Goal: Task Accomplishment & Management: Manage account settings

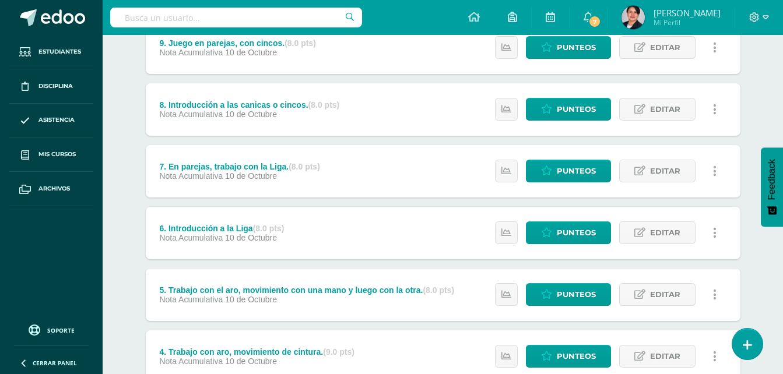
scroll to position [163, 0]
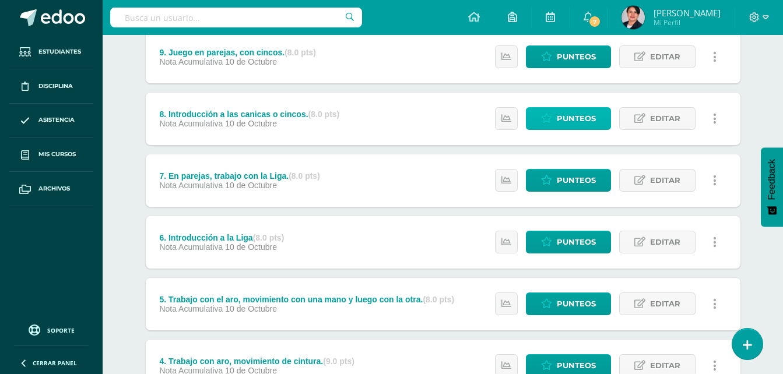
click at [562, 118] on span "Punteos" at bounding box center [576, 119] width 39 height 22
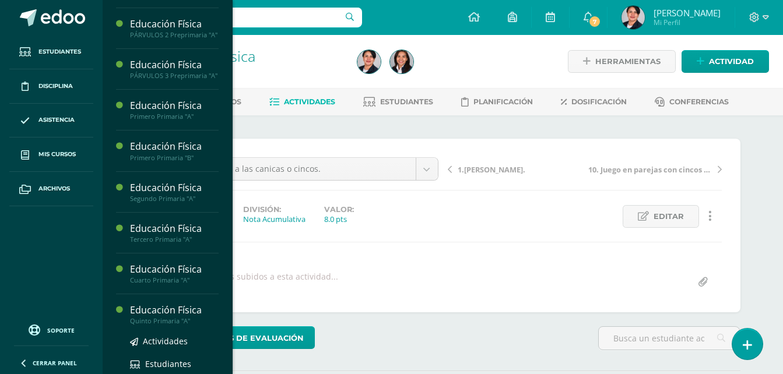
scroll to position [117, 0]
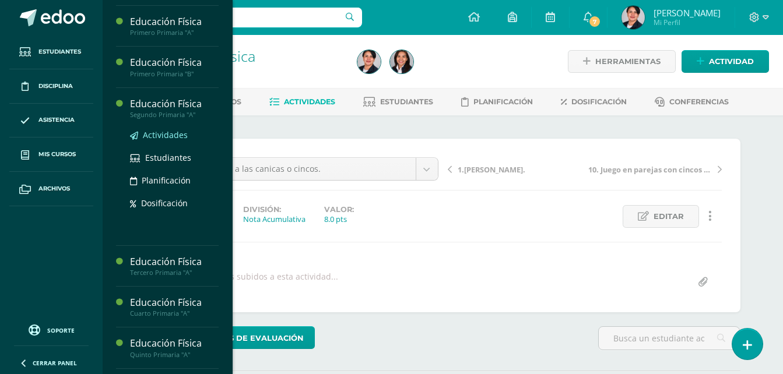
click at [156, 140] on span "Actividades" at bounding box center [165, 134] width 45 height 11
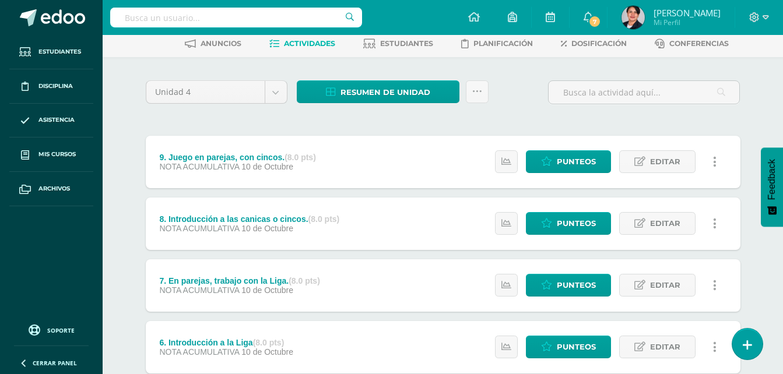
scroll to position [117, 0]
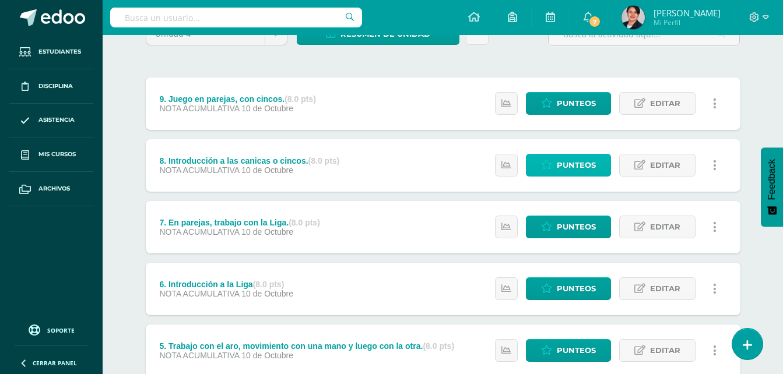
click at [574, 166] on span "Punteos" at bounding box center [576, 165] width 39 height 22
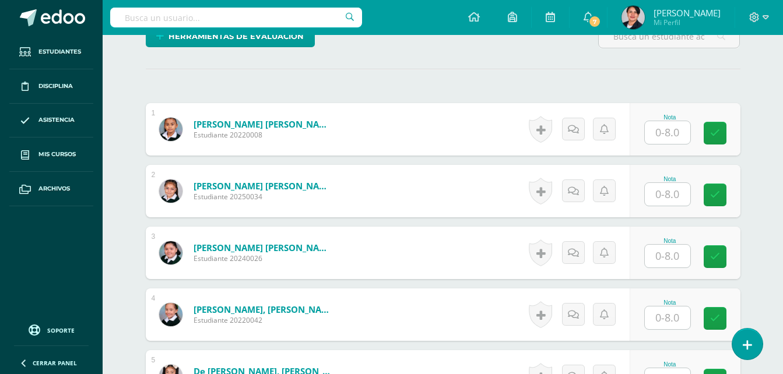
scroll to position [293, 0]
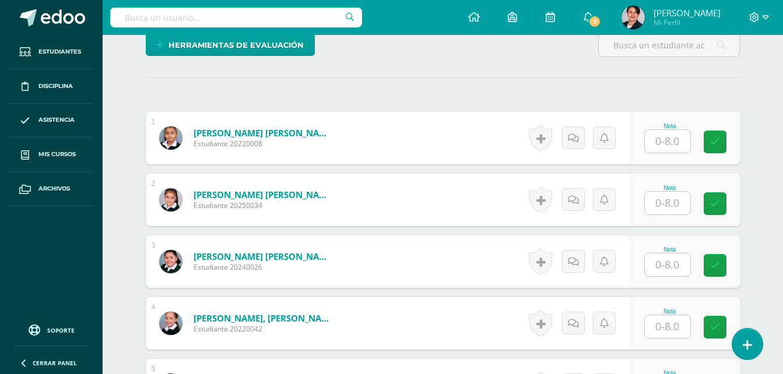
click at [683, 144] on input "text" at bounding box center [667, 141] width 45 height 23
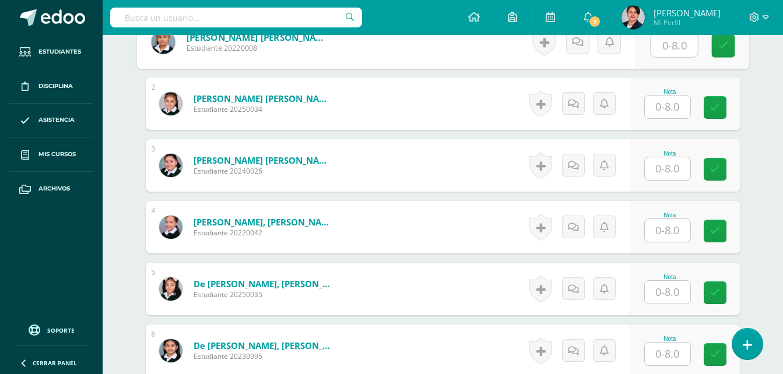
scroll to position [410, 0]
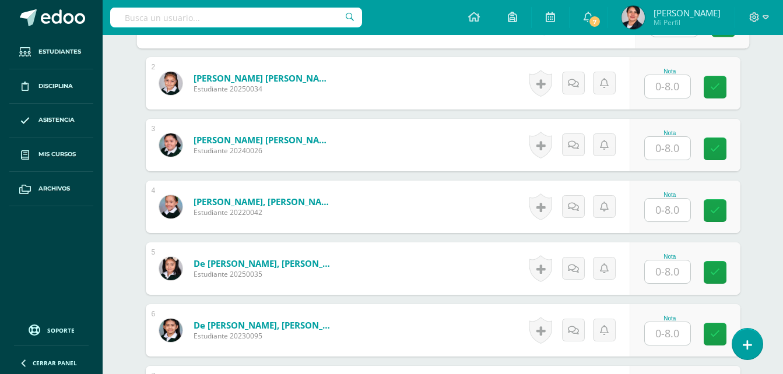
click at [676, 335] on input "text" at bounding box center [667, 333] width 45 height 23
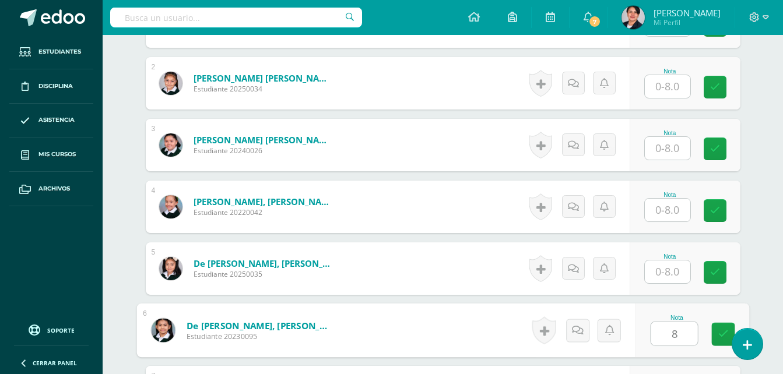
type input "8"
click at [673, 272] on input "text" at bounding box center [667, 272] width 45 height 23
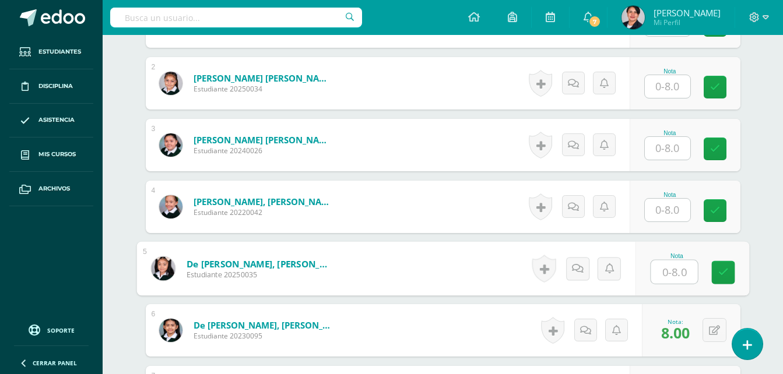
type input "9"
click at [673, 209] on input "text" at bounding box center [667, 210] width 45 height 23
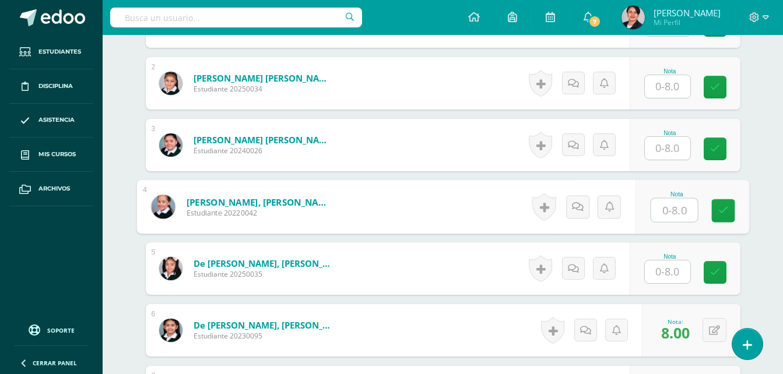
click at [673, 266] on input "text" at bounding box center [667, 272] width 45 height 23
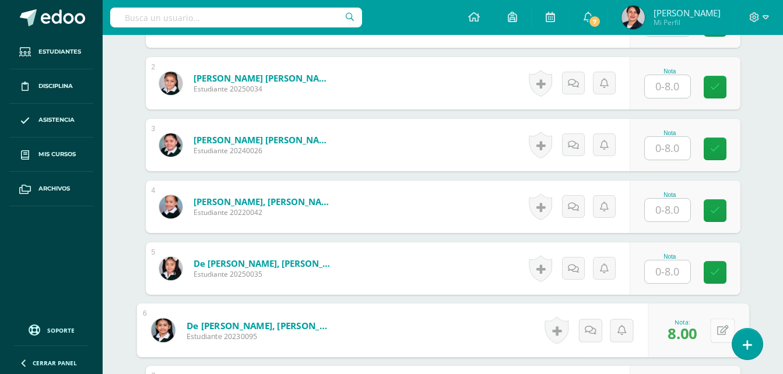
click at [720, 328] on button at bounding box center [722, 330] width 24 height 24
type input "6"
click at [694, 342] on link at bounding box center [691, 334] width 23 height 23
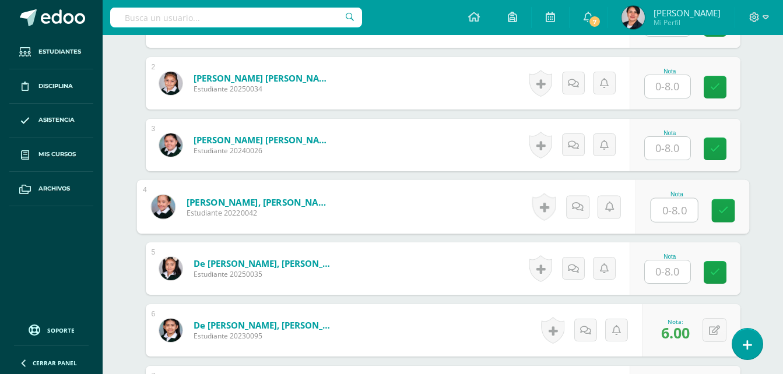
click at [674, 210] on input "text" at bounding box center [674, 210] width 47 height 23
type input "8"
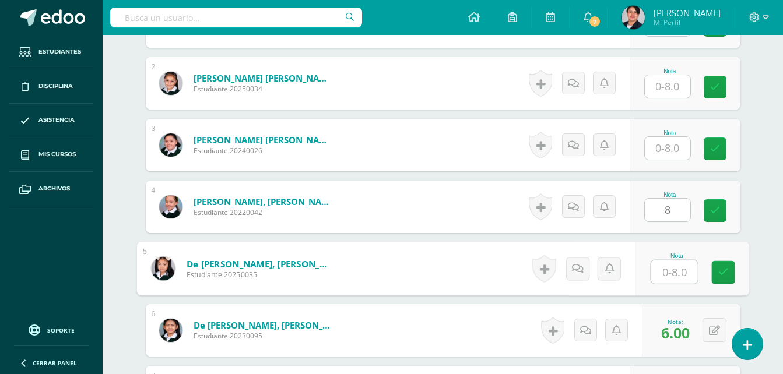
type input "8"
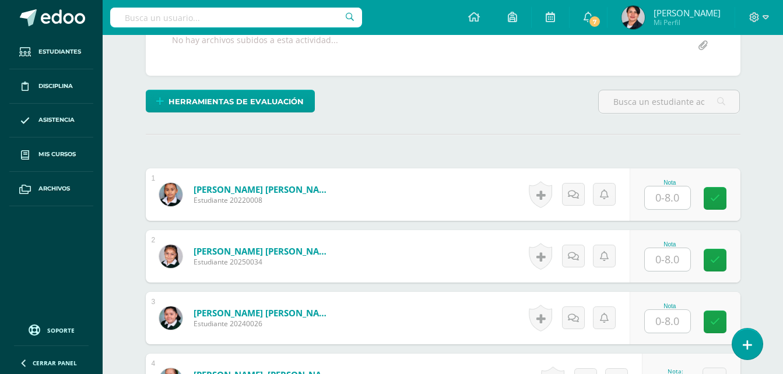
scroll to position [235, 0]
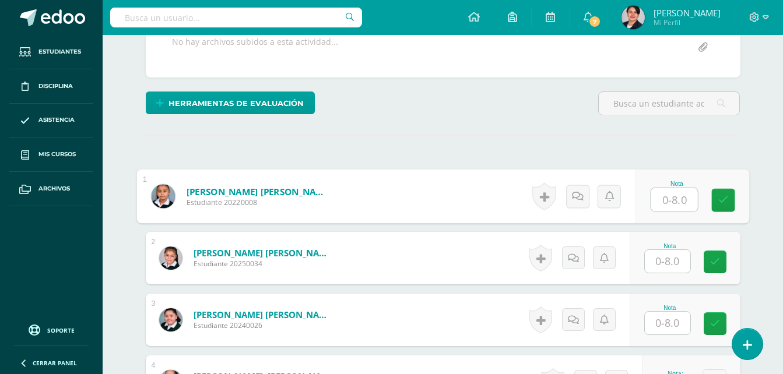
click at [681, 196] on input "text" at bounding box center [674, 199] width 47 height 23
type input "8"
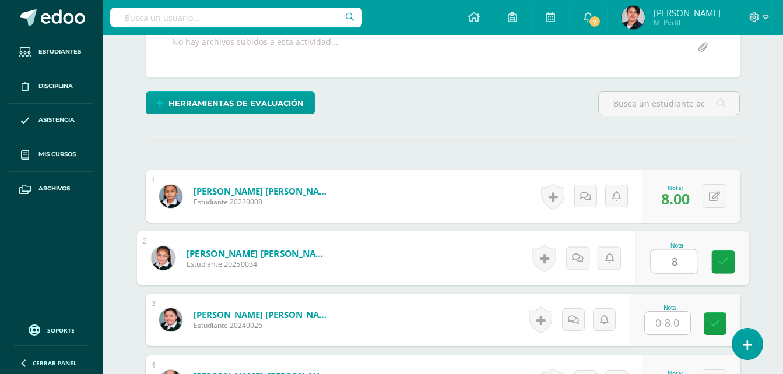
type input "8"
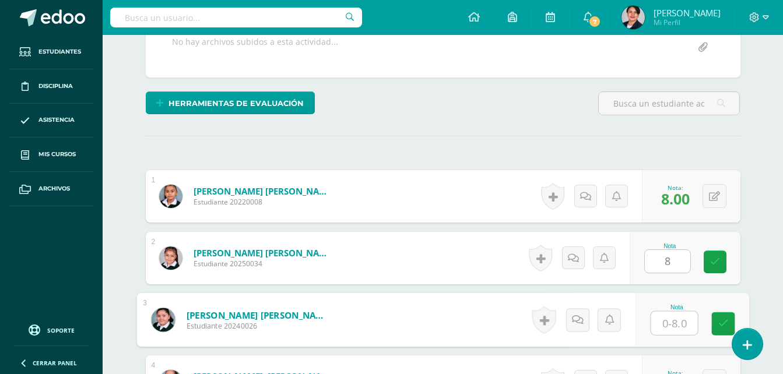
type input "7"
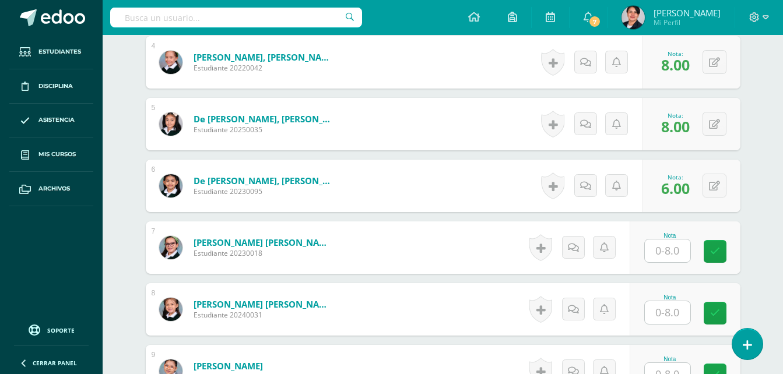
scroll to position [585, 0]
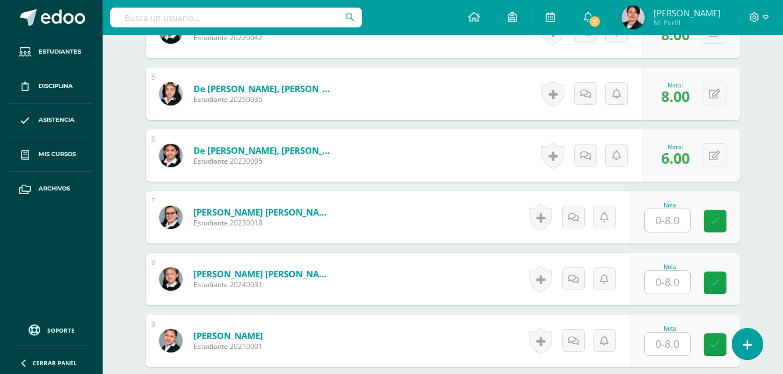
click at [675, 227] on input "text" at bounding box center [667, 220] width 45 height 23
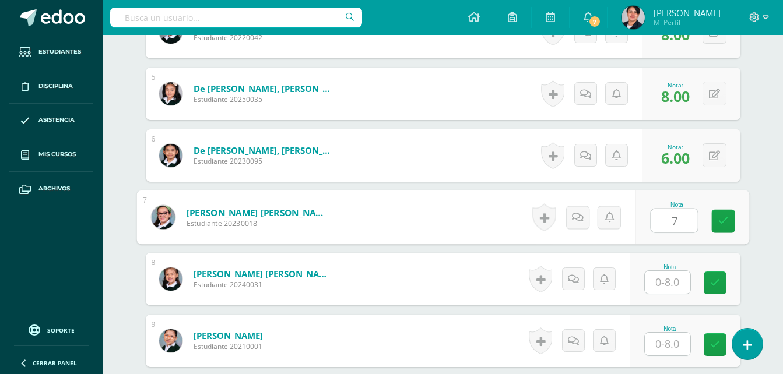
type input "7"
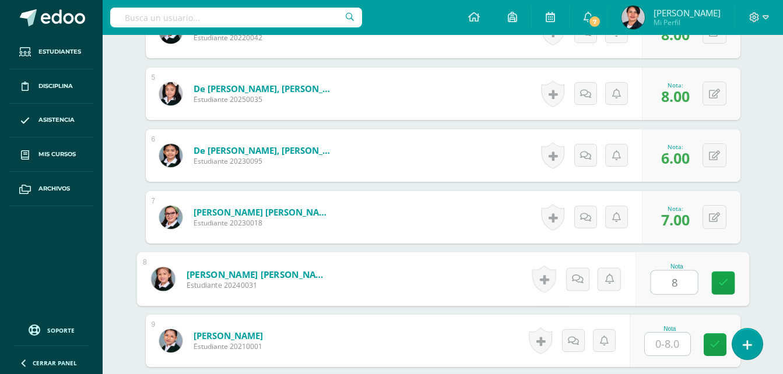
type input "8"
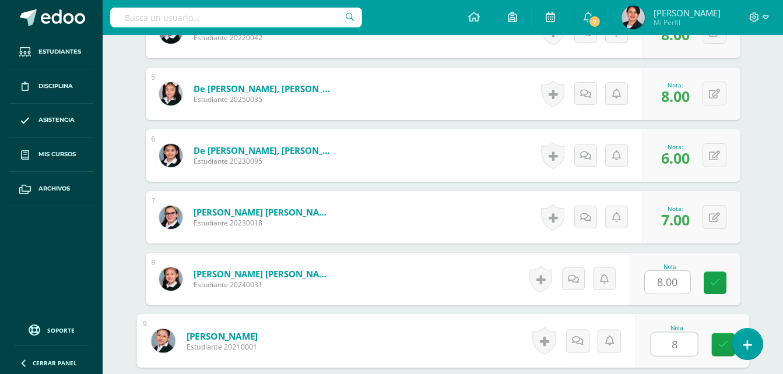
type input "8"
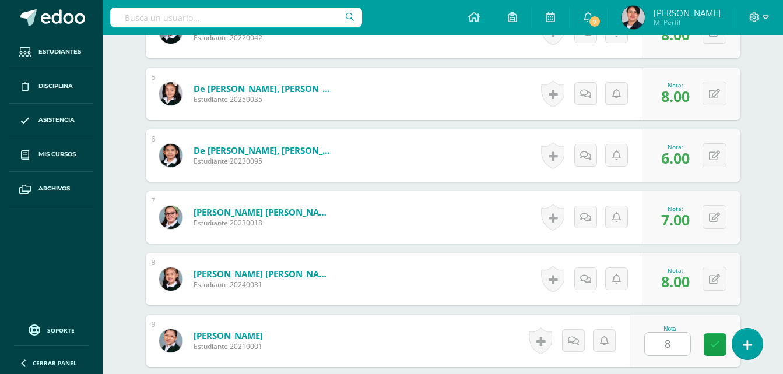
scroll to position [803, 0]
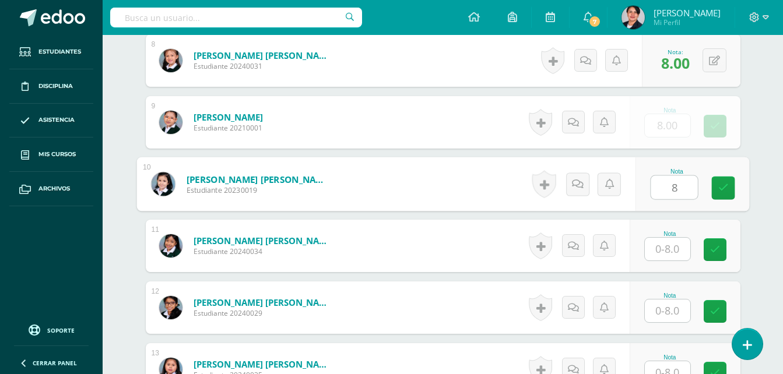
type input "8"
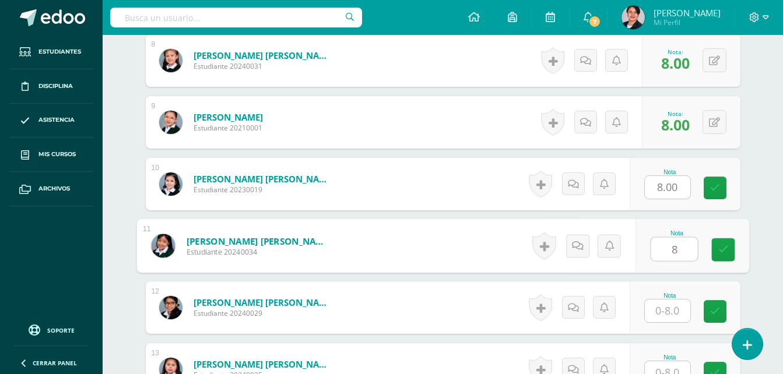
type input "8"
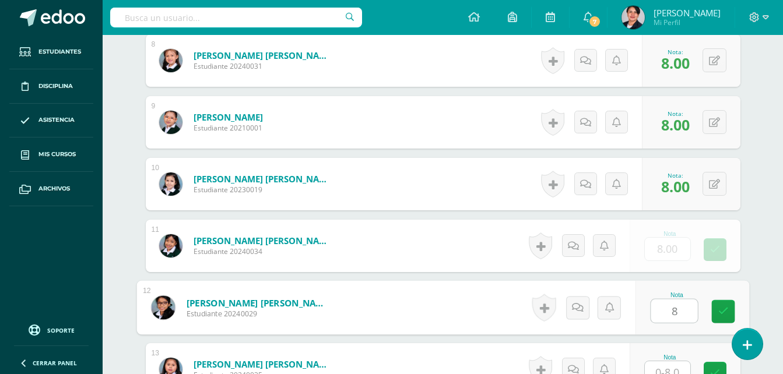
type input "8"
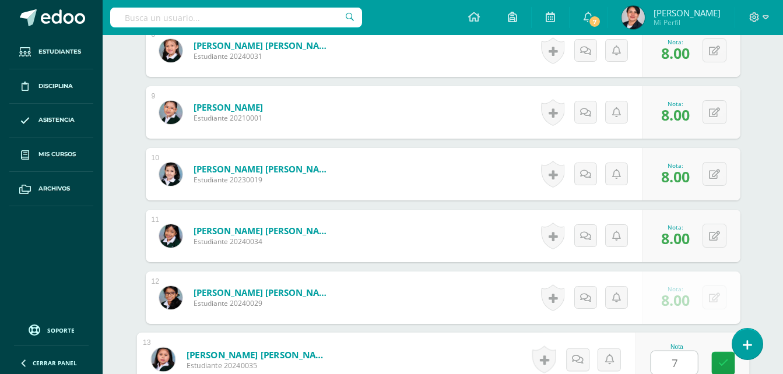
type input "7"
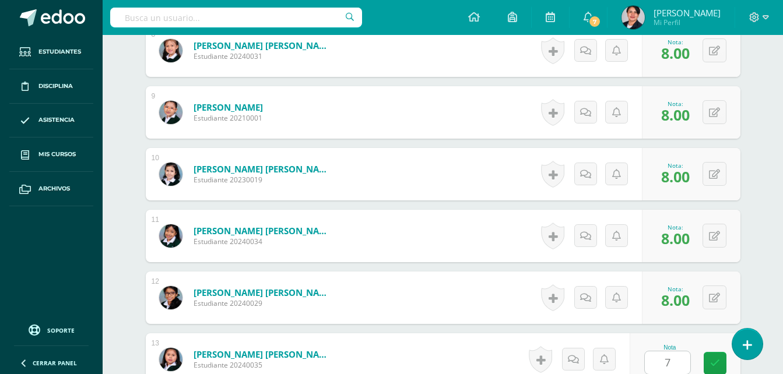
scroll to position [1050, 0]
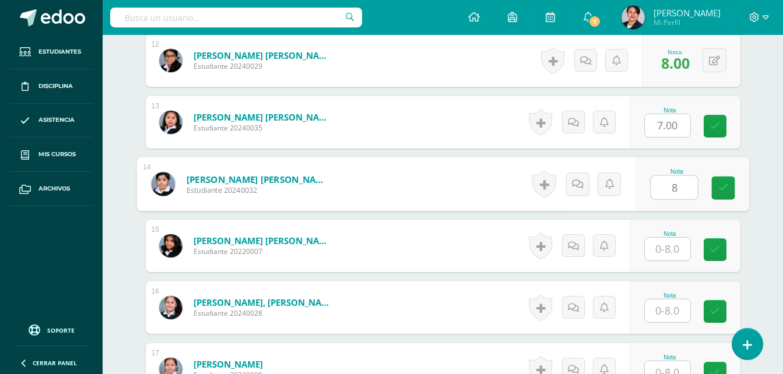
type input "8"
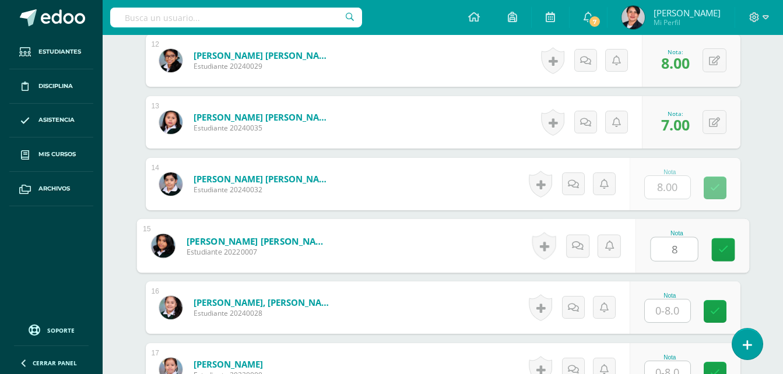
type input "8"
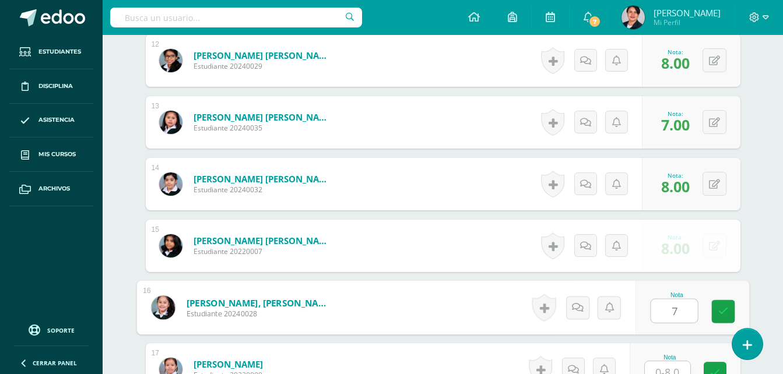
type input "7"
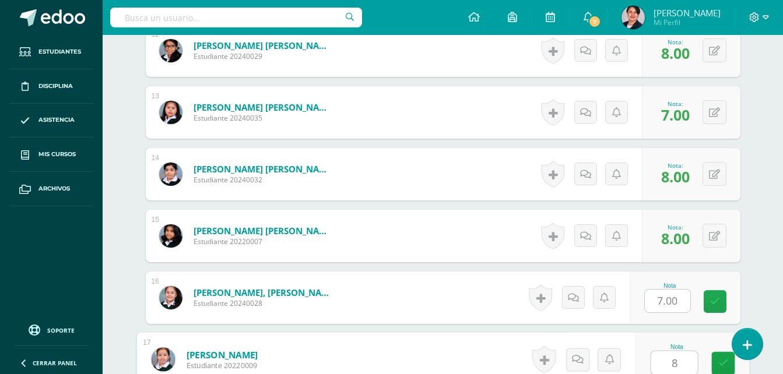
type input "8"
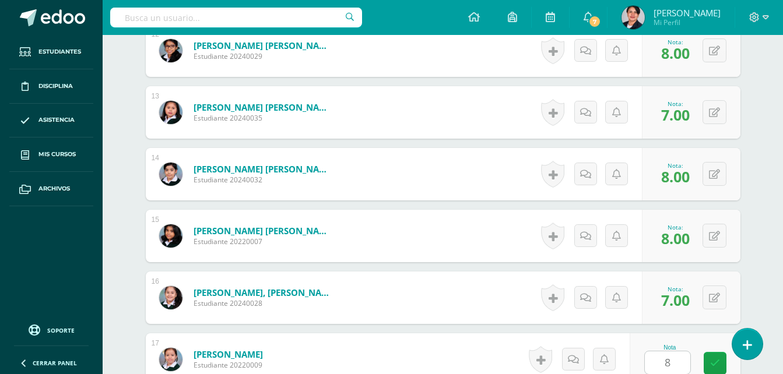
scroll to position [1298, 0]
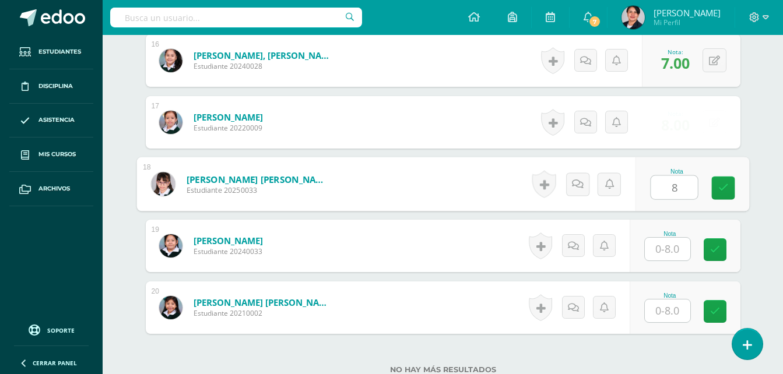
type input "8"
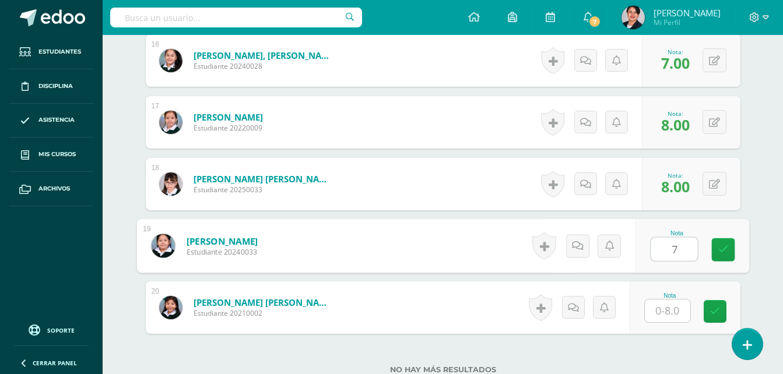
type input "7"
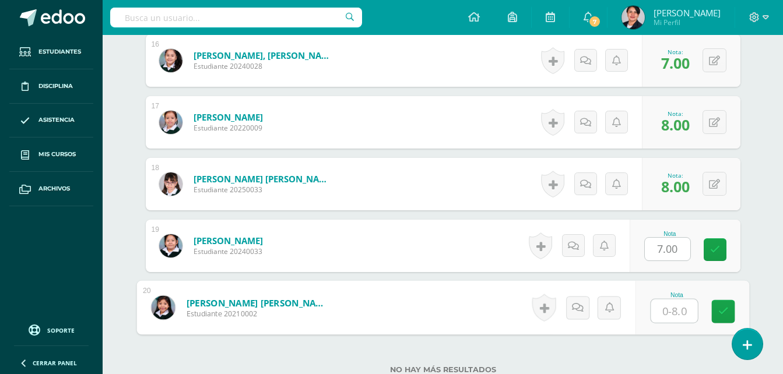
type input "8"
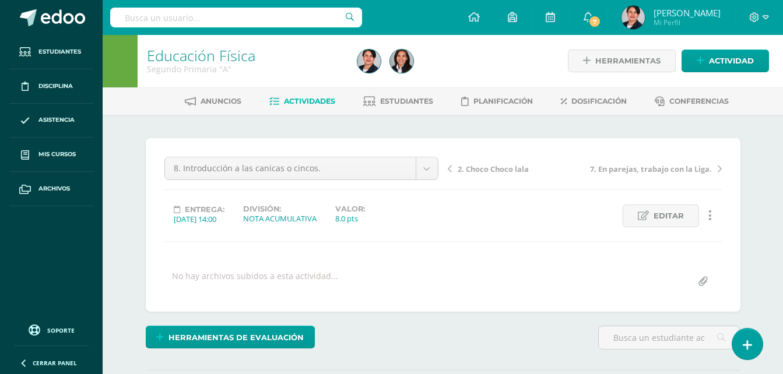
scroll to position [0, 0]
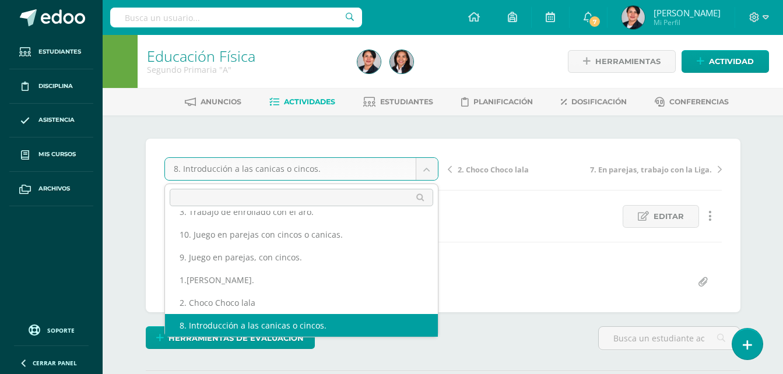
scroll to position [50, 0]
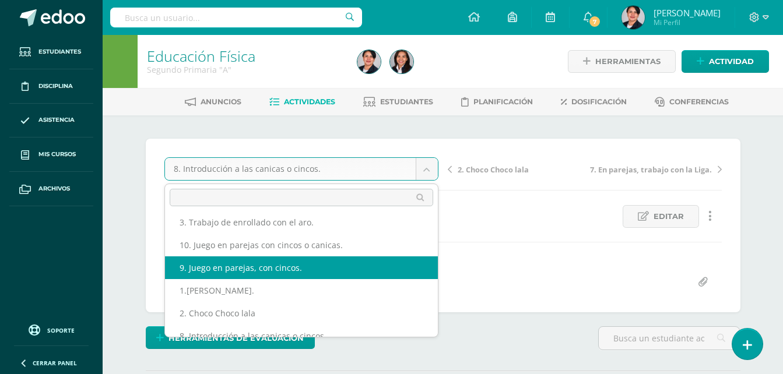
select select "/dashboard/teacher/grade-activity/108525/"
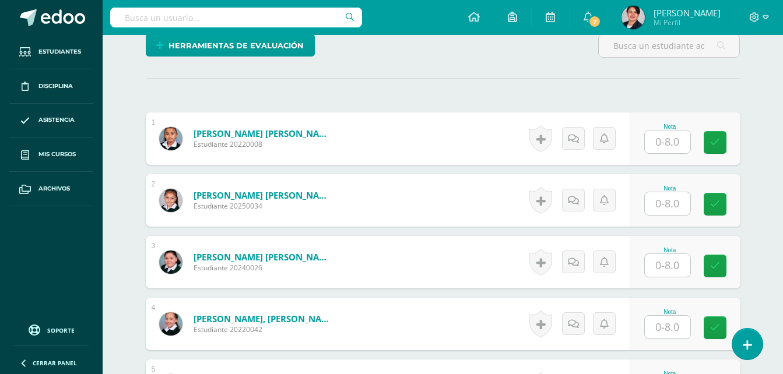
scroll to position [293, 0]
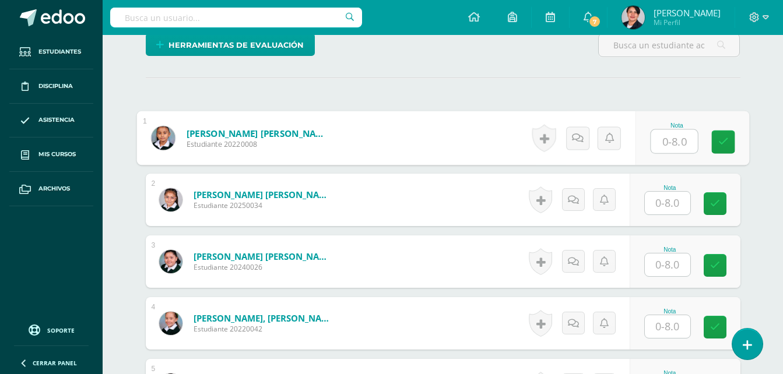
click at [673, 142] on input "text" at bounding box center [674, 141] width 47 height 23
type input "8"
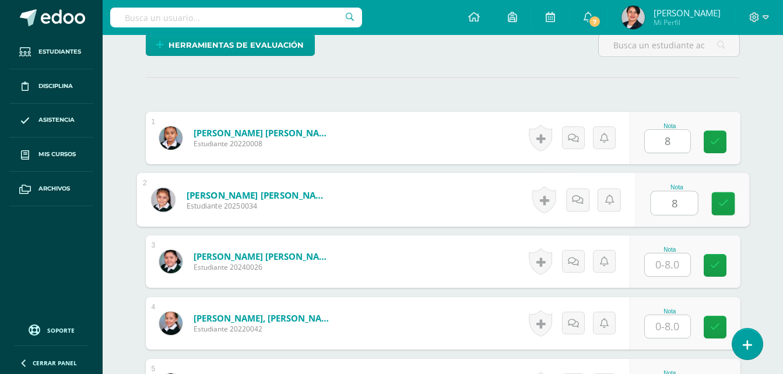
type input "8"
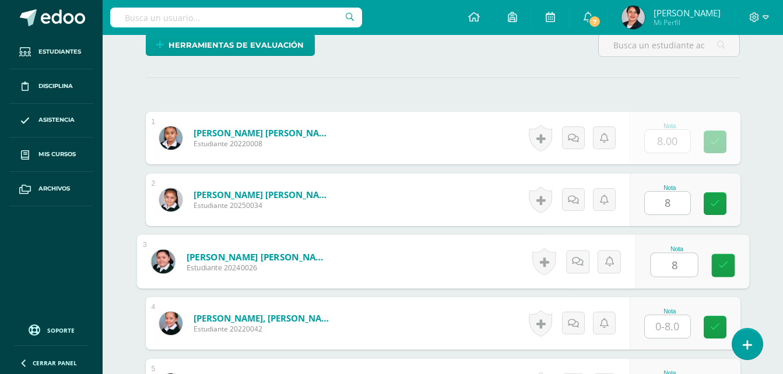
type input "8"
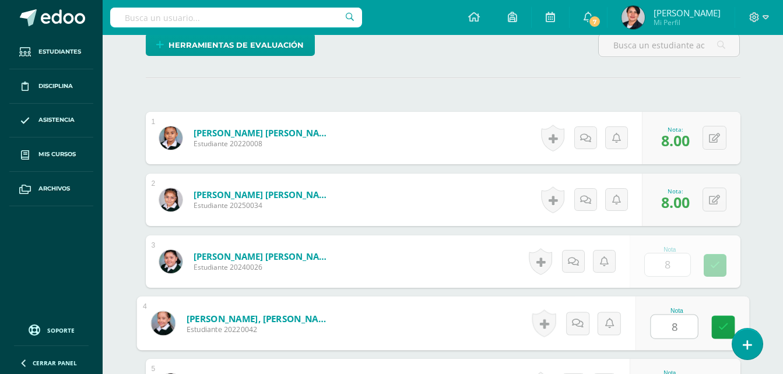
type input "8"
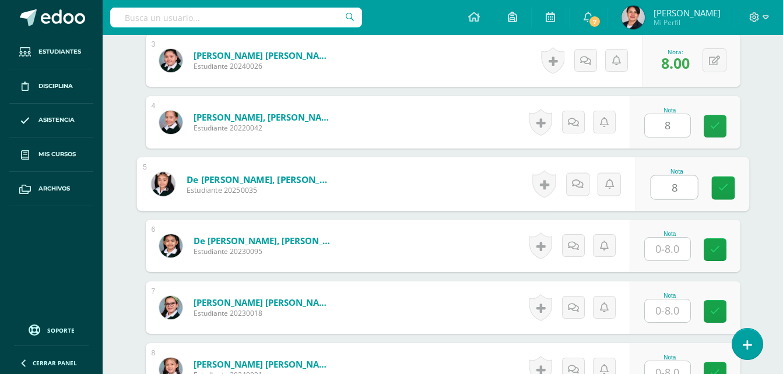
type input "8"
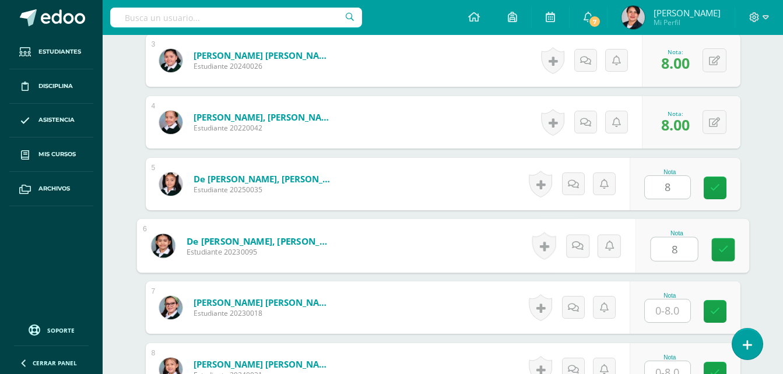
type input "8"
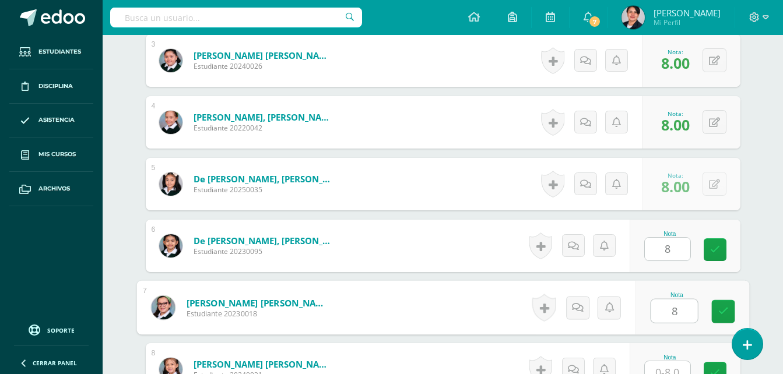
type input "8"
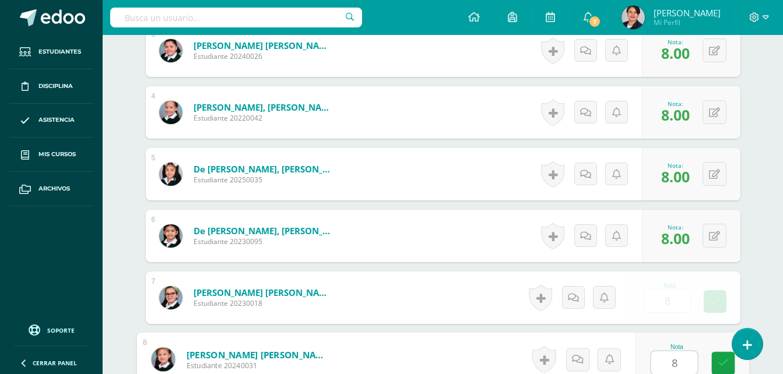
type input "8"
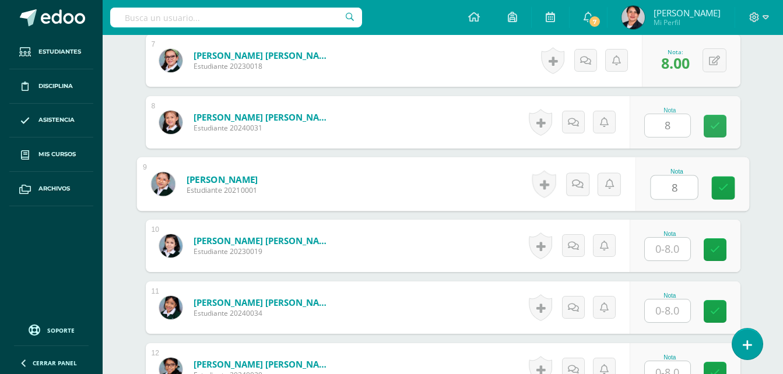
type input "8"
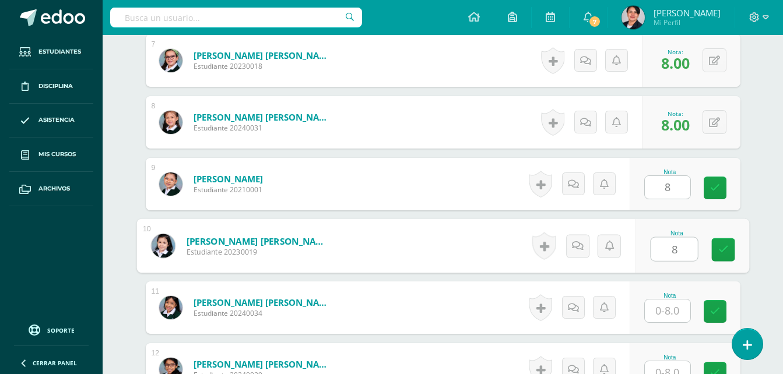
type input "8"
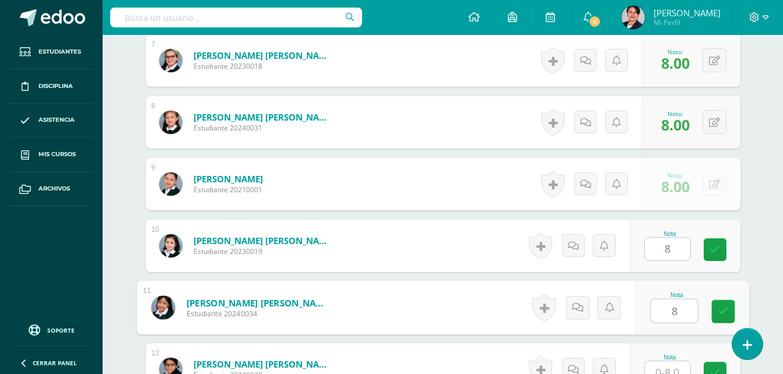
type input "8"
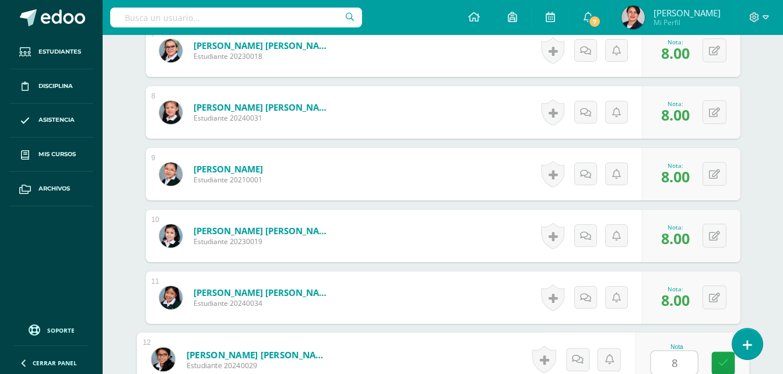
type input "8"
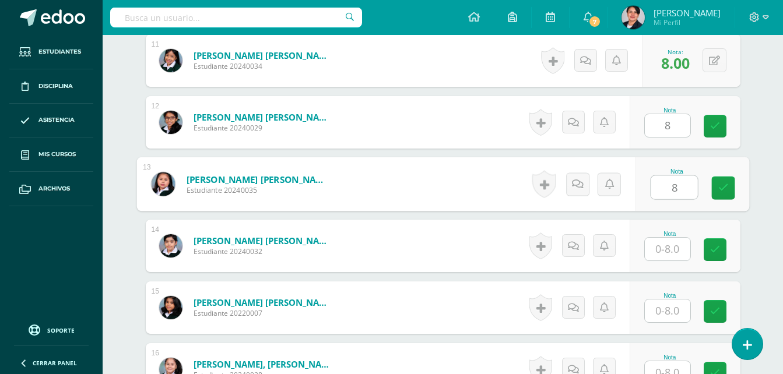
type input "8"
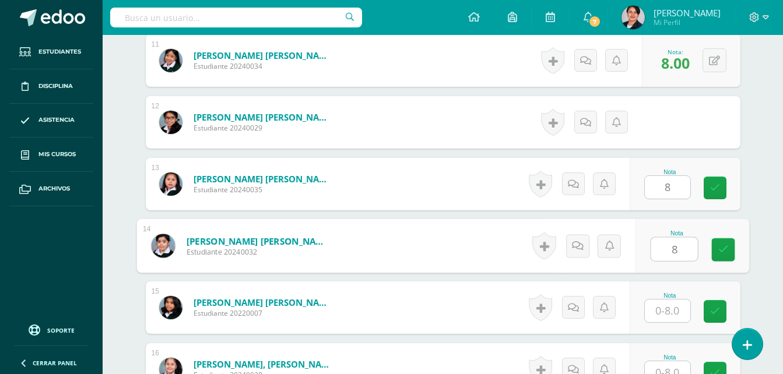
type input "8"
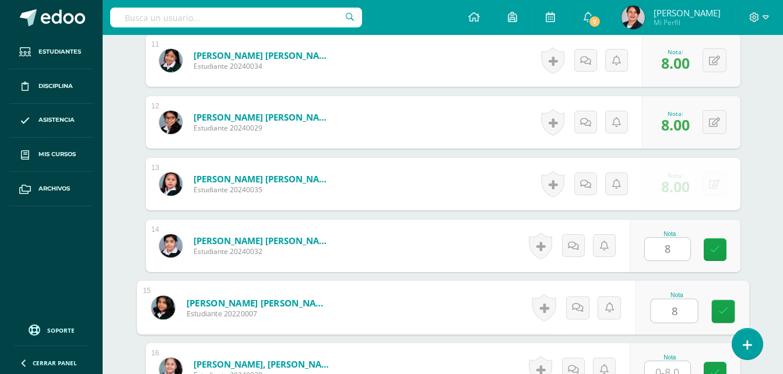
type input "8"
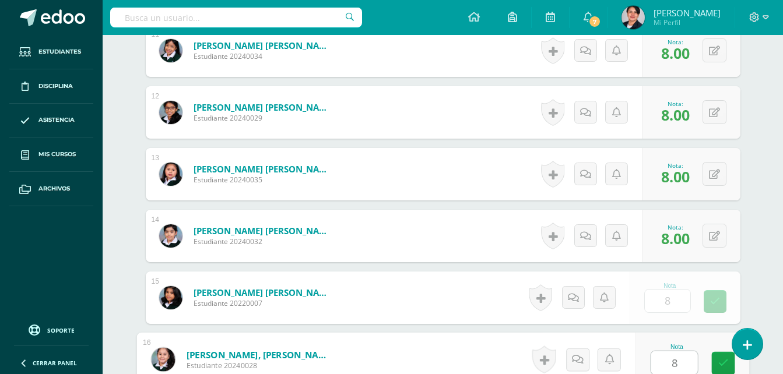
type input "8"
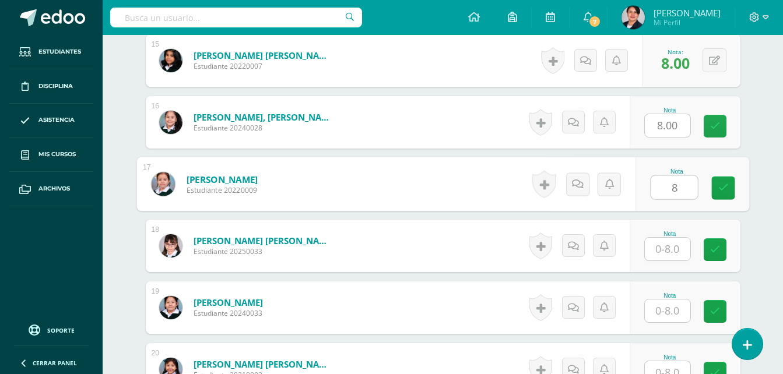
type input "8"
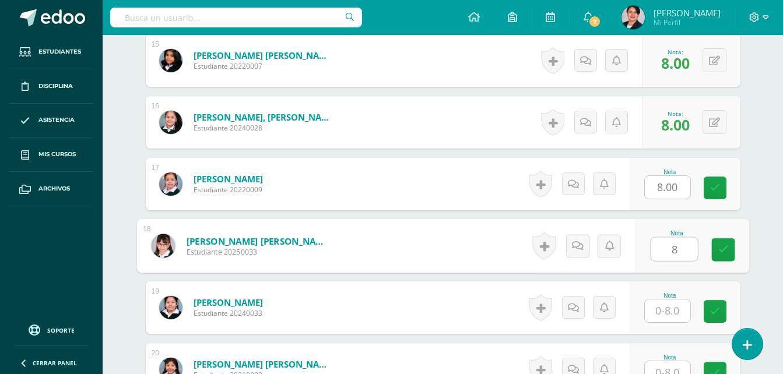
type input "8"
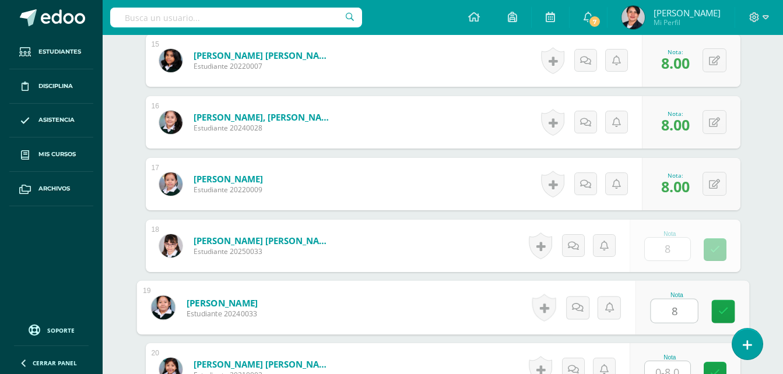
type input "8"
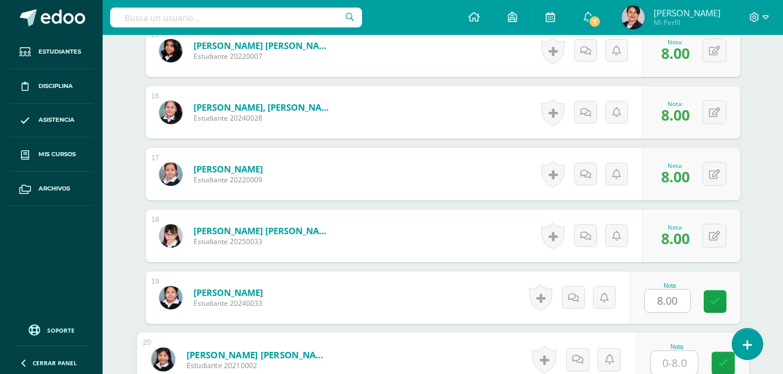
type input "8"
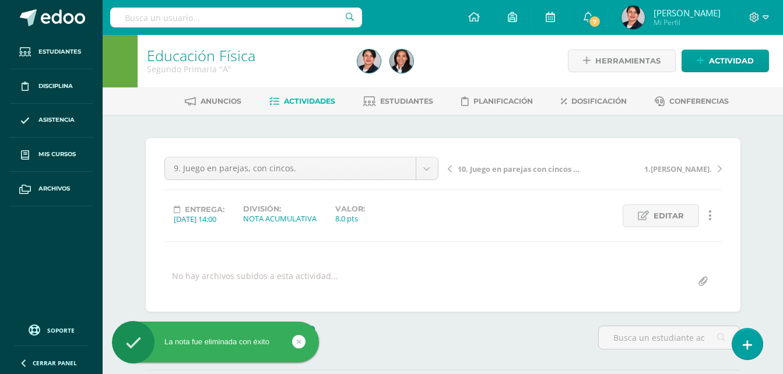
scroll to position [0, 0]
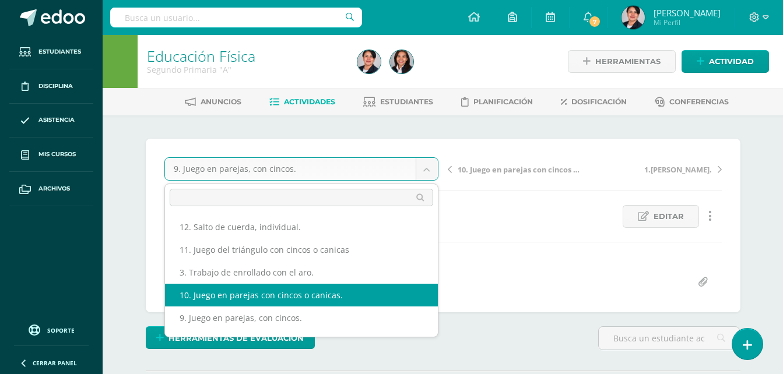
select select "/dashboard/teacher/grade-activity/108529/"
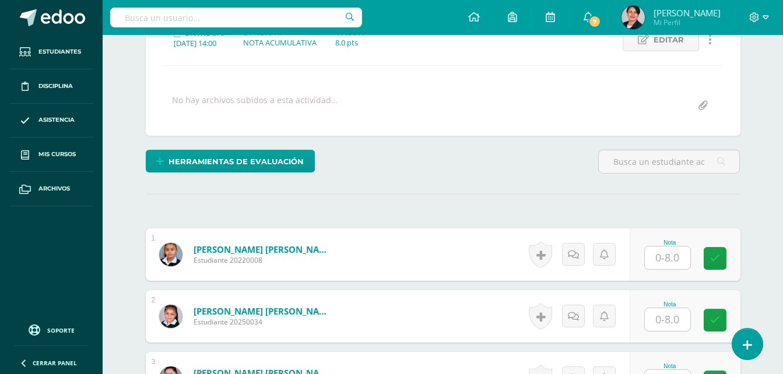
scroll to position [235, 0]
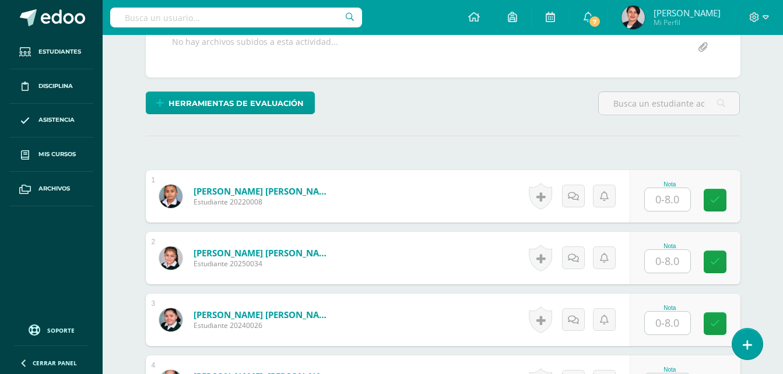
click at [674, 207] on input "text" at bounding box center [667, 199] width 45 height 23
type input "8"
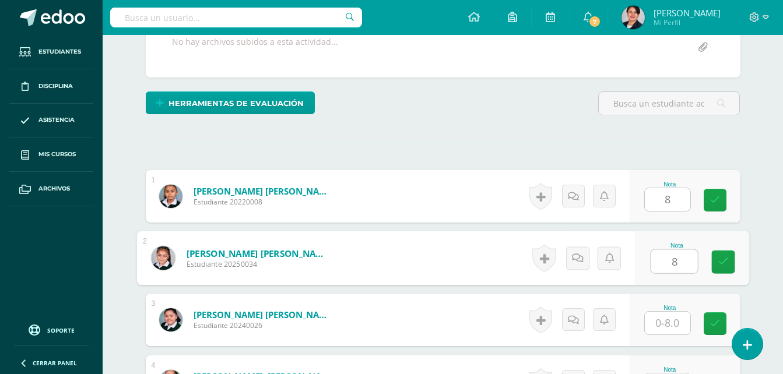
type input "8"
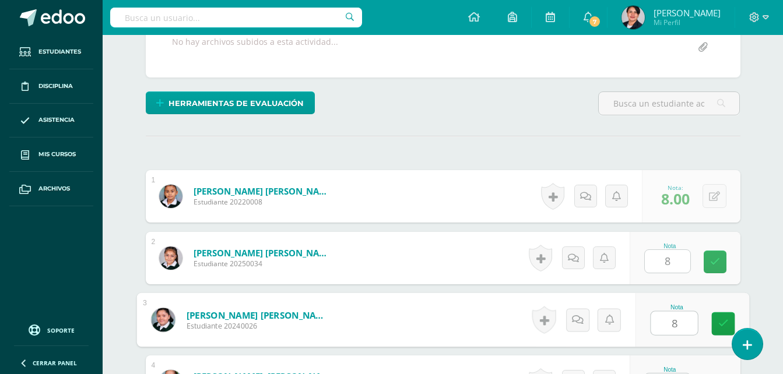
type input "8"
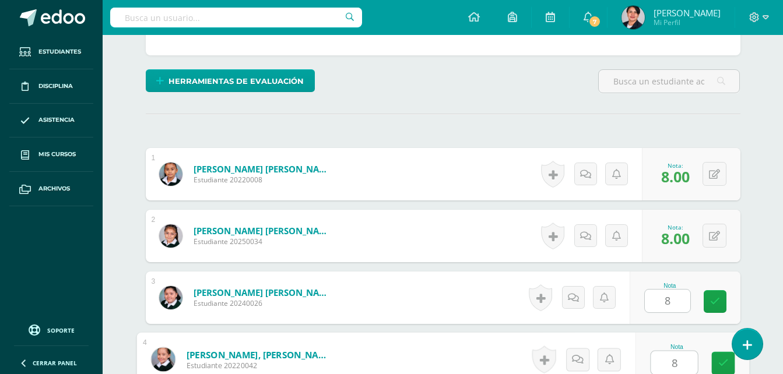
type input "8"
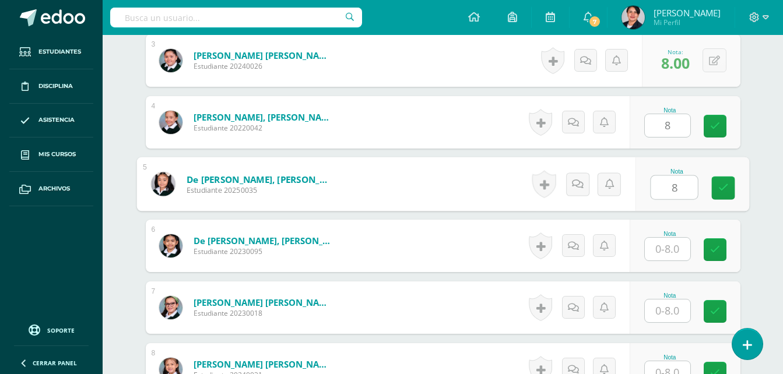
type input "8"
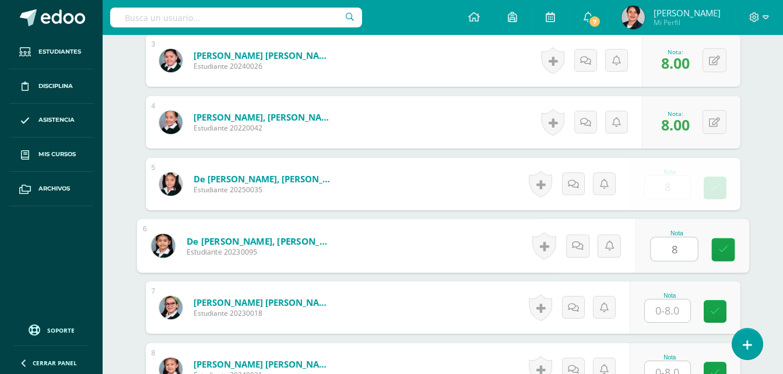
type input "8"
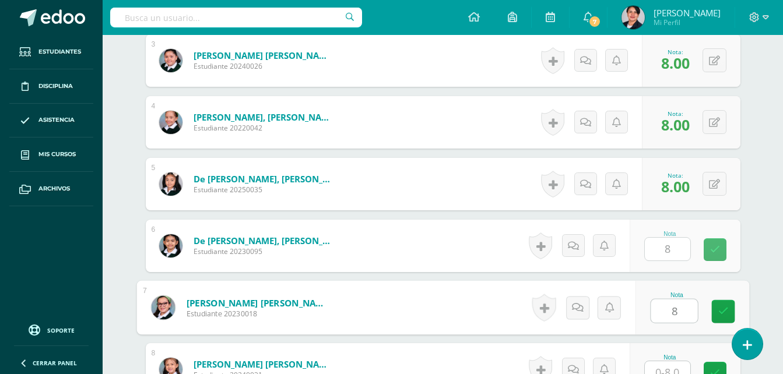
type input "8"
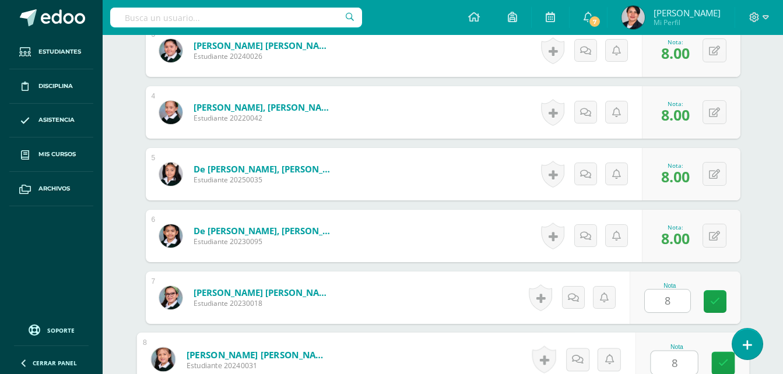
type input "8"
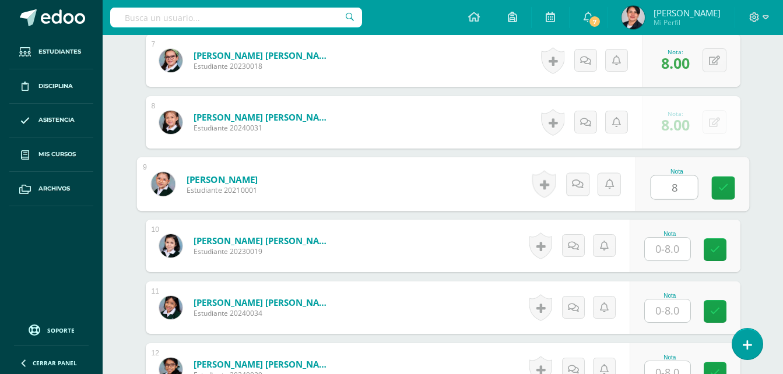
type input "8"
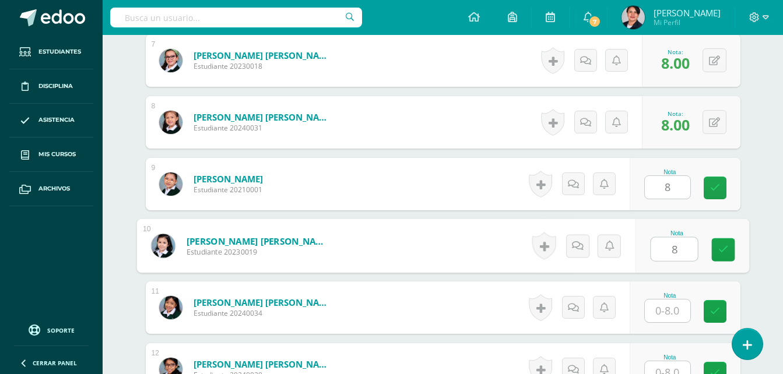
type input "8"
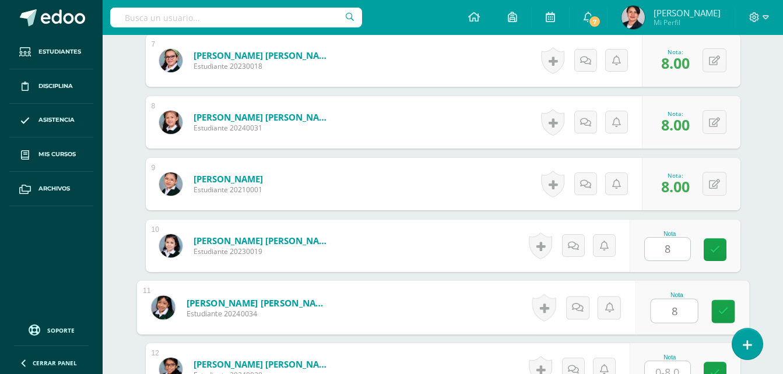
type input "8"
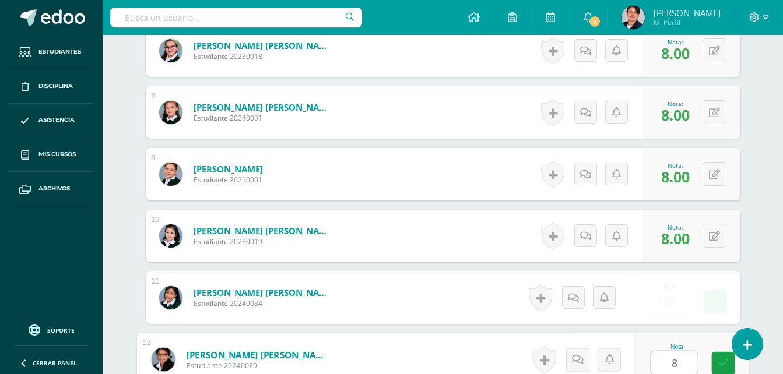
type input "8"
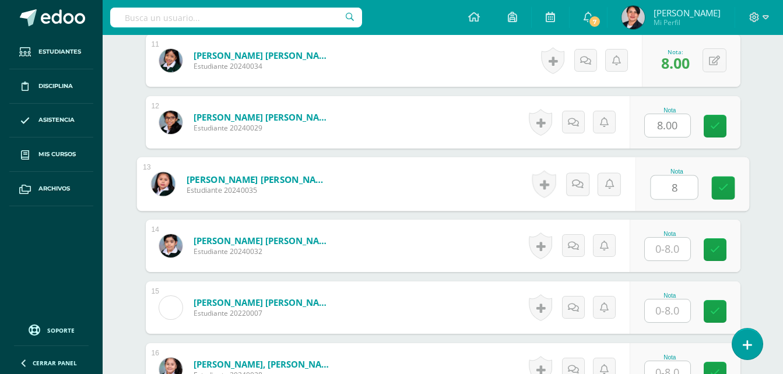
type input "8"
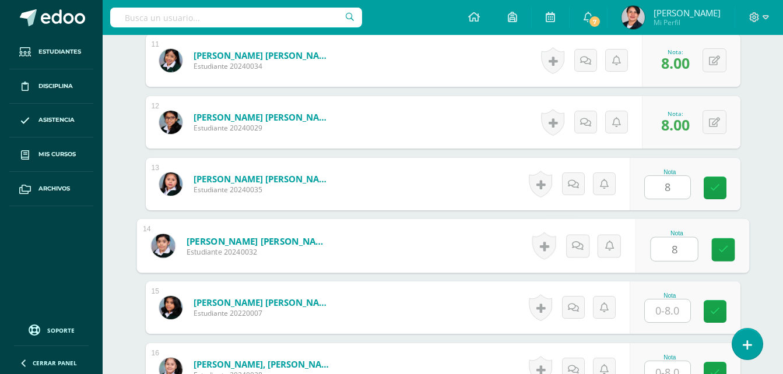
type input "8"
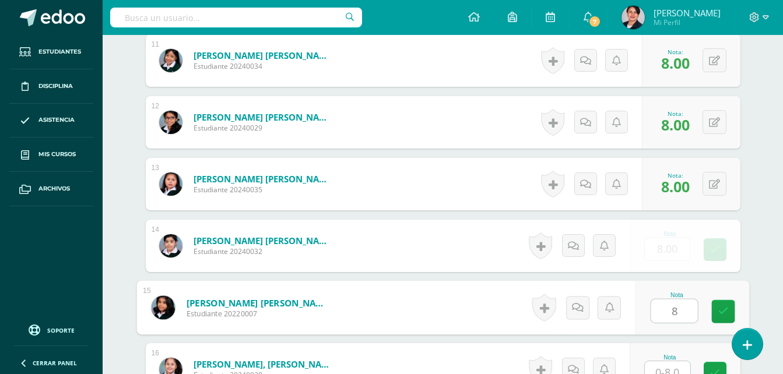
type input "8"
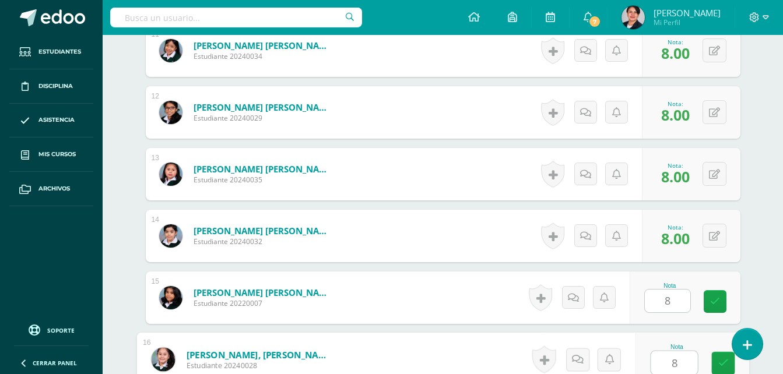
type input "8"
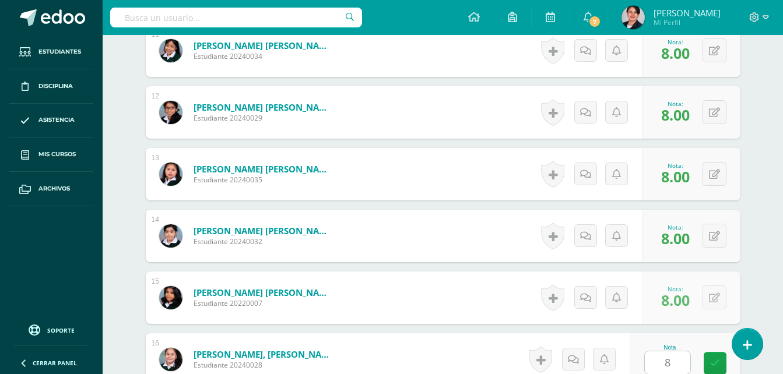
scroll to position [1236, 0]
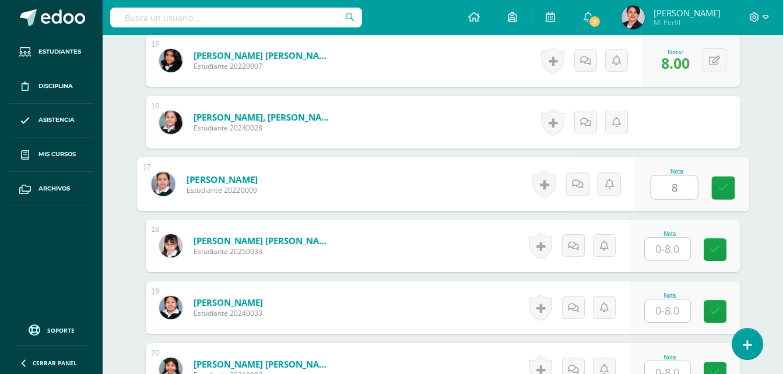
type input "8"
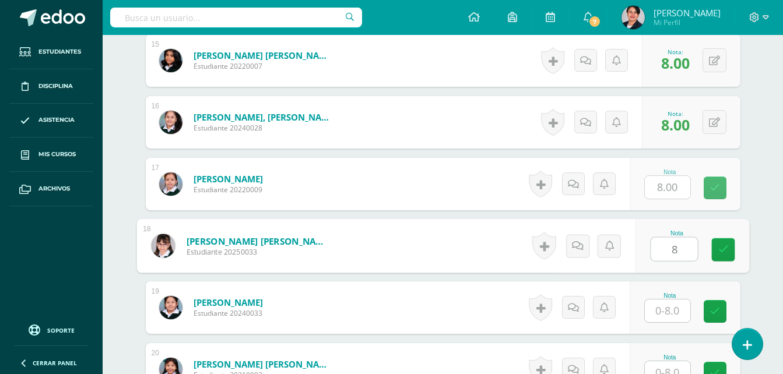
type input "8"
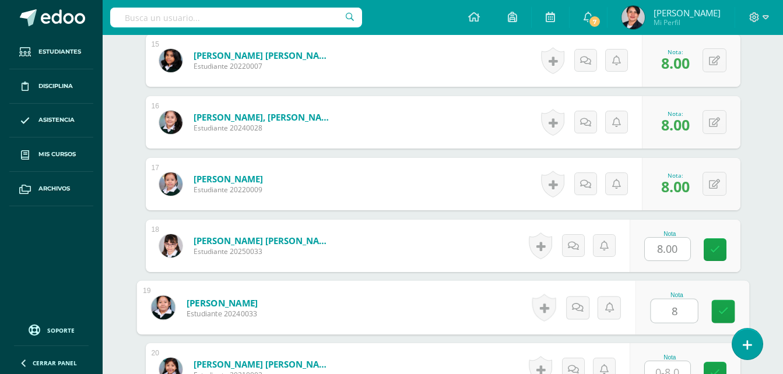
type input "8"
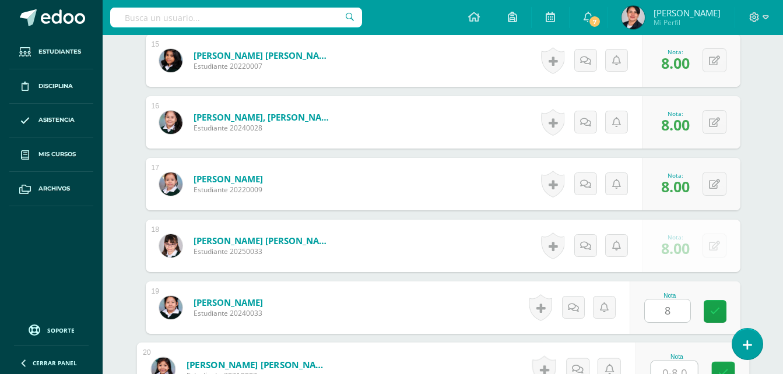
scroll to position [1246, 0]
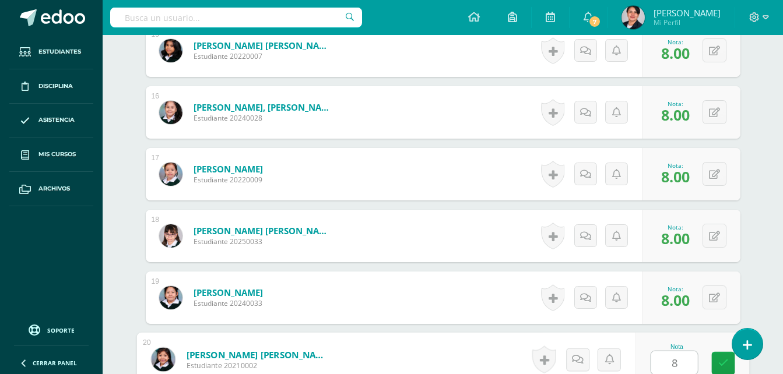
type input "88"
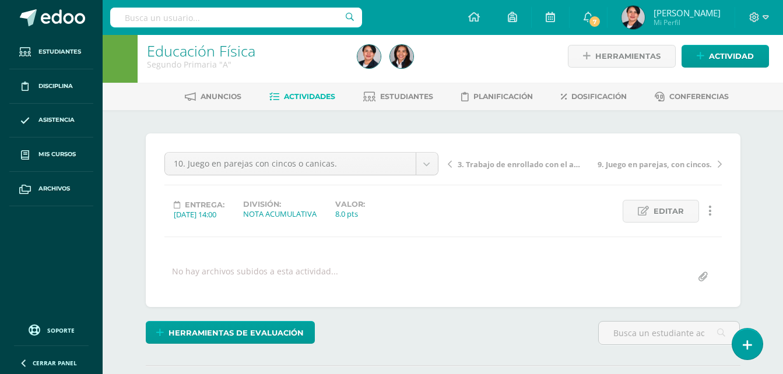
scroll to position [0, 0]
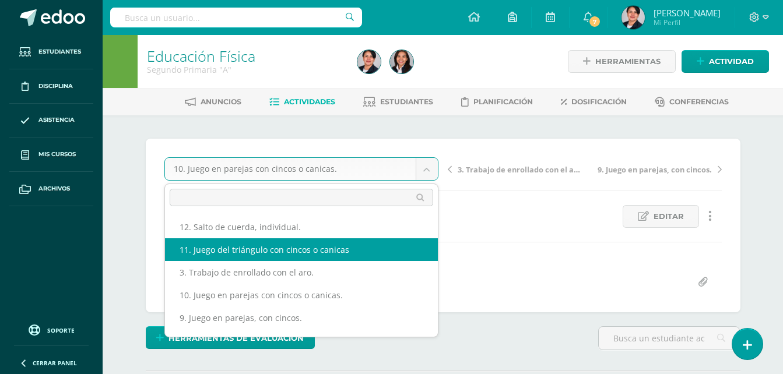
select select "/dashboard/teacher/grade-activity/108533/"
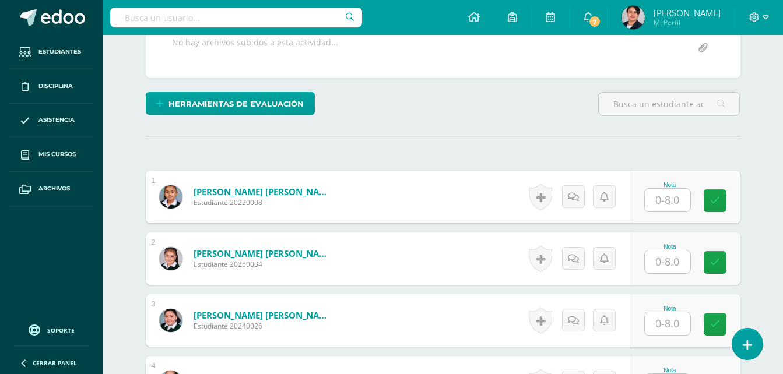
scroll to position [235, 0]
click at [667, 199] on input "text" at bounding box center [667, 199] width 45 height 23
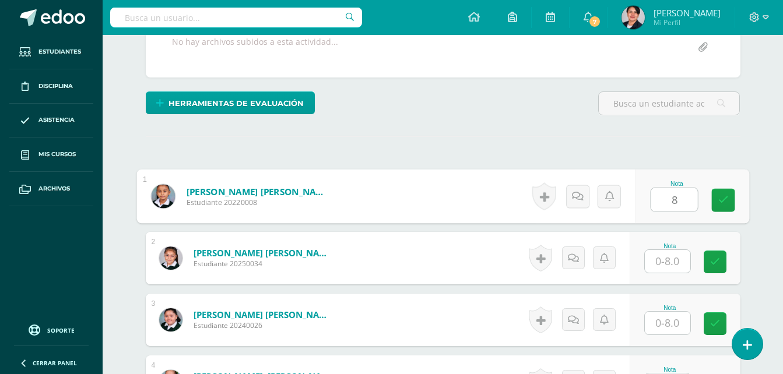
type input "8"
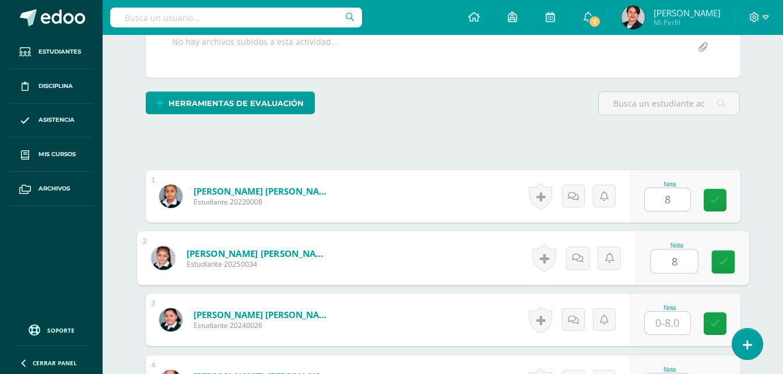
type input "8"
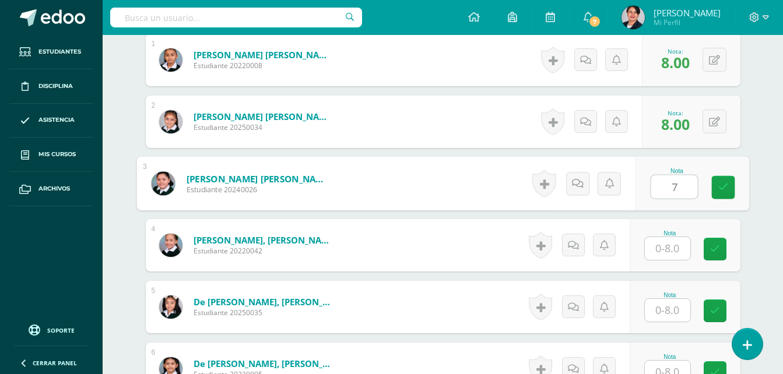
scroll to position [410, 0]
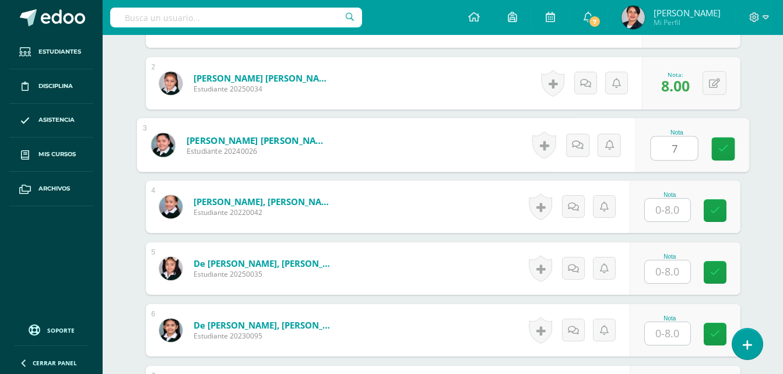
type input "7"
click at [679, 215] on input "text" at bounding box center [667, 210] width 45 height 23
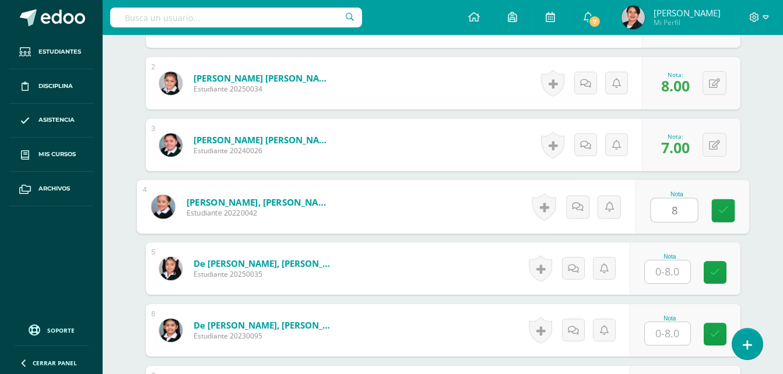
type input "8"
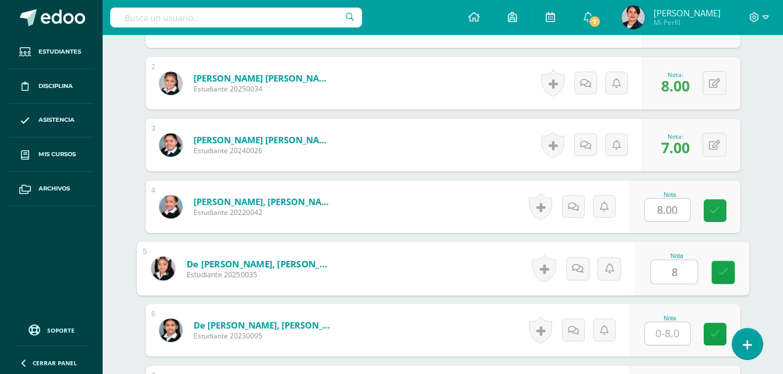
type input "8"
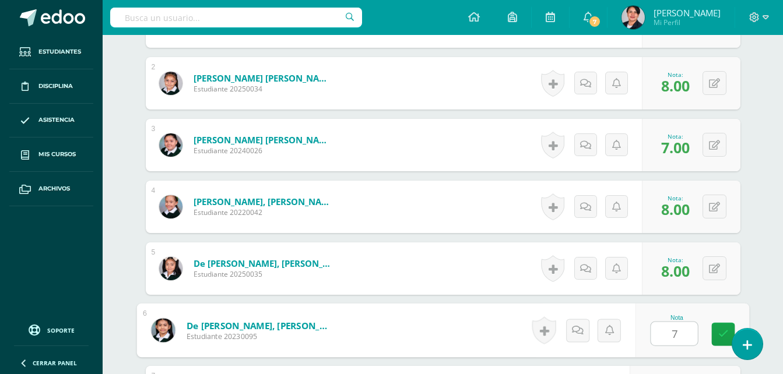
type input "7"
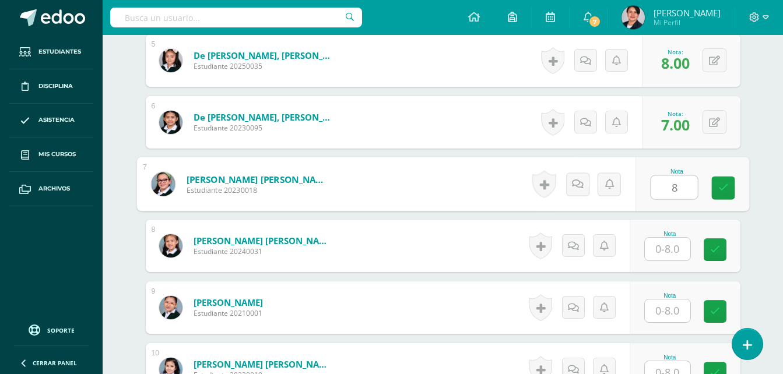
type input "8"
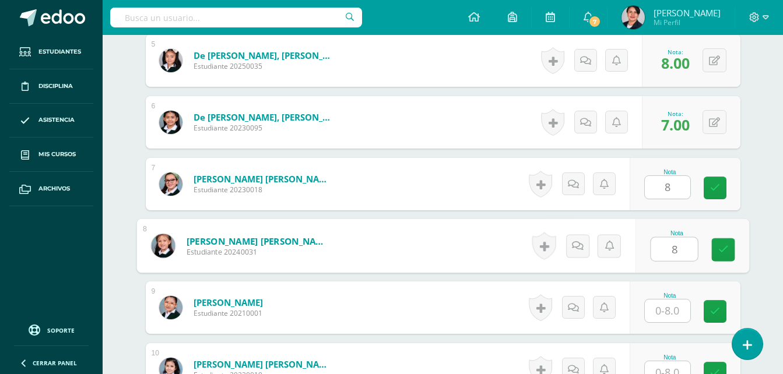
type input "8"
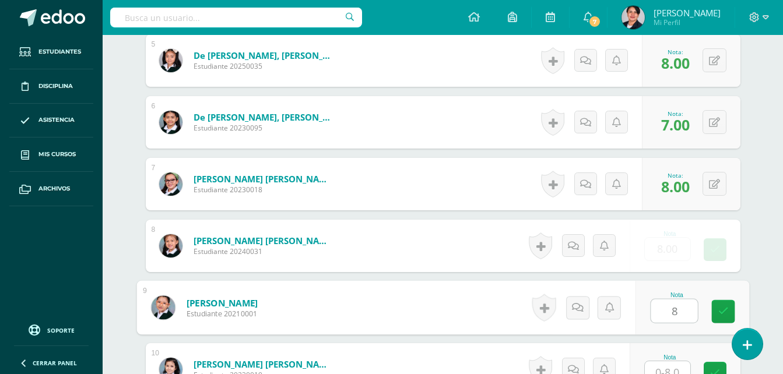
type input "8"
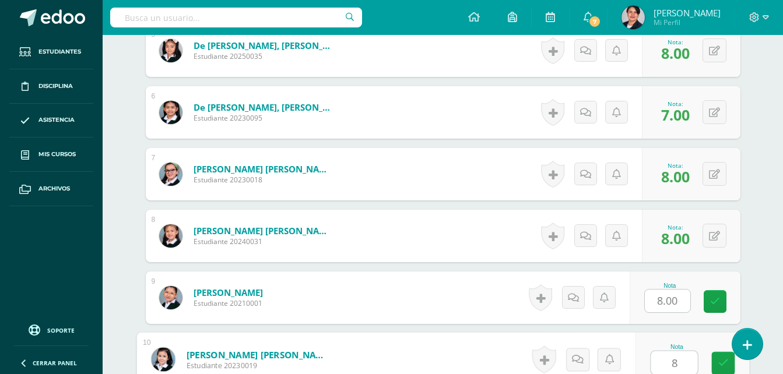
type input "8"
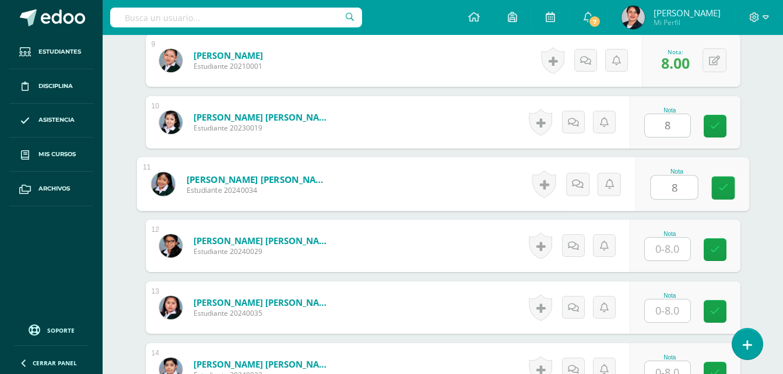
type input "8"
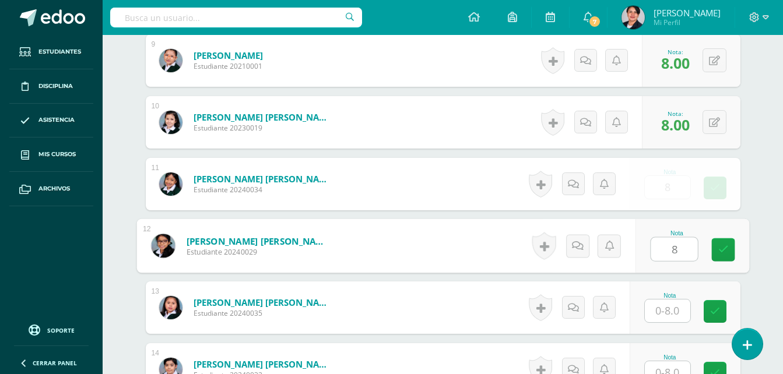
type input "8"
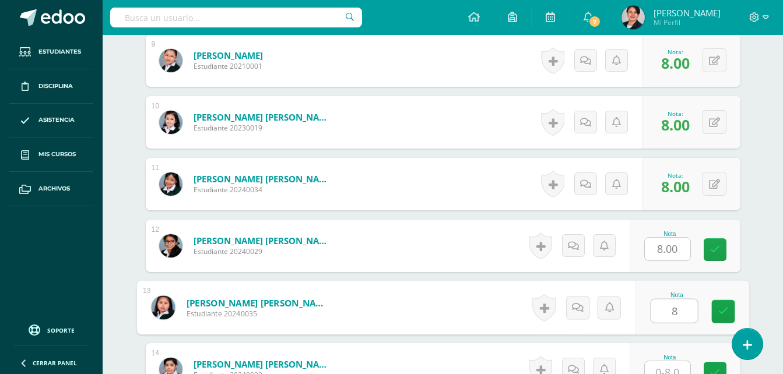
type input "8"
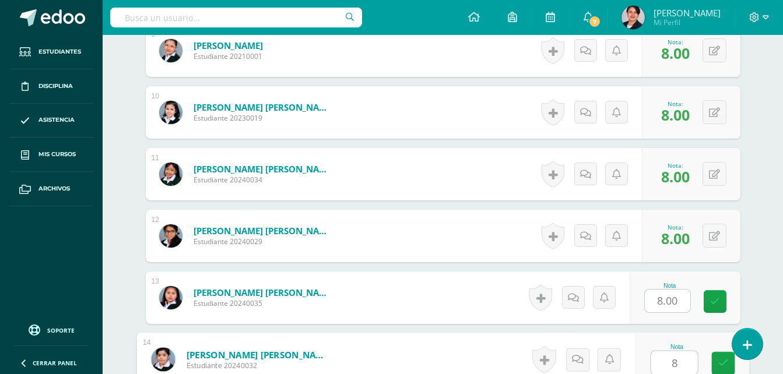
type input "8"
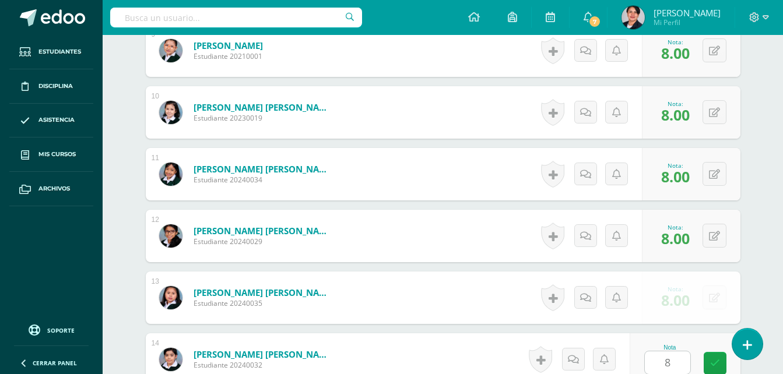
scroll to position [1112, 0]
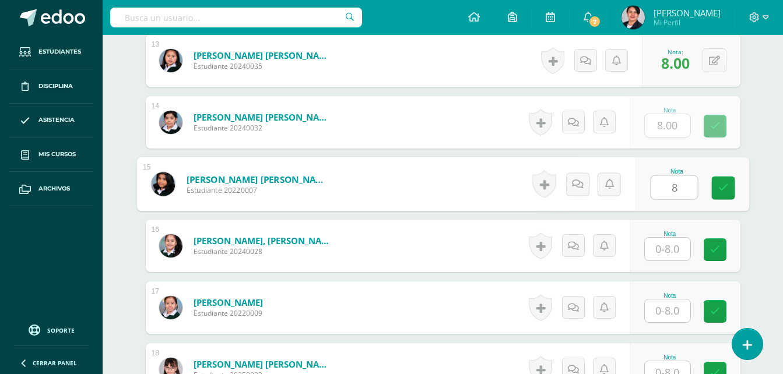
type input "8"
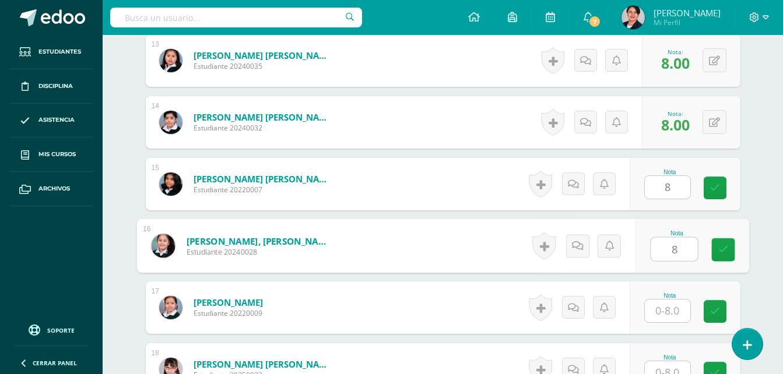
type input "8"
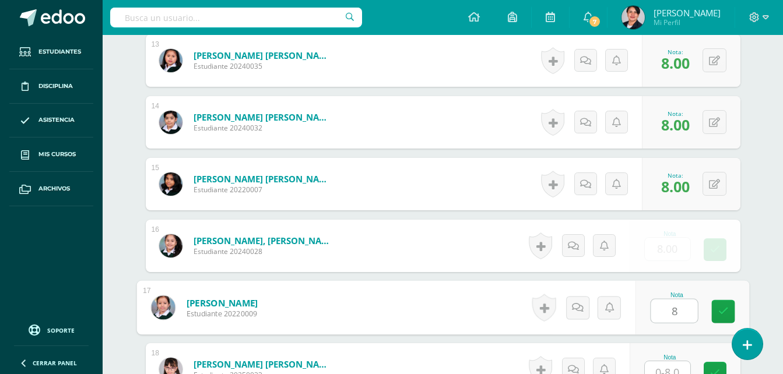
type input "8"
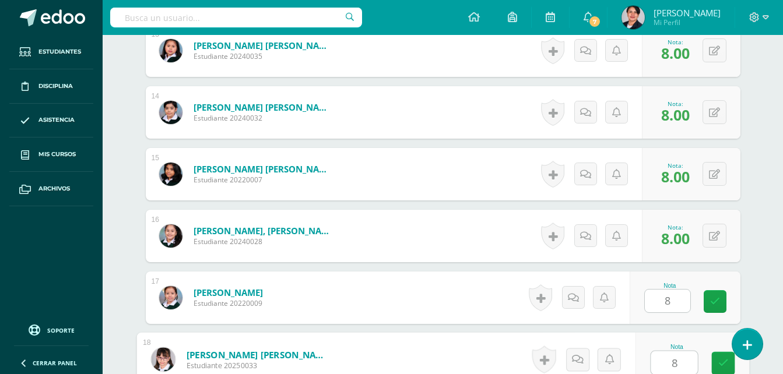
type input "8"
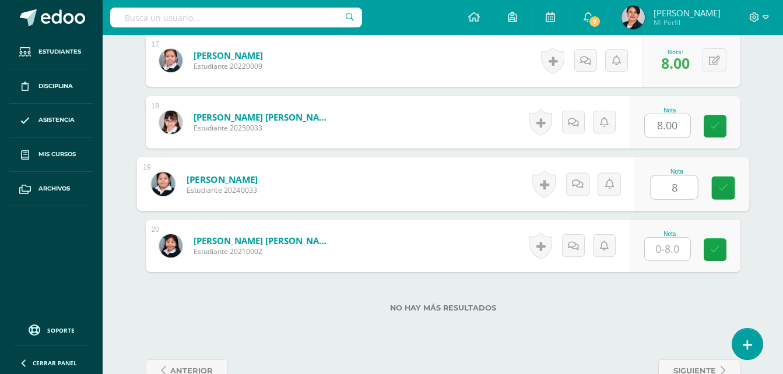
type input "8"
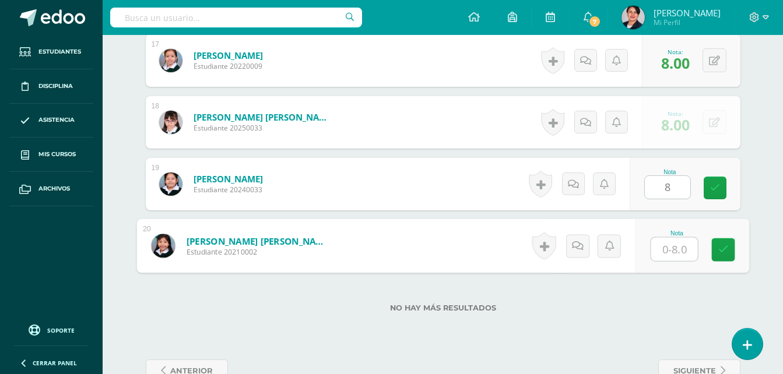
type input "8"
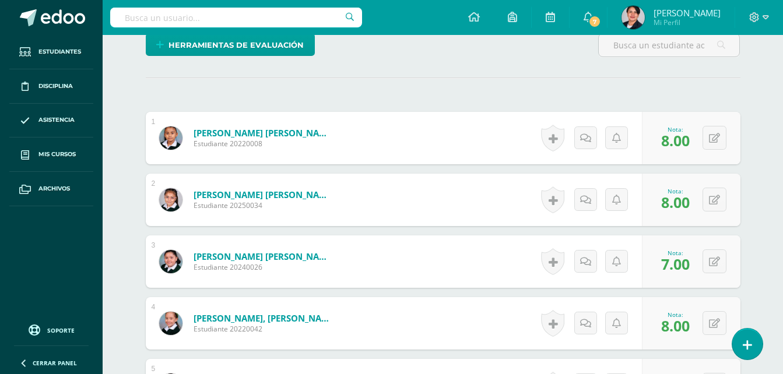
scroll to position [350, 0]
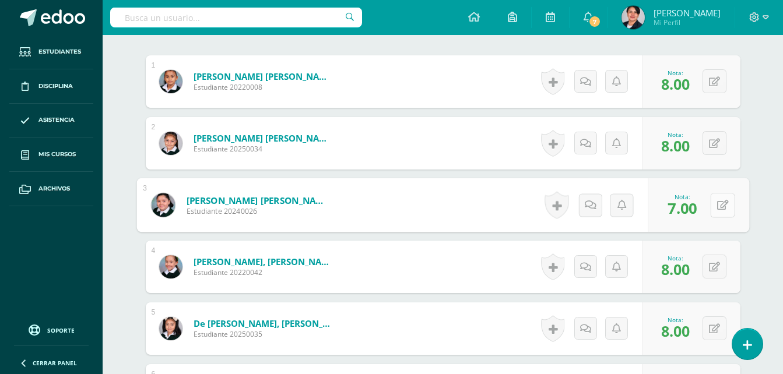
click at [714, 199] on button at bounding box center [722, 205] width 24 height 24
type input "8"
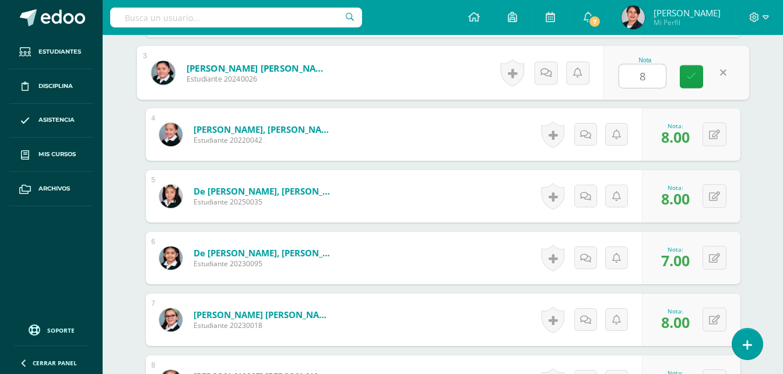
scroll to position [525, 0]
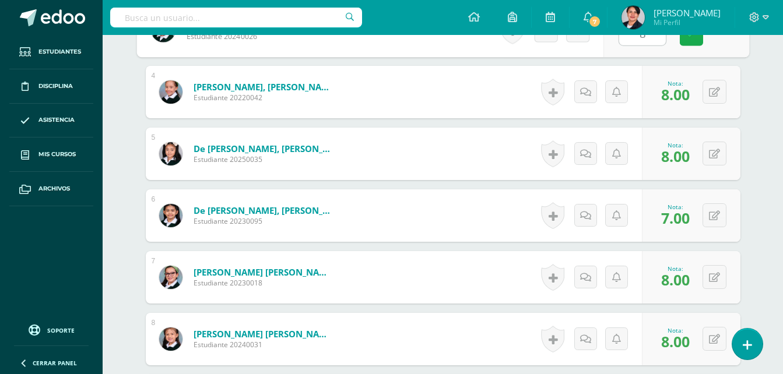
click at [694, 36] on icon at bounding box center [691, 34] width 10 height 10
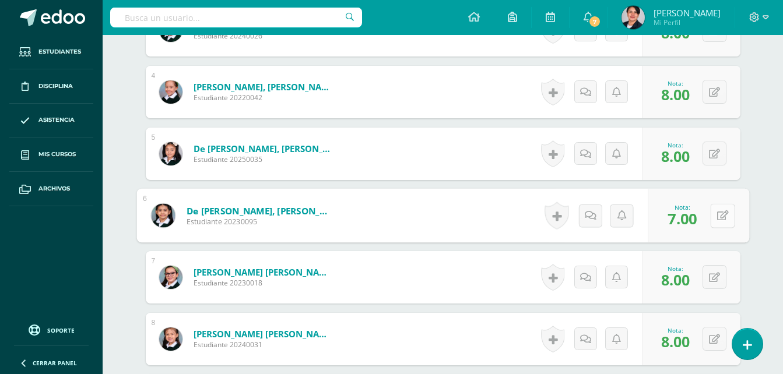
click at [710, 215] on button at bounding box center [722, 215] width 24 height 24
type input "8"
click at [693, 222] on icon at bounding box center [691, 220] width 10 height 10
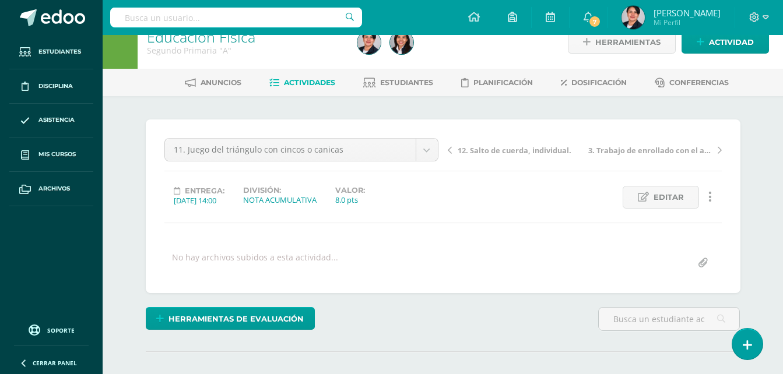
scroll to position [0, 0]
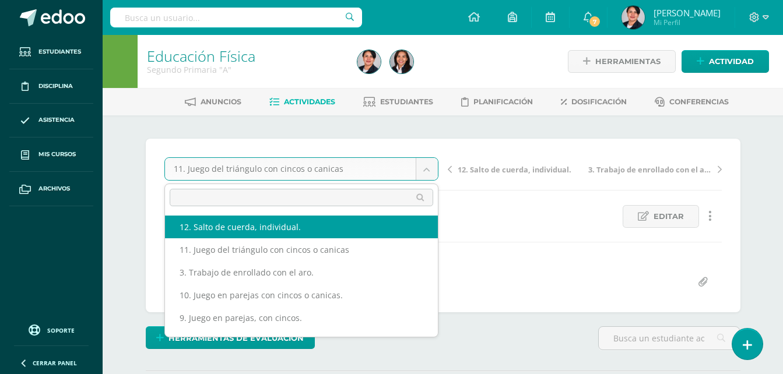
select select "/dashboard/teacher/grade-activity/108537/"
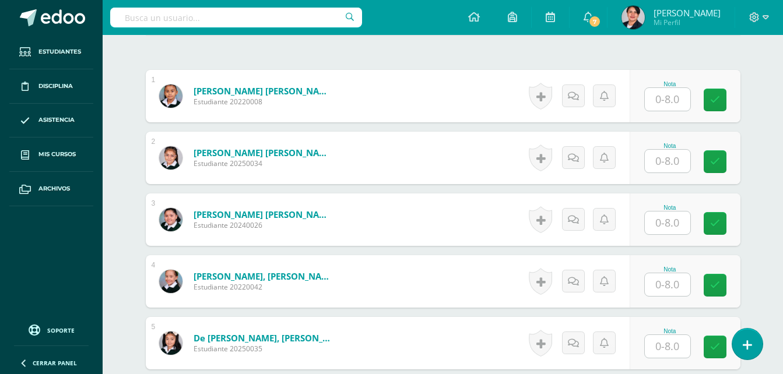
scroll to position [352, 0]
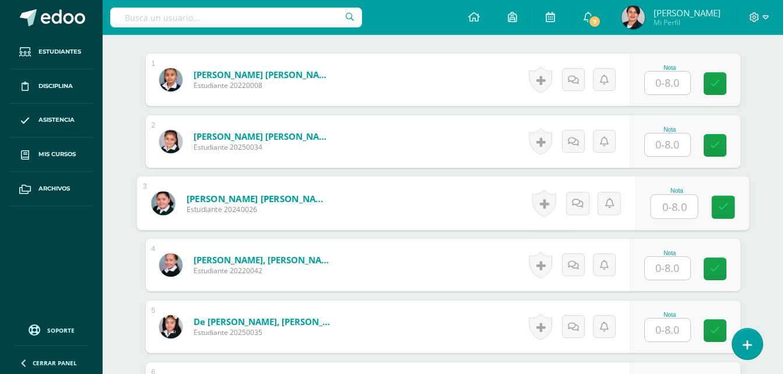
click at [670, 208] on input "text" at bounding box center [674, 206] width 47 height 23
type input "7"
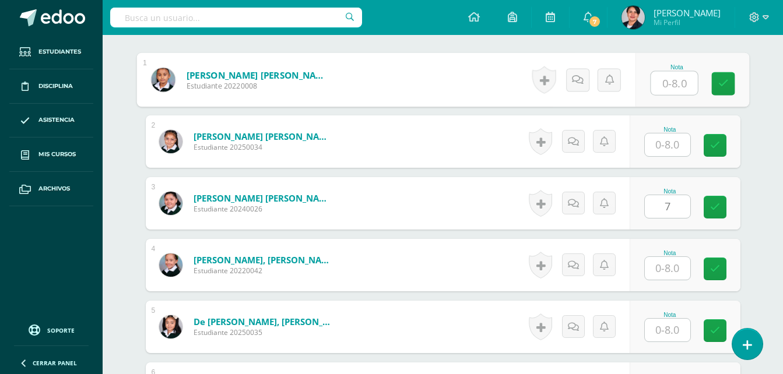
click at [676, 83] on input "text" at bounding box center [674, 83] width 47 height 23
type input "8"
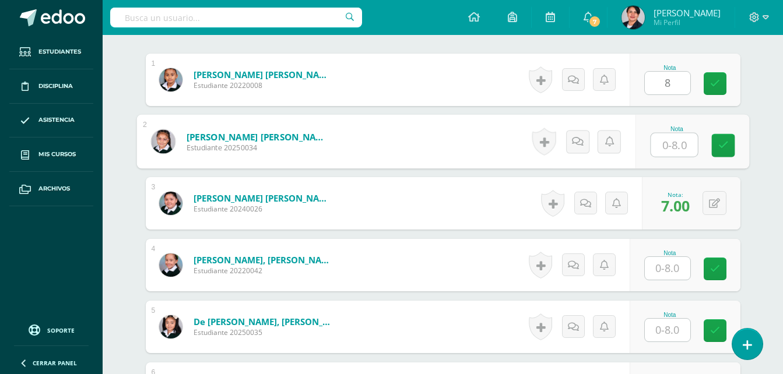
type input "8"
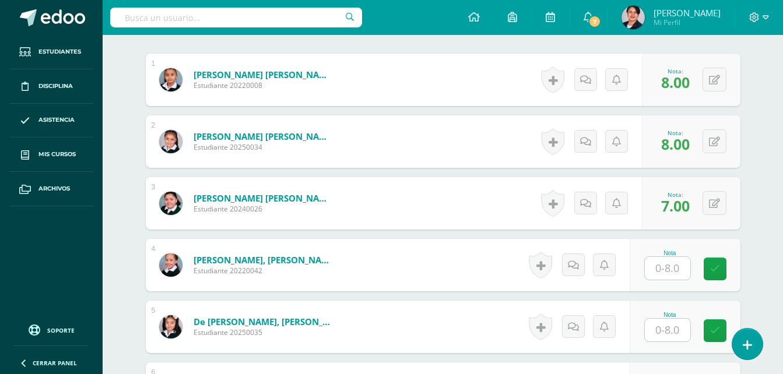
click at [677, 270] on input "text" at bounding box center [667, 268] width 45 height 23
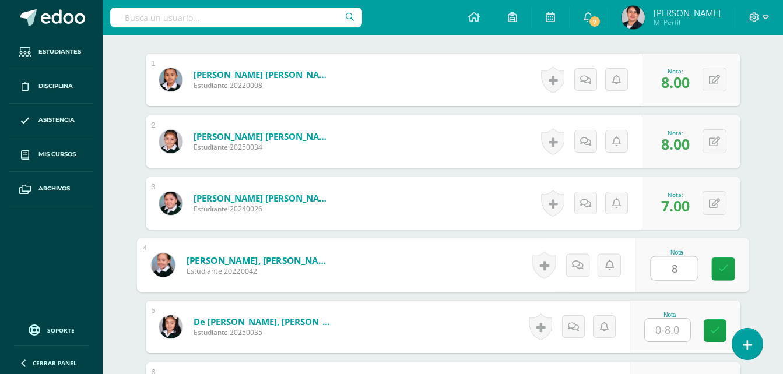
type input "8"
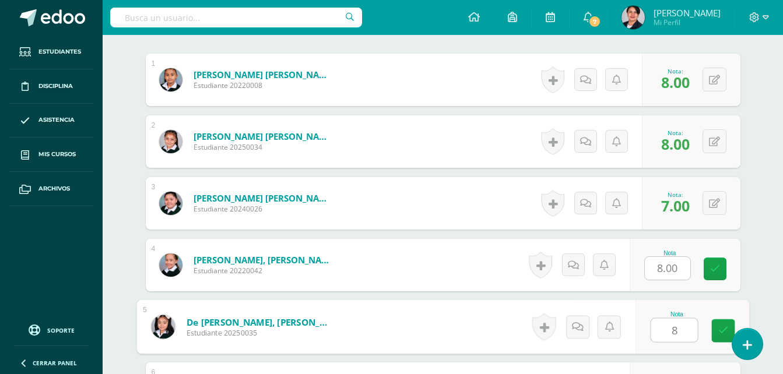
type input "8"
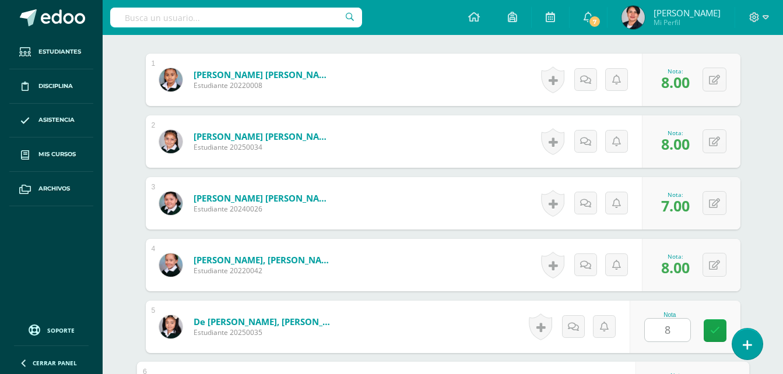
scroll to position [556, 0]
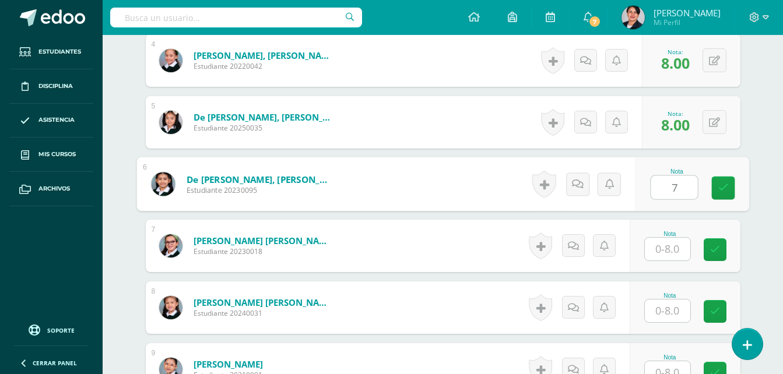
type input "7"
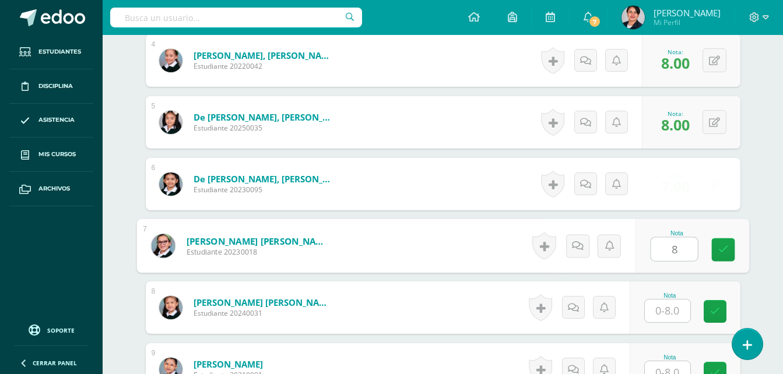
type input "8"
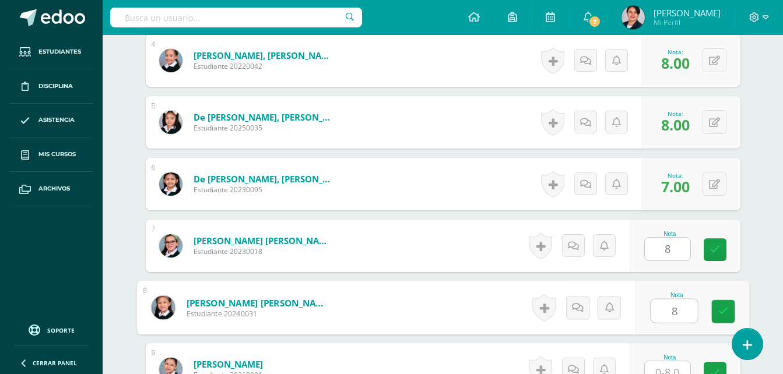
type input "8"
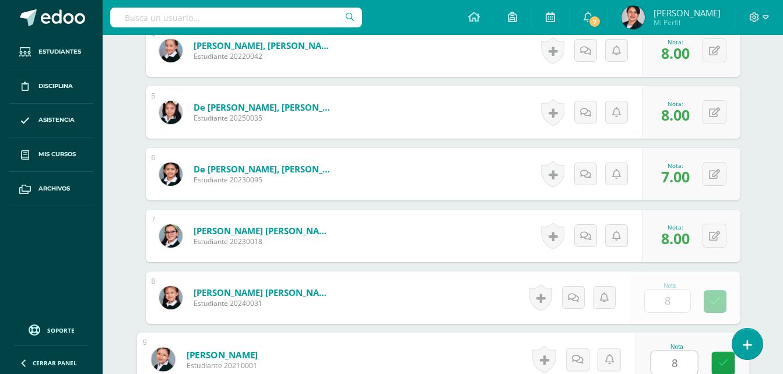
type input "8"
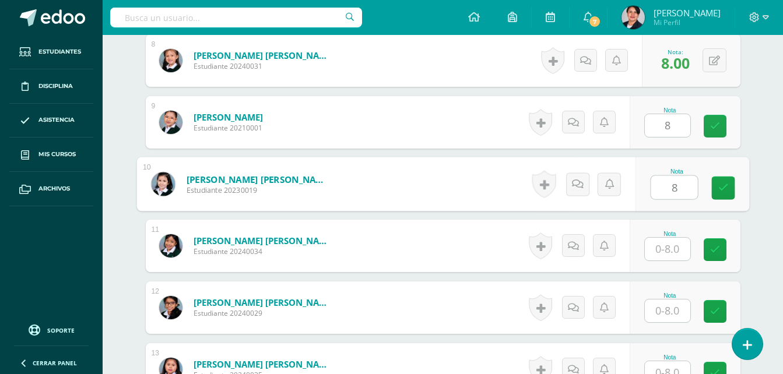
type input "8"
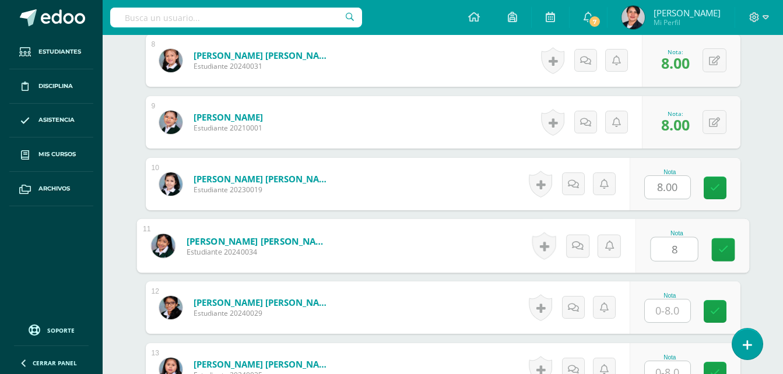
type input "8"
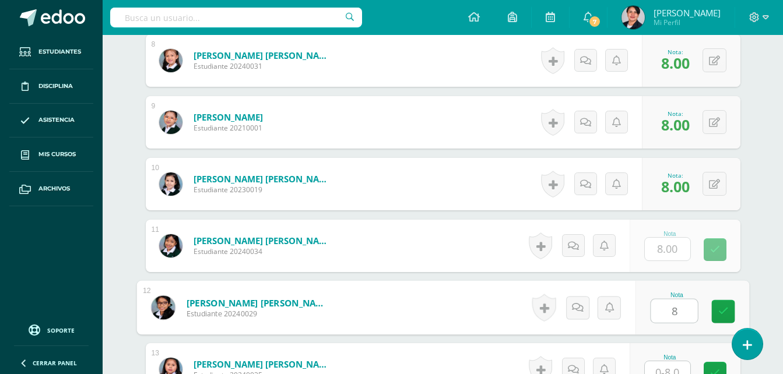
type input "8"
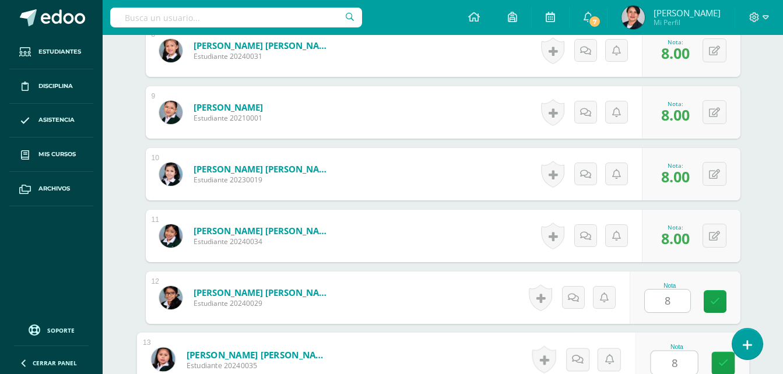
type input "8"
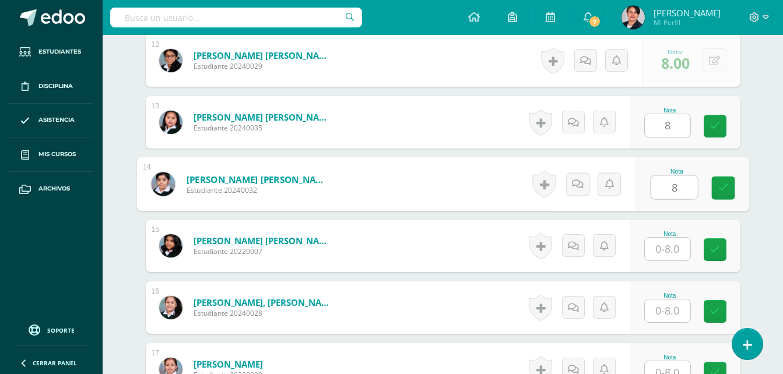
type input "8"
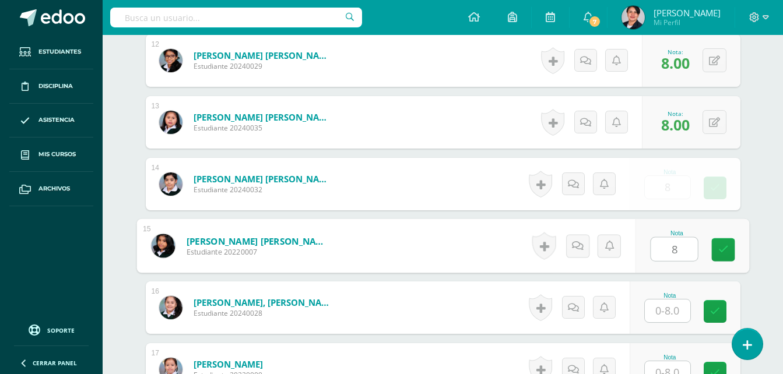
type input "8"
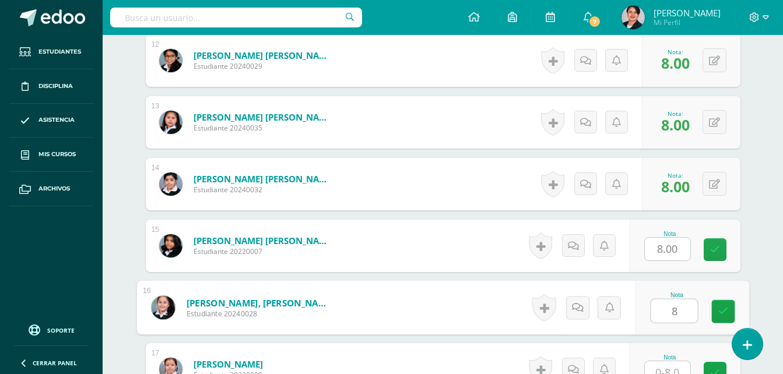
type input "8"
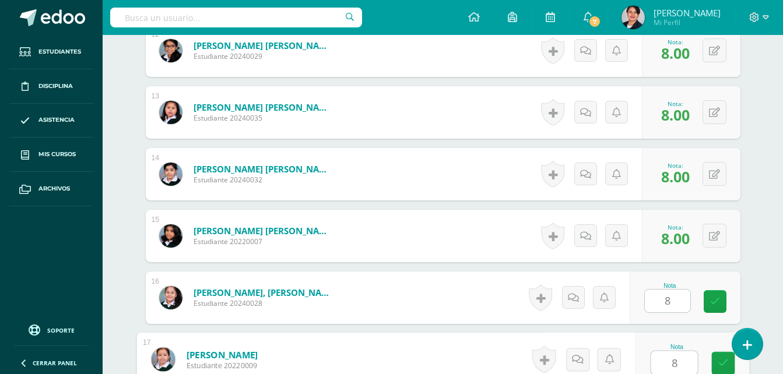
type input "8"
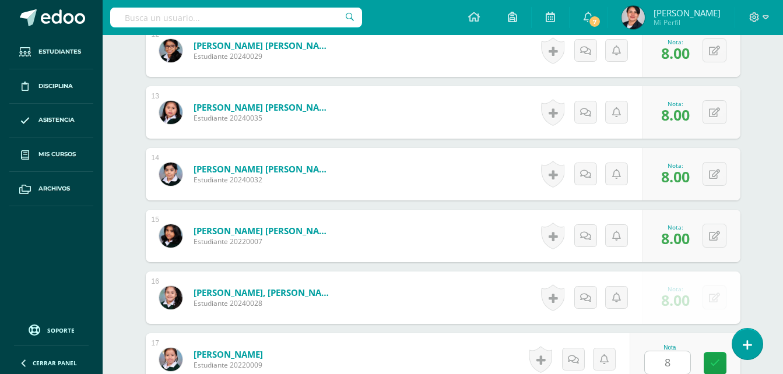
scroll to position [1298, 0]
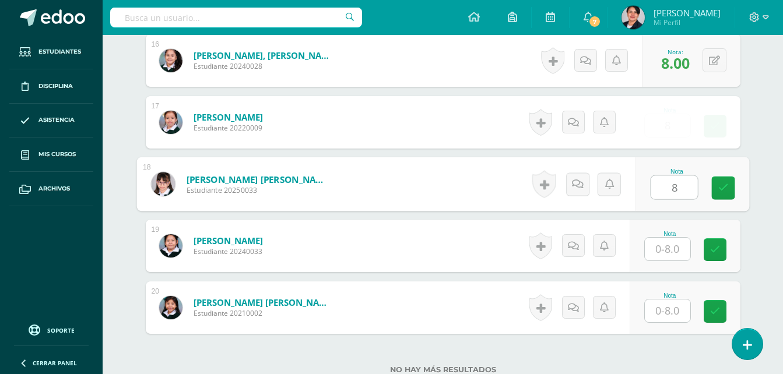
type input "8"
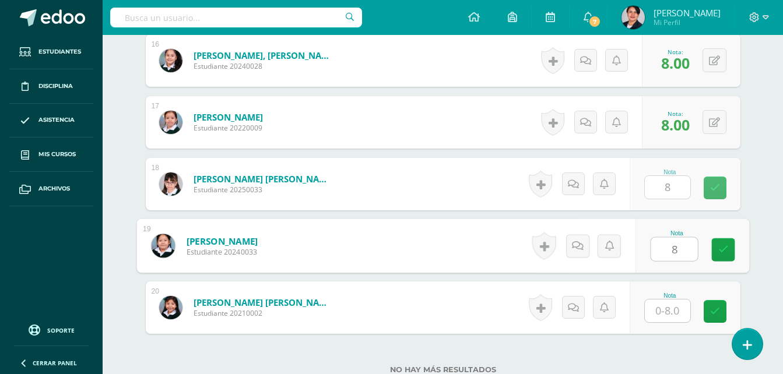
type input "8"
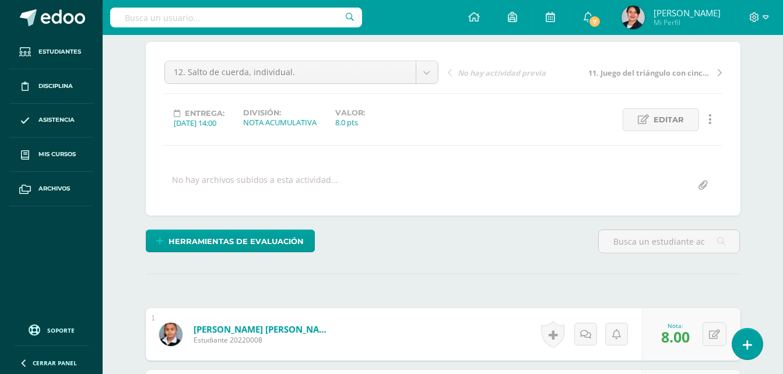
scroll to position [0, 0]
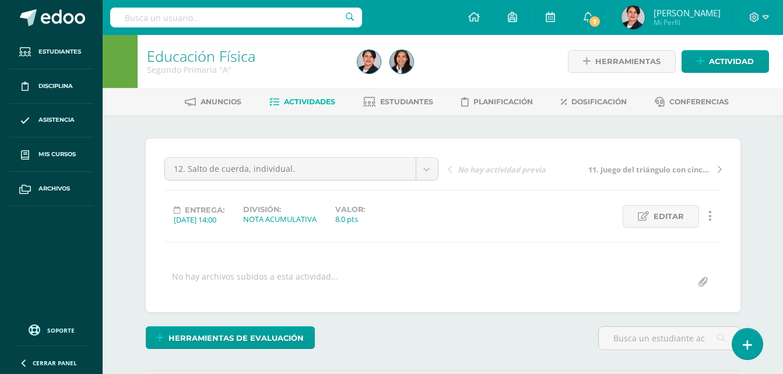
click at [311, 98] on span "Actividades" at bounding box center [309, 101] width 51 height 9
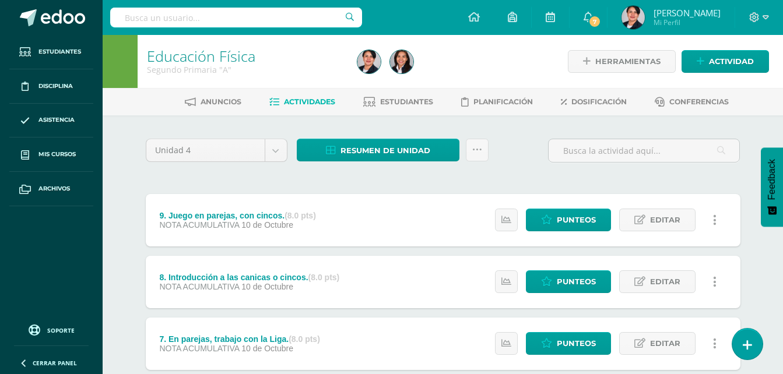
click at [309, 97] on span "Actividades" at bounding box center [309, 101] width 51 height 9
click at [399, 145] on span "Resumen de unidad" at bounding box center [385, 151] width 90 height 22
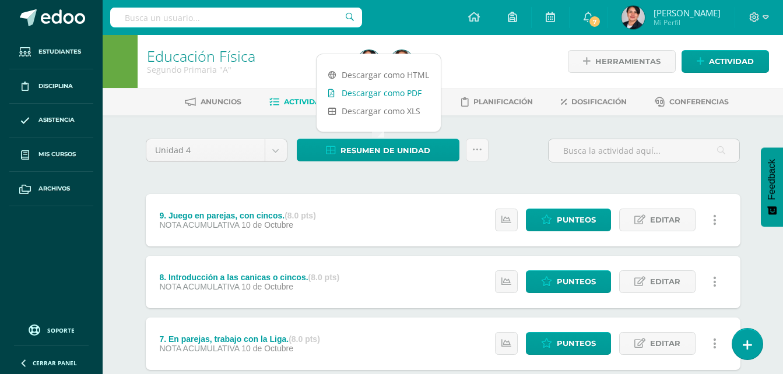
click at [403, 94] on link "Descargar como PDF" at bounding box center [379, 93] width 124 height 18
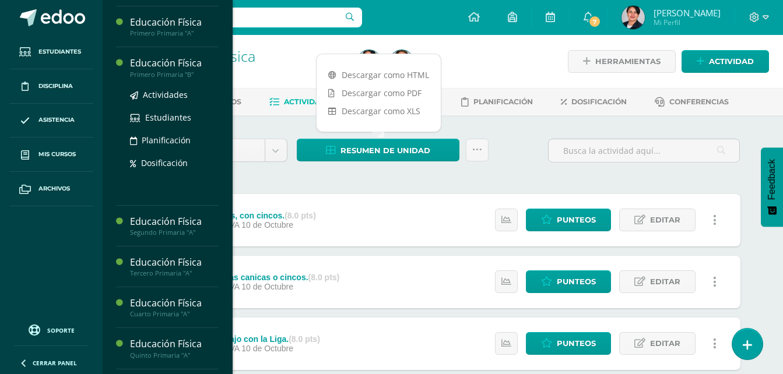
scroll to position [233, 0]
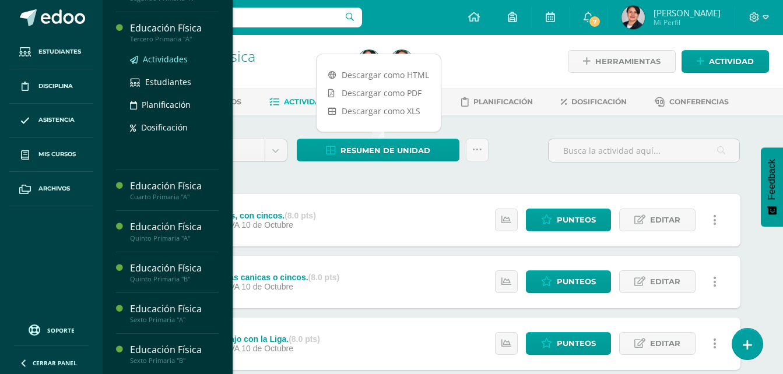
click at [156, 65] on span "Actividades" at bounding box center [165, 59] width 45 height 11
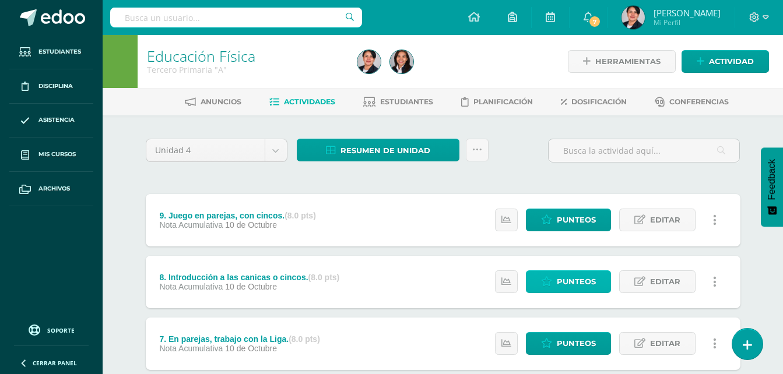
click at [575, 277] on span "Punteos" at bounding box center [576, 282] width 39 height 22
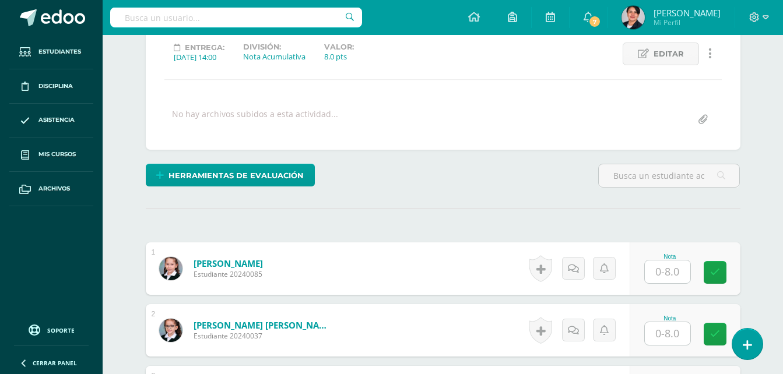
scroll to position [176, 0]
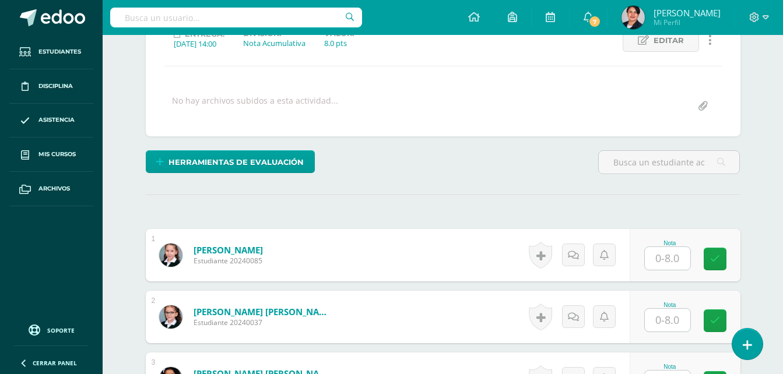
click at [667, 261] on input "text" at bounding box center [667, 258] width 45 height 23
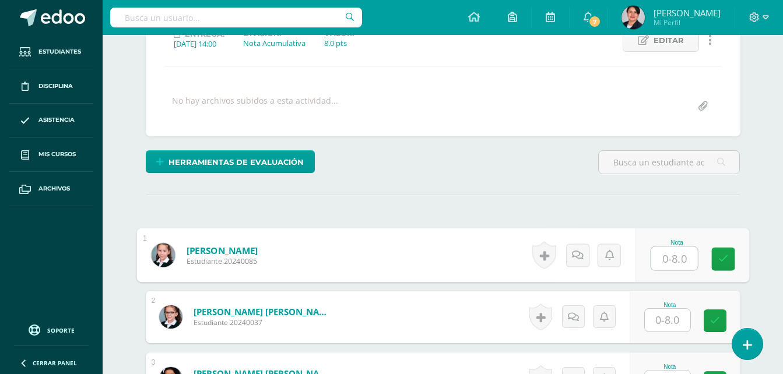
click at [677, 257] on input "text" at bounding box center [674, 258] width 47 height 23
type input "8"
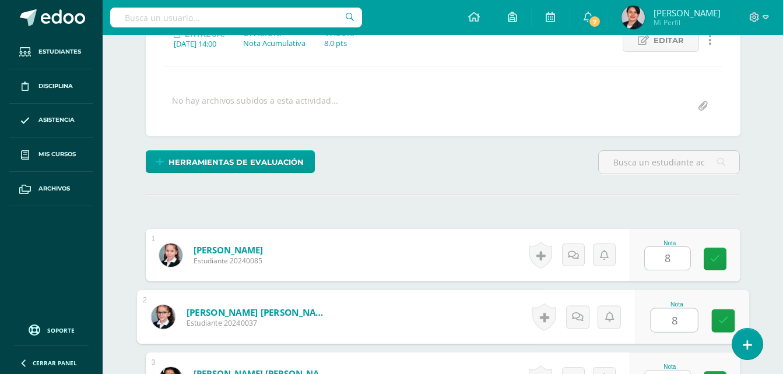
type input "8"
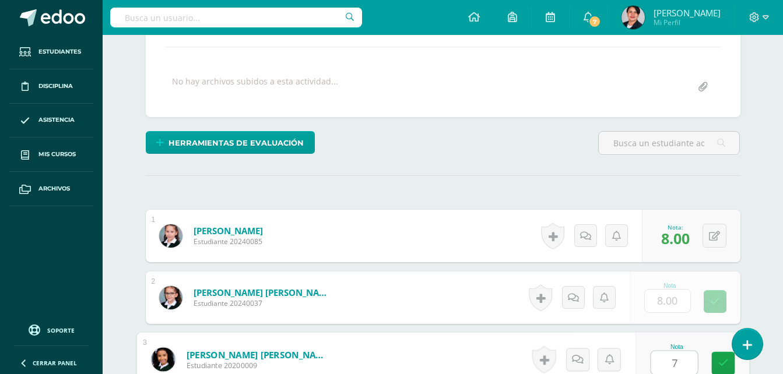
type input "7"
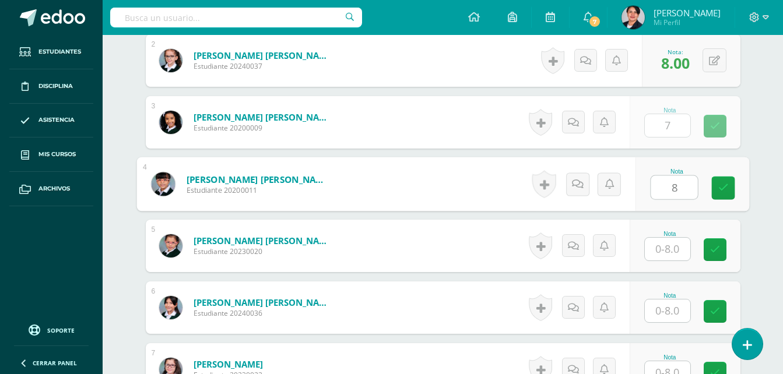
type input "8"
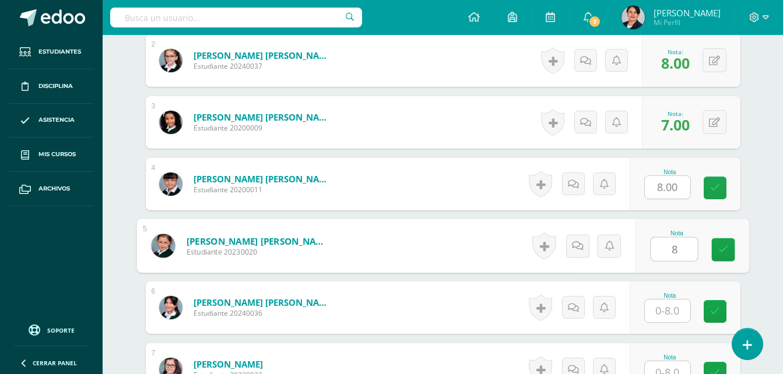
type input "8"
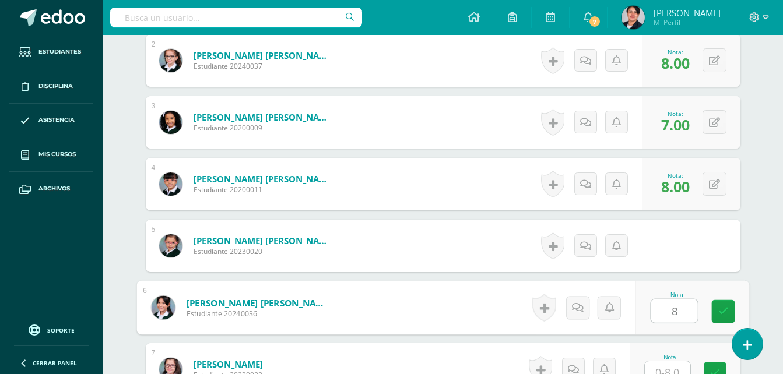
type input "8"
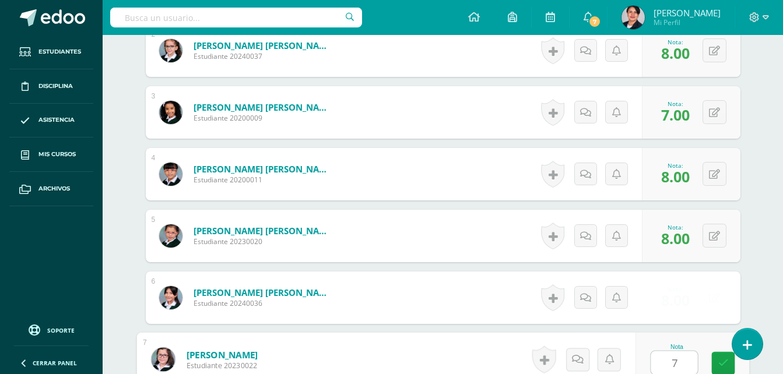
type input "7"
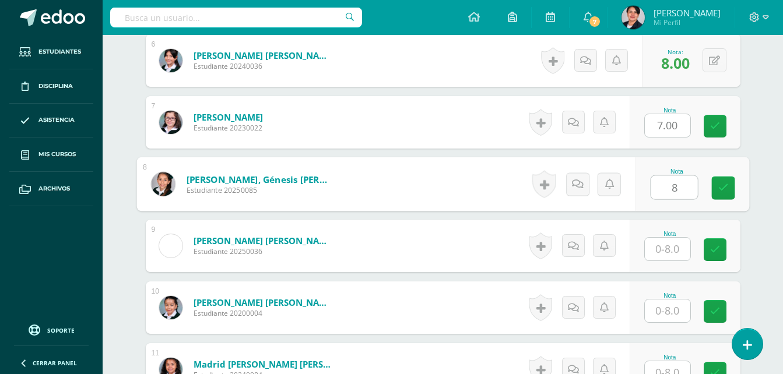
type input "8"
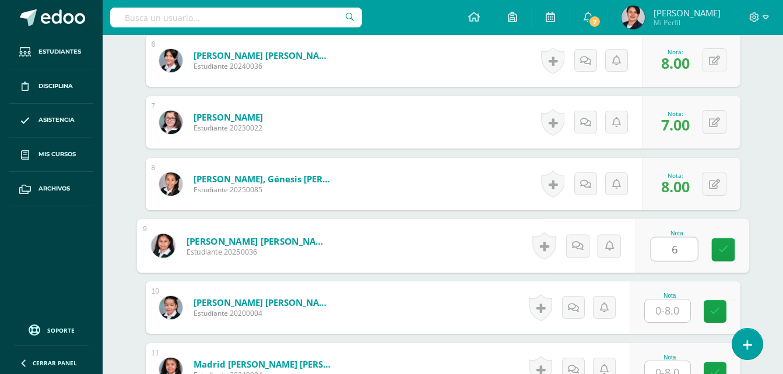
type input "6"
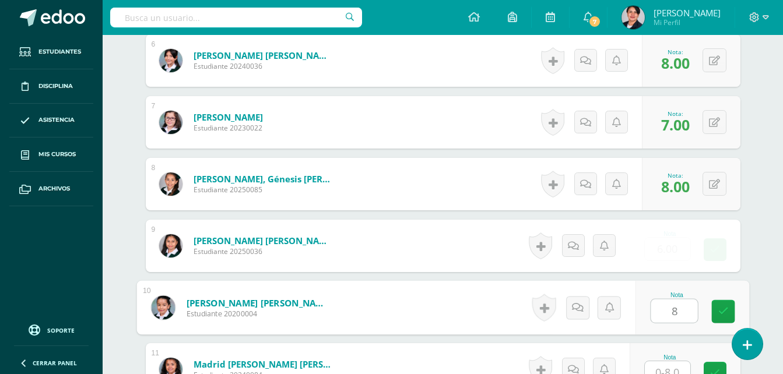
type input "8"
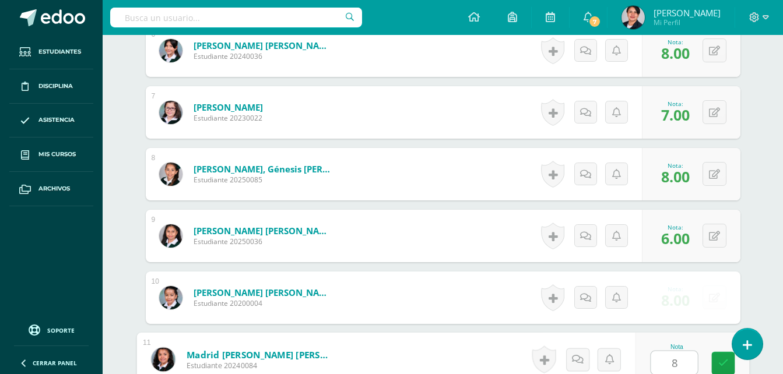
type input "8"
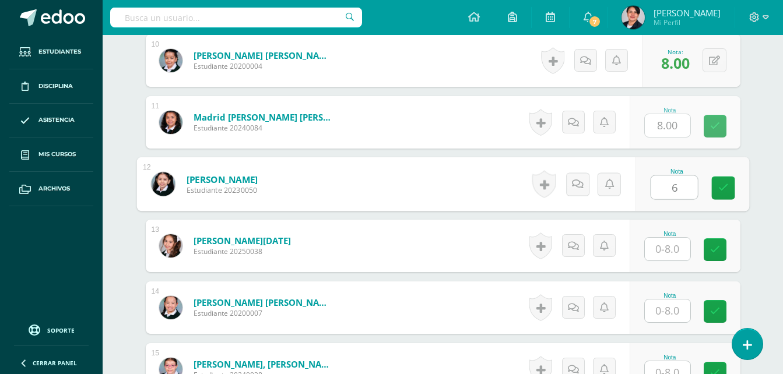
type input "6"
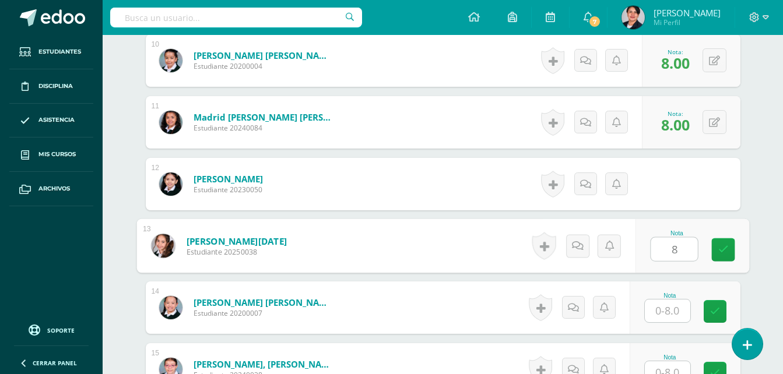
type input "8"
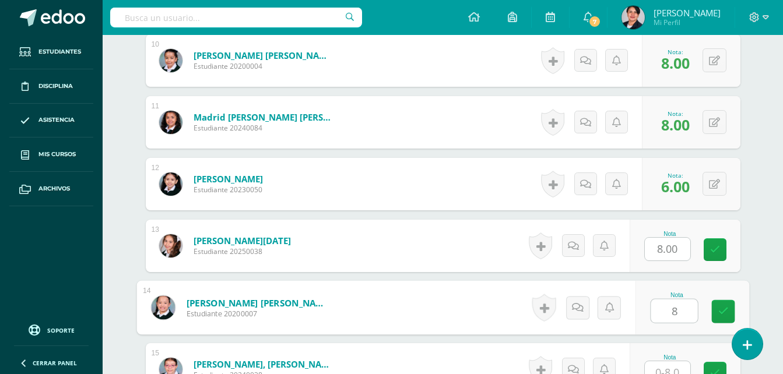
type input "8"
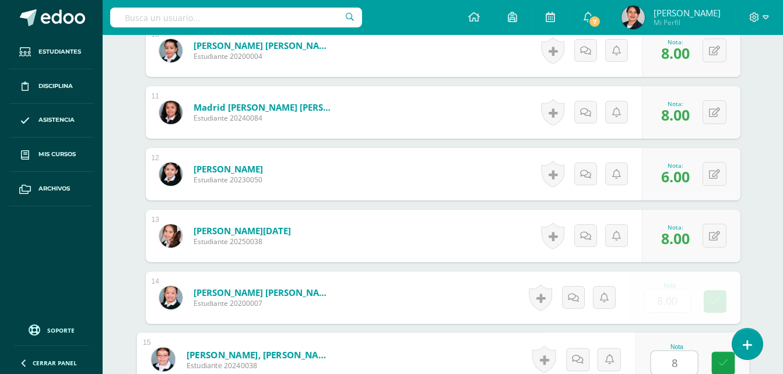
type input "8"
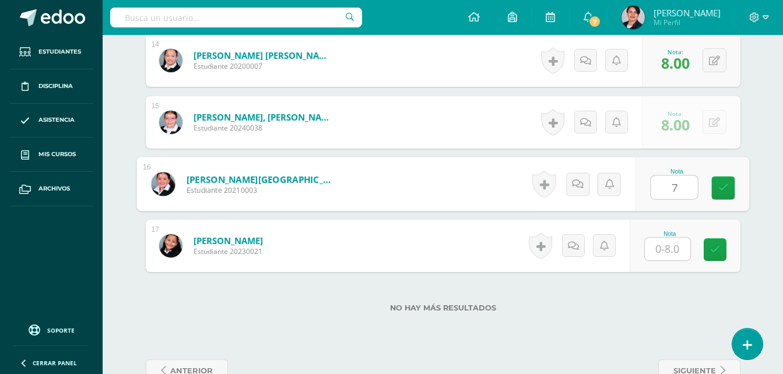
type input "7"
type input "8"
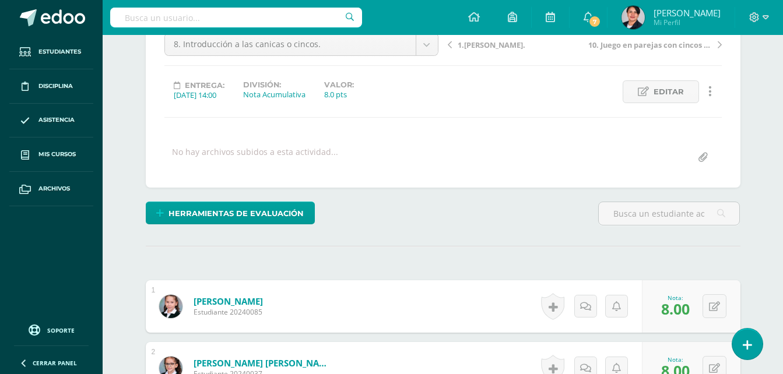
scroll to position [0, 0]
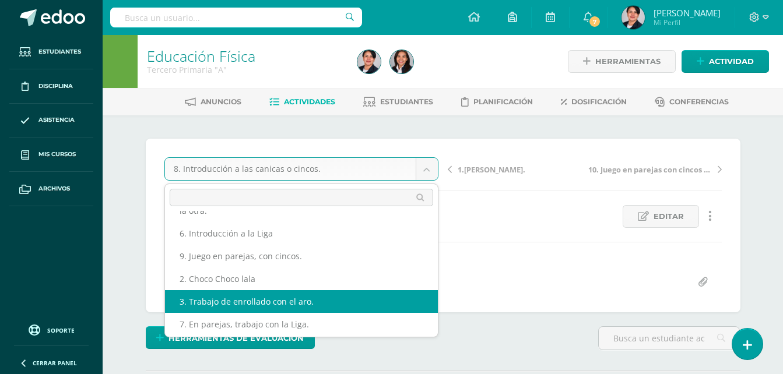
scroll to position [165, 0]
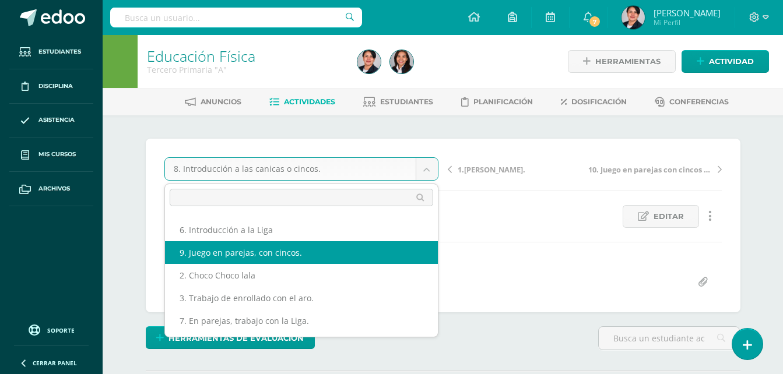
select select "/dashboard/teacher/grade-activity/108526/"
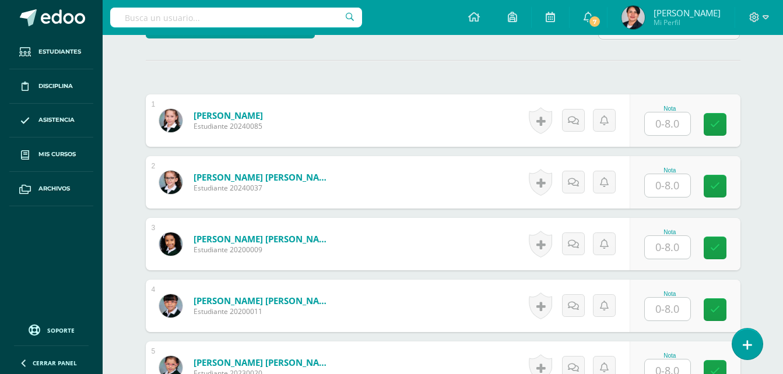
scroll to position [351, 0]
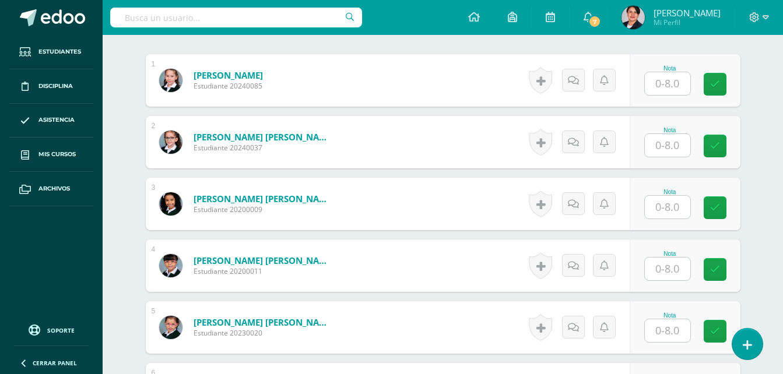
click at [672, 82] on input "text" at bounding box center [667, 83] width 45 height 23
type input "8"
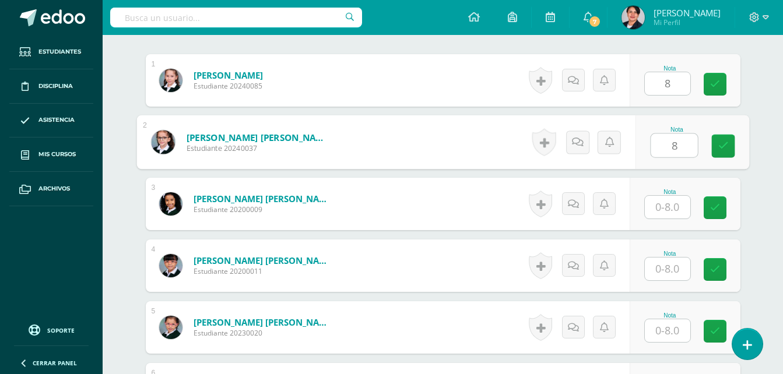
type input "8"
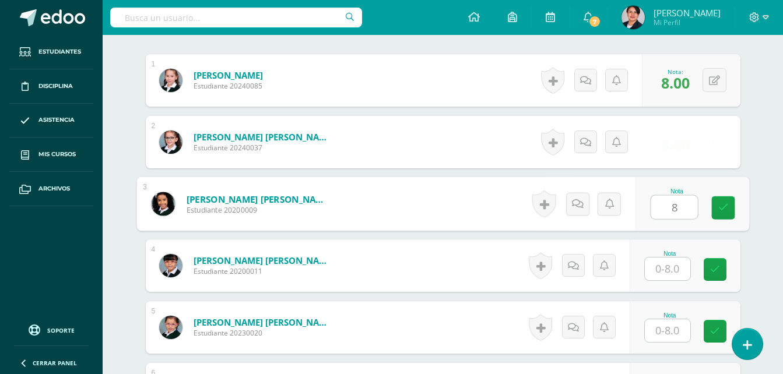
type input "8"
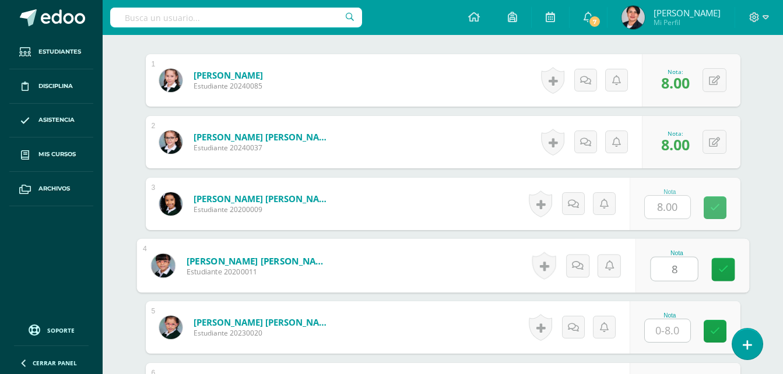
type input "8"
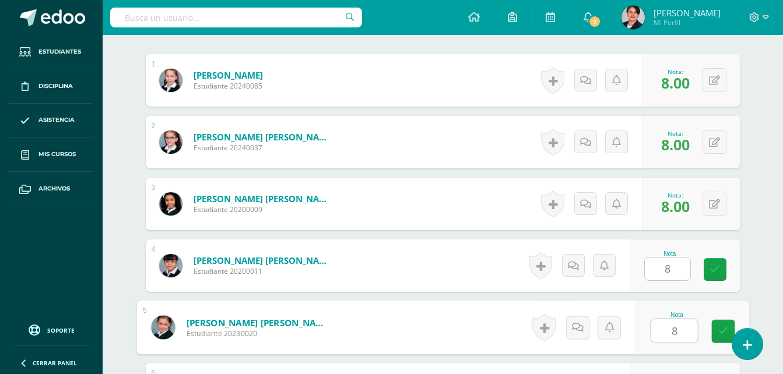
type input "8"
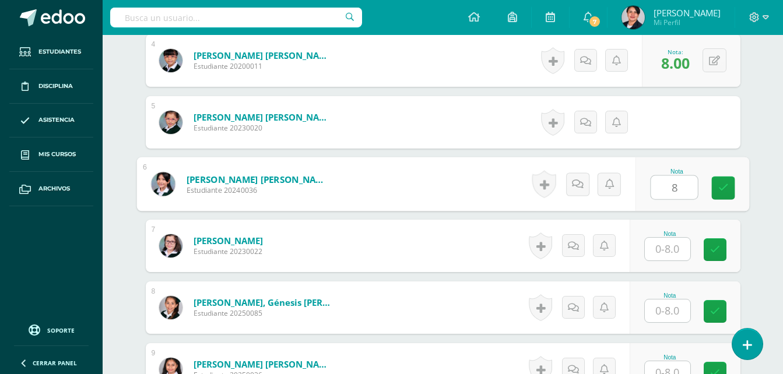
type input "8"
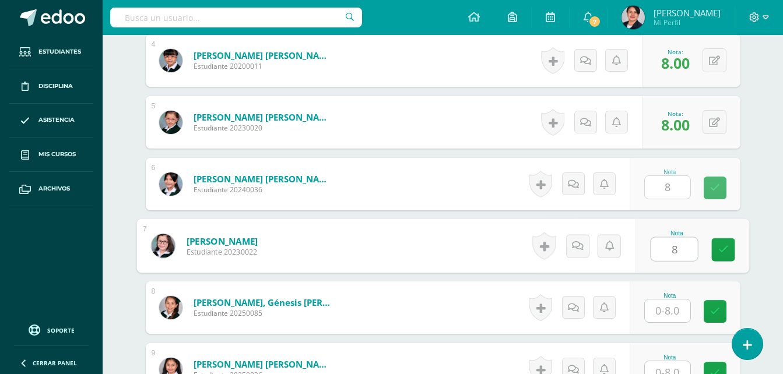
type input "8"
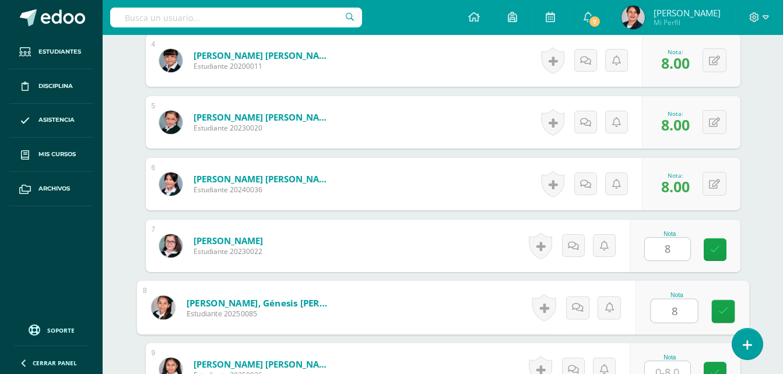
type input "8"
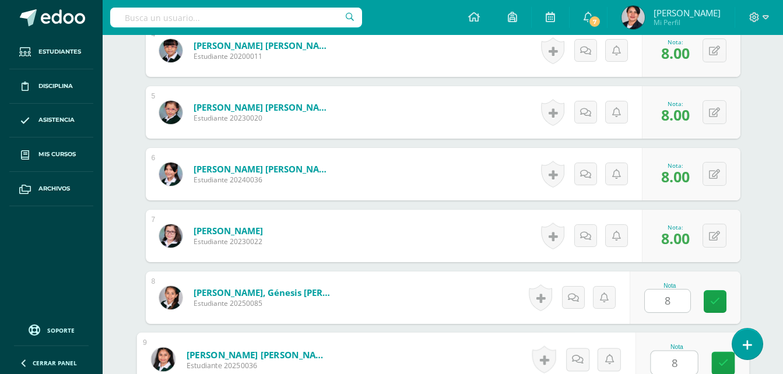
type input "8"
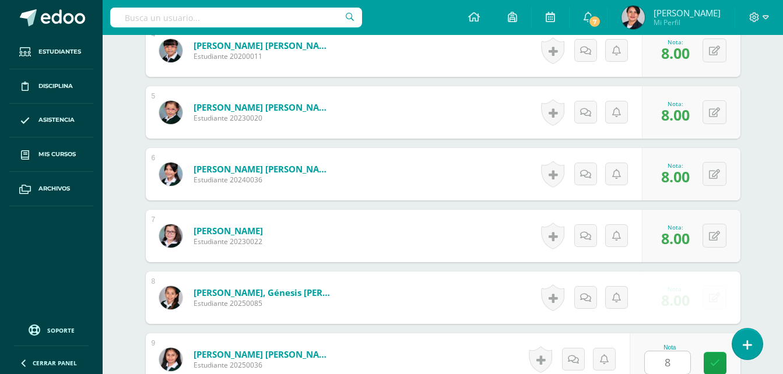
scroll to position [803, 0]
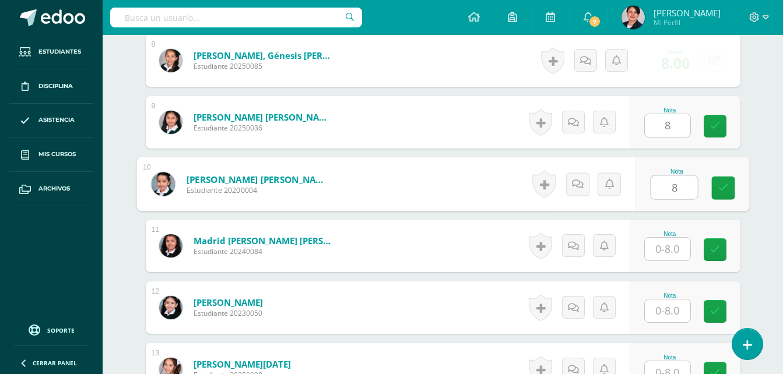
type input "8"
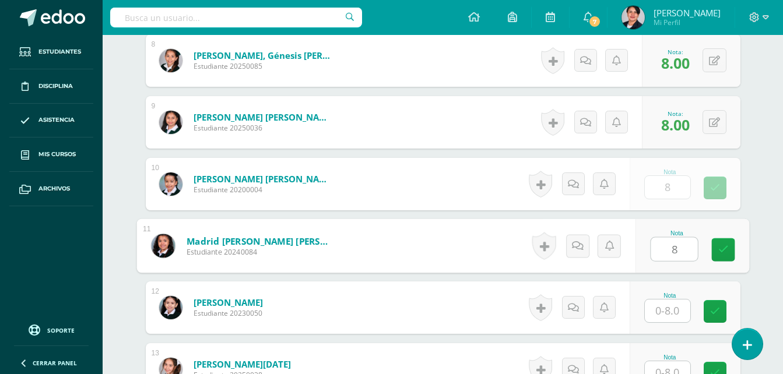
type input "8"
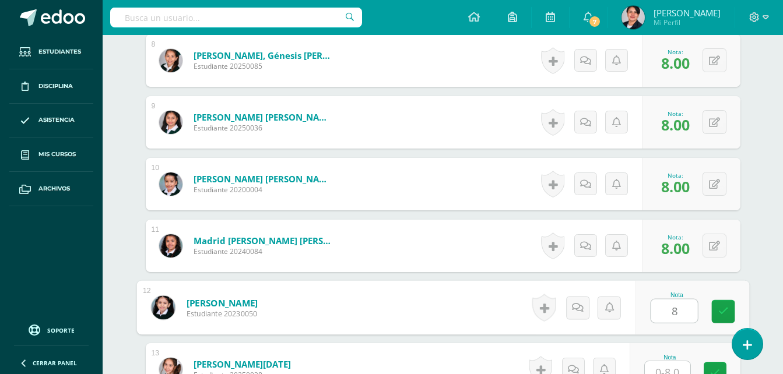
type input "8"
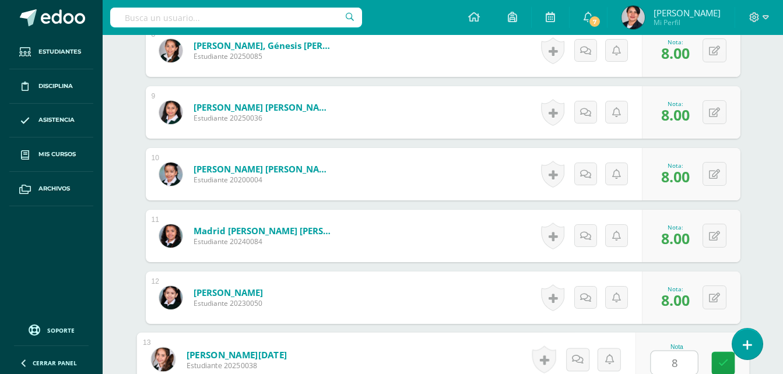
type input "8"
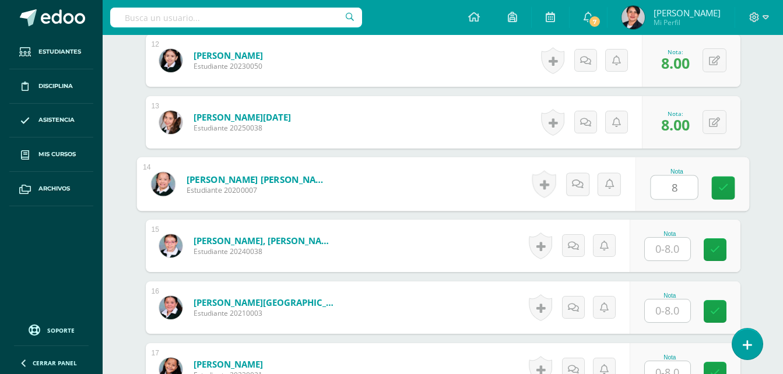
type input "8"
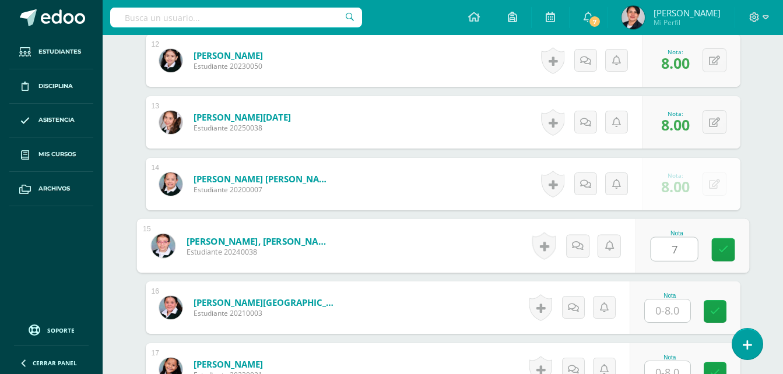
type input "7"
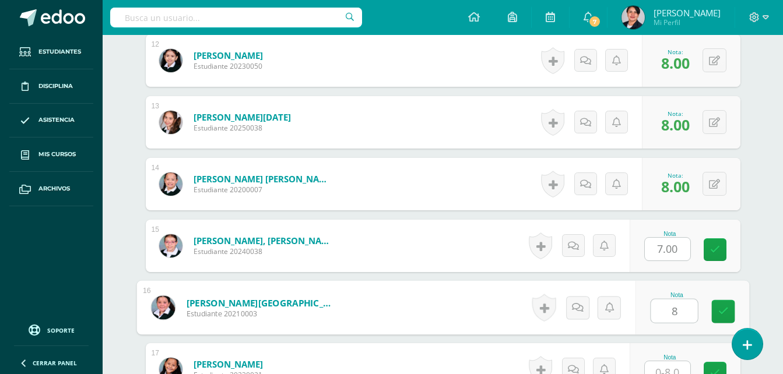
type input "8"
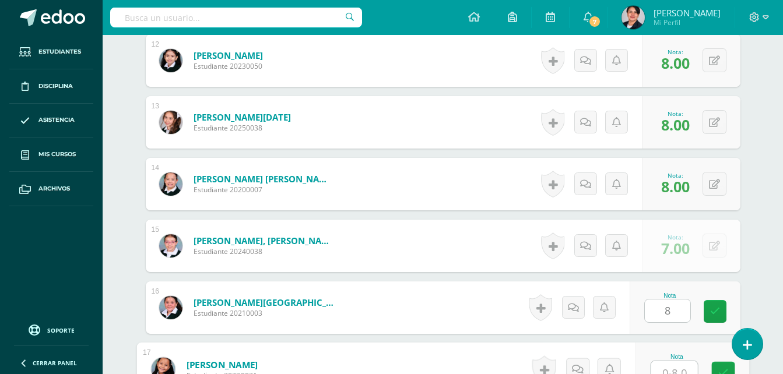
scroll to position [1060, 0]
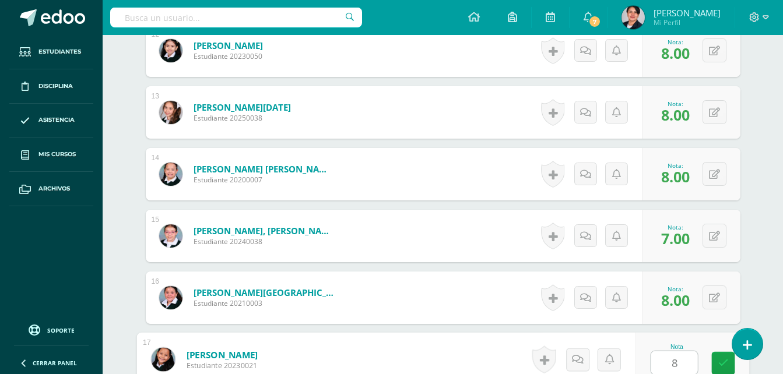
type input "88"
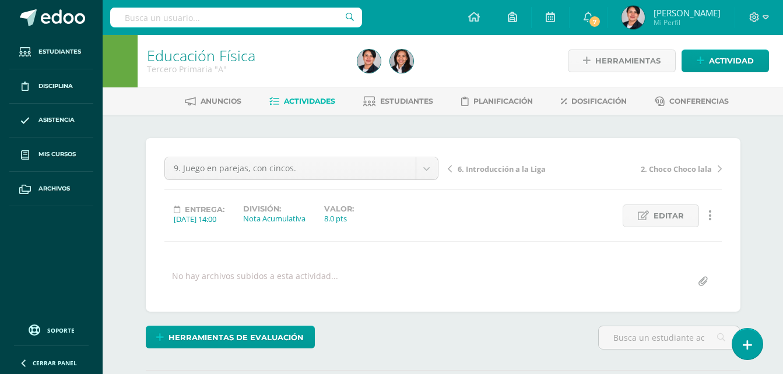
scroll to position [0, 0]
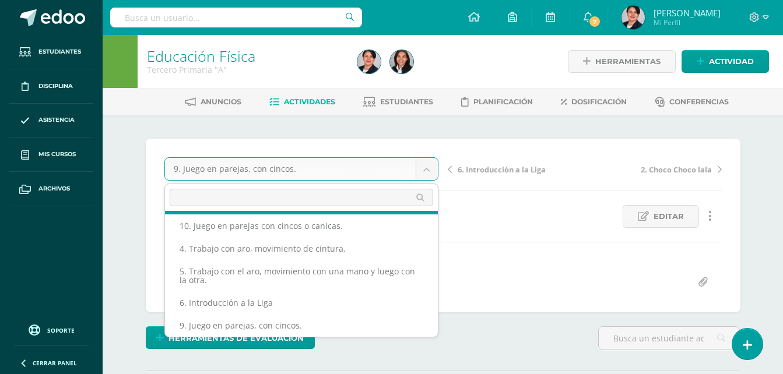
scroll to position [73, 0]
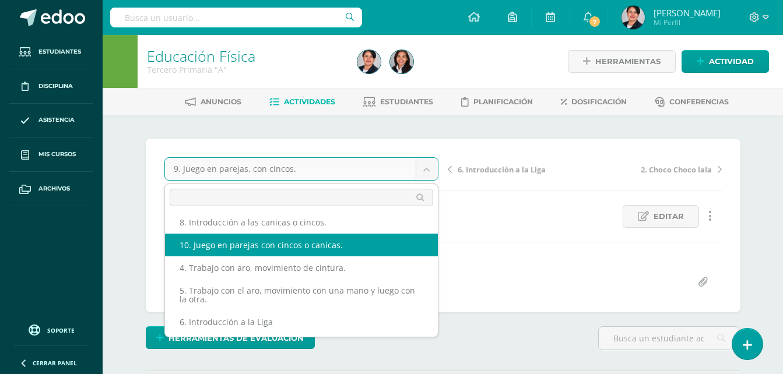
select select "/dashboard/teacher/grade-activity/108530/"
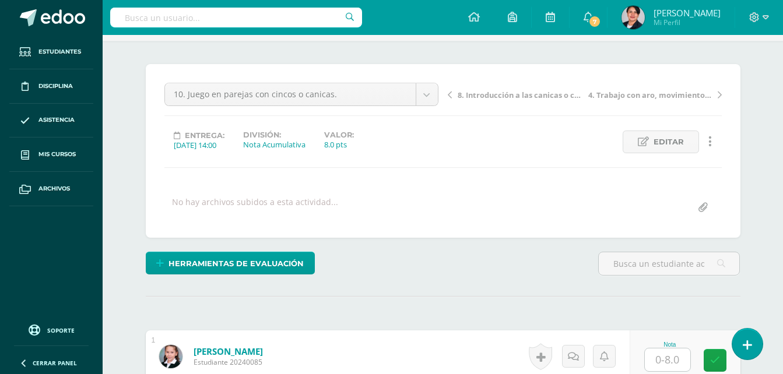
scroll to position [234, 0]
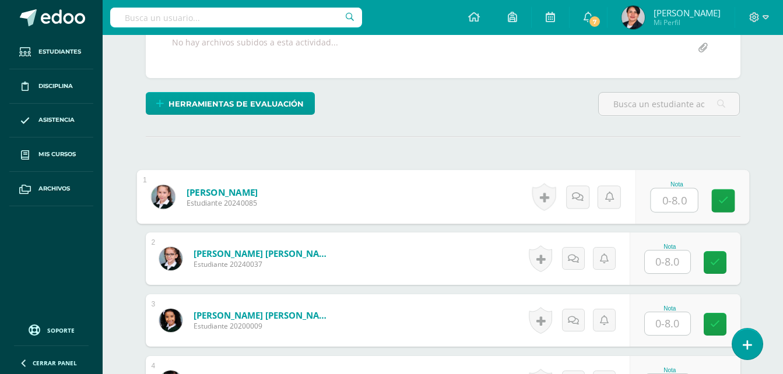
click at [674, 198] on input "text" at bounding box center [674, 200] width 47 height 23
type input "8"
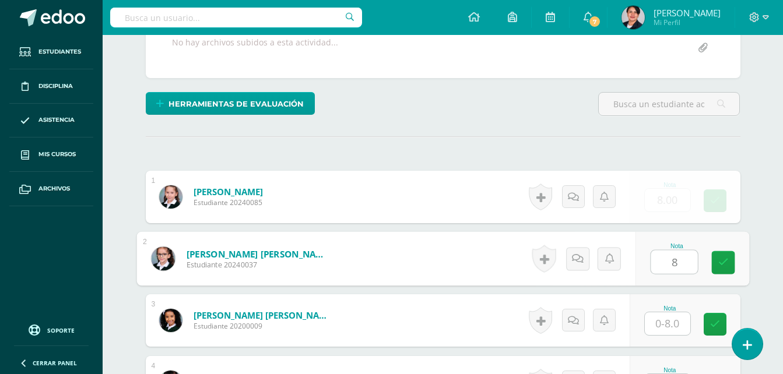
type input "8"
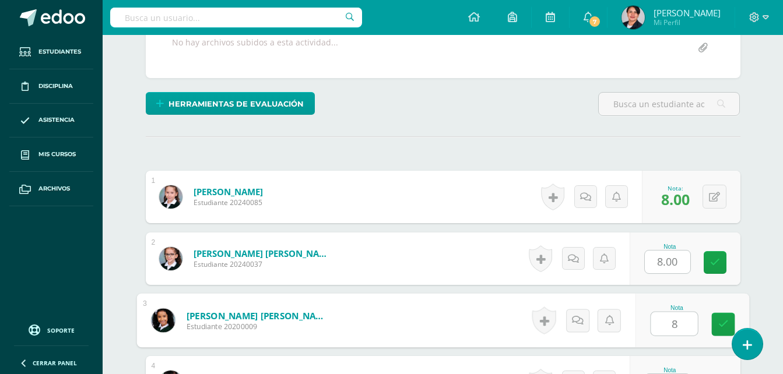
type input "8"
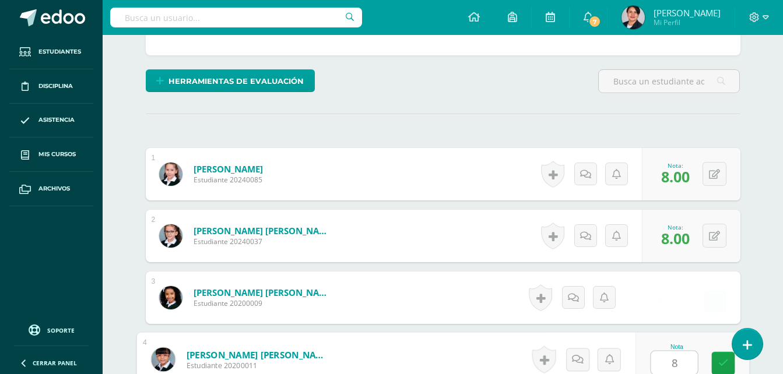
type input "8"
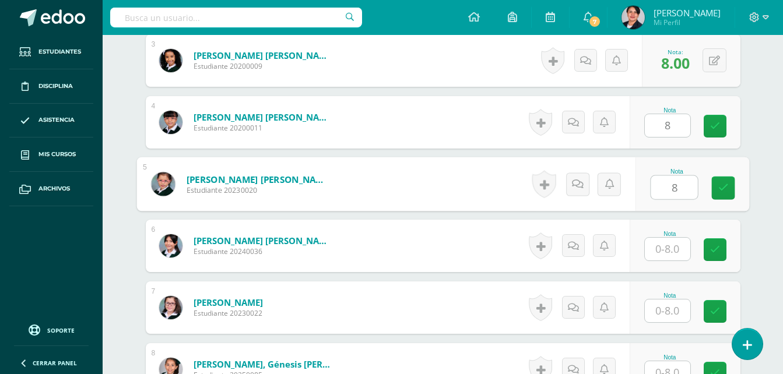
type input "8"
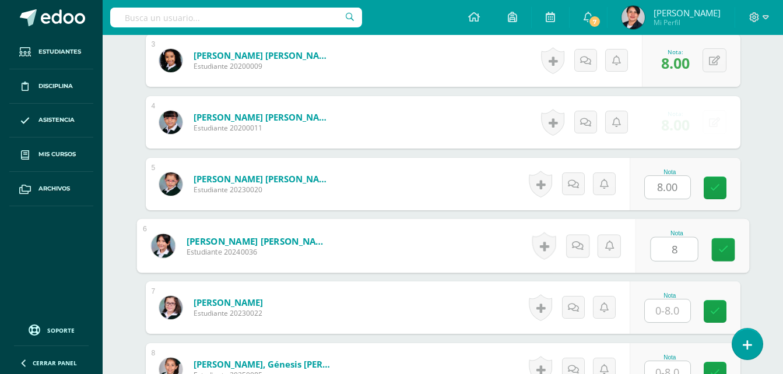
type input "8"
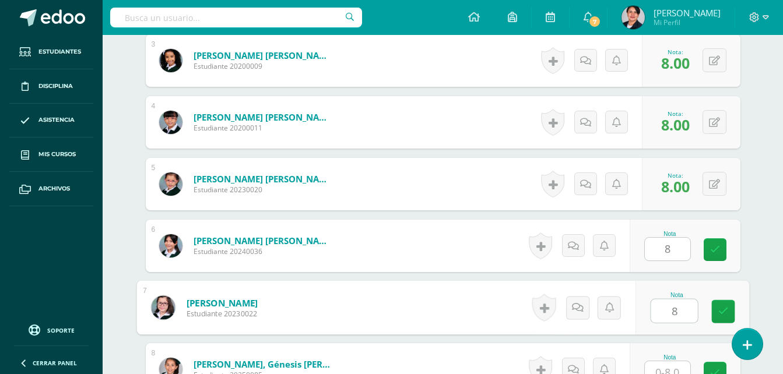
type input "8"
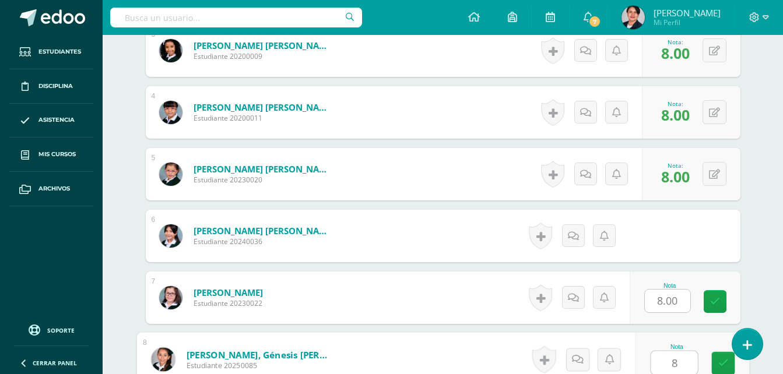
type input "8"
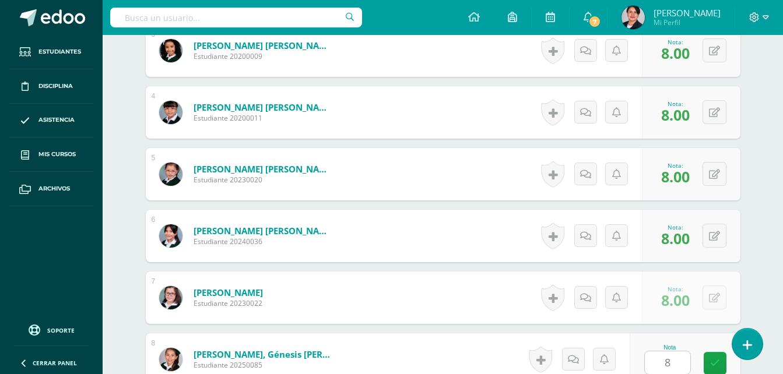
scroll to position [741, 0]
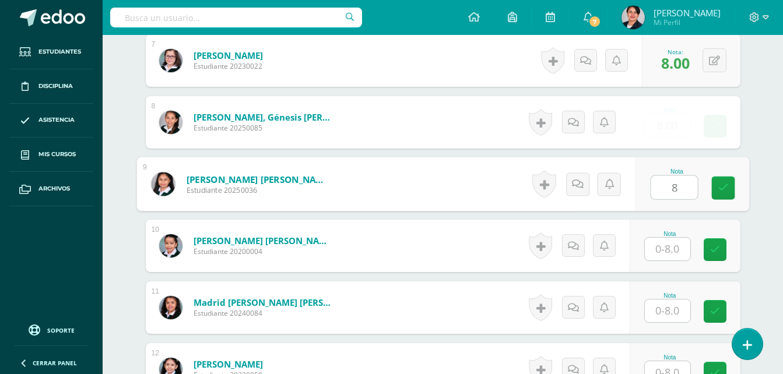
type input "8"
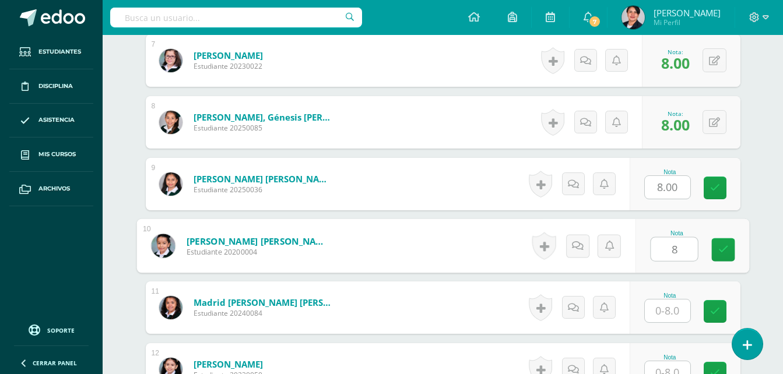
type input "8"
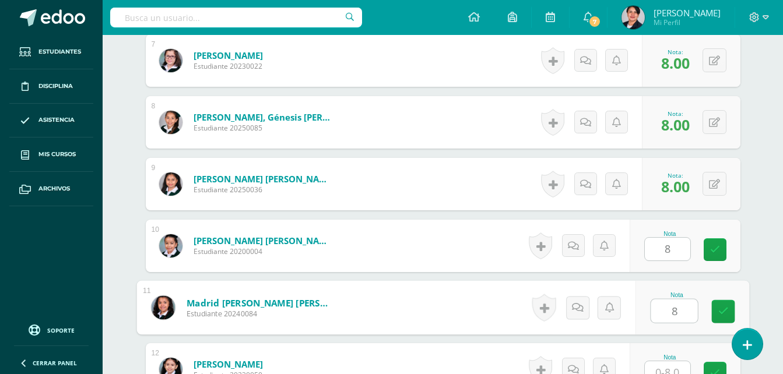
type input "8"
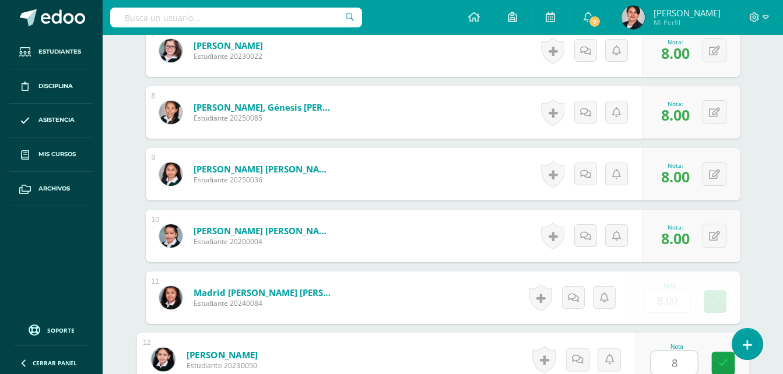
type input "8"
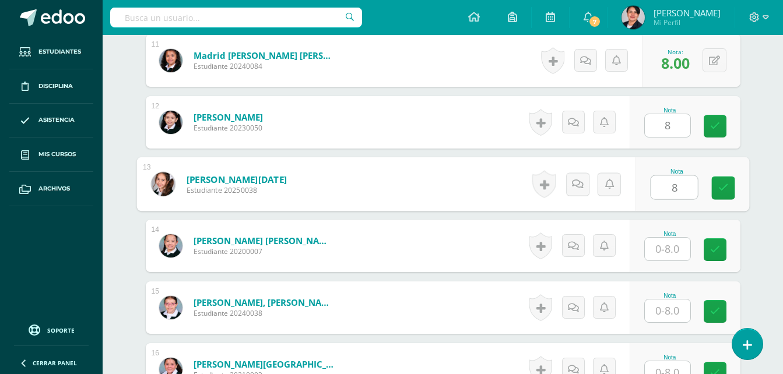
type input "8"
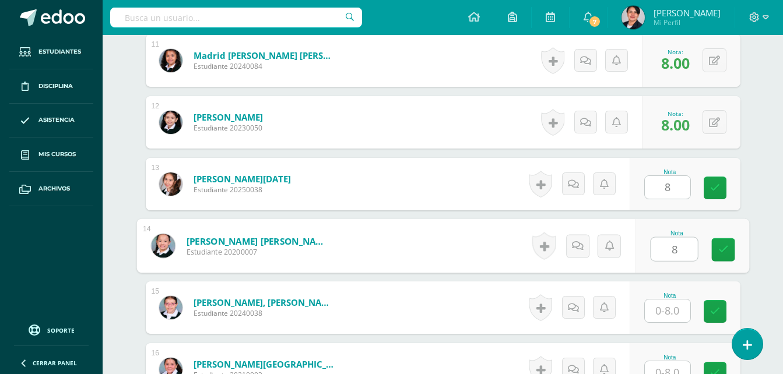
type input "8"
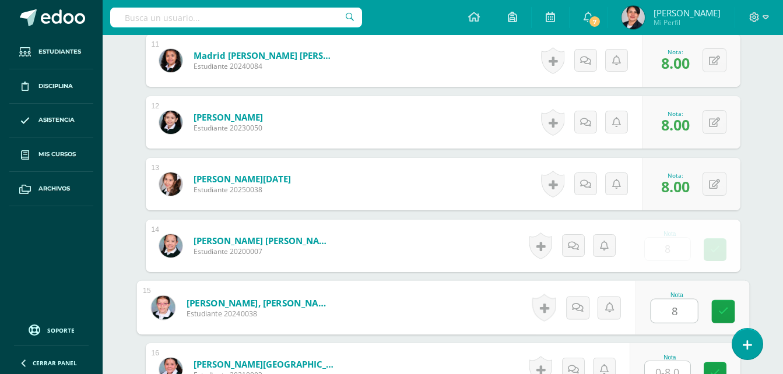
type input "8"
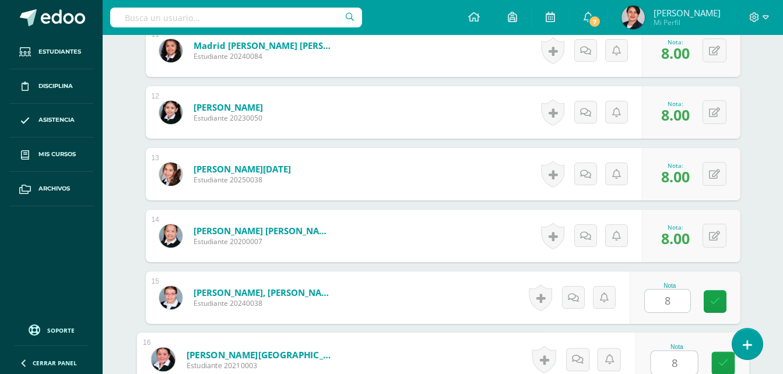
type input "8"
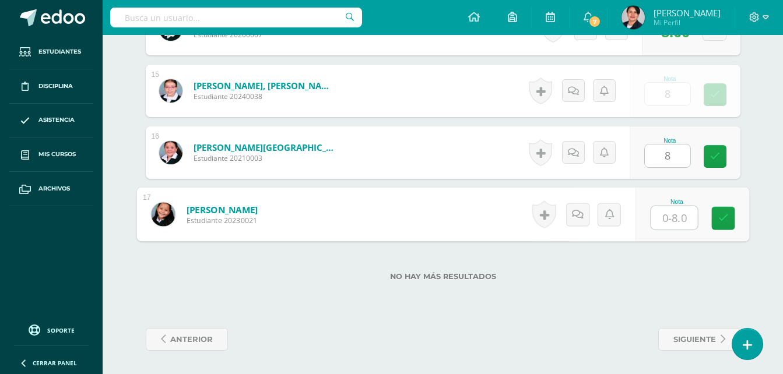
type input "8"
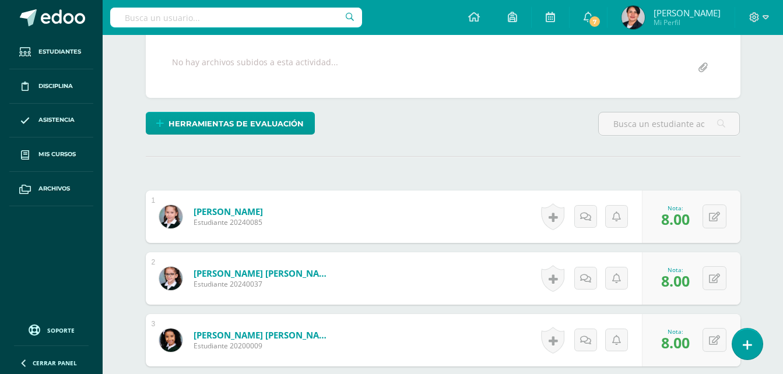
scroll to position [0, 0]
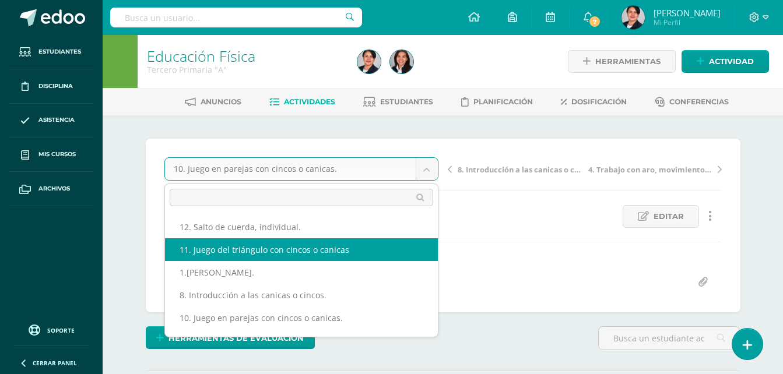
select select "/dashboard/teacher/grade-activity/108534/"
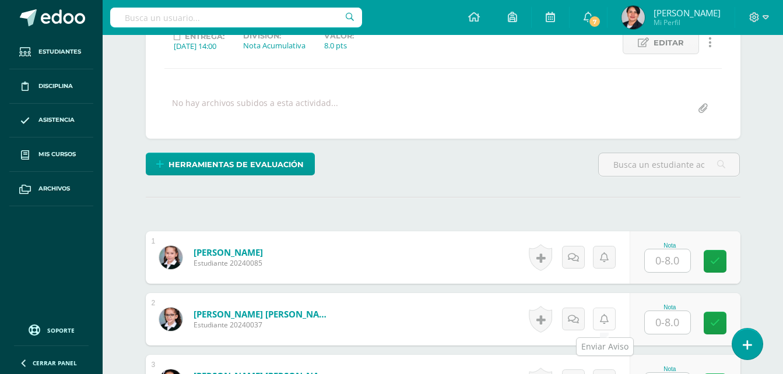
scroll to position [176, 0]
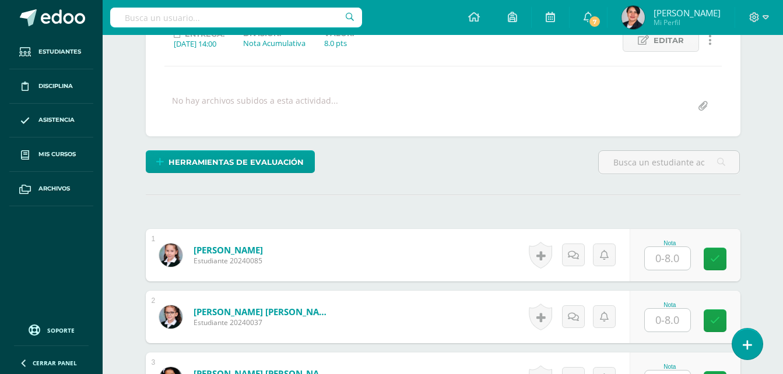
click at [660, 252] on input "text" at bounding box center [667, 258] width 45 height 23
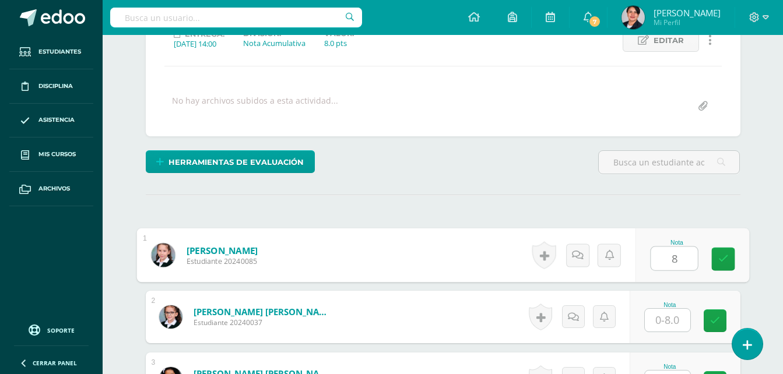
type input "8"
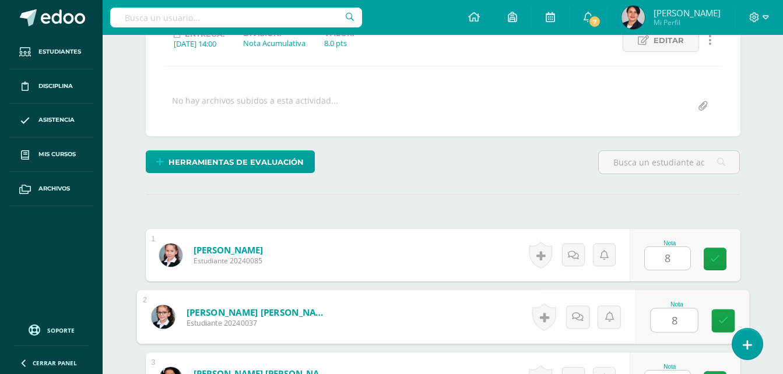
type input "8"
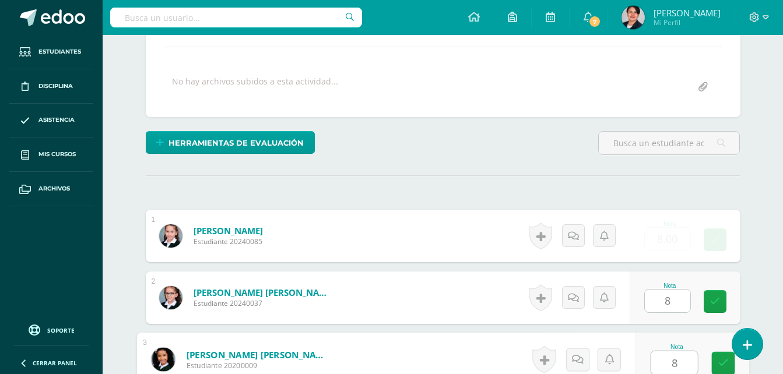
type input "8"
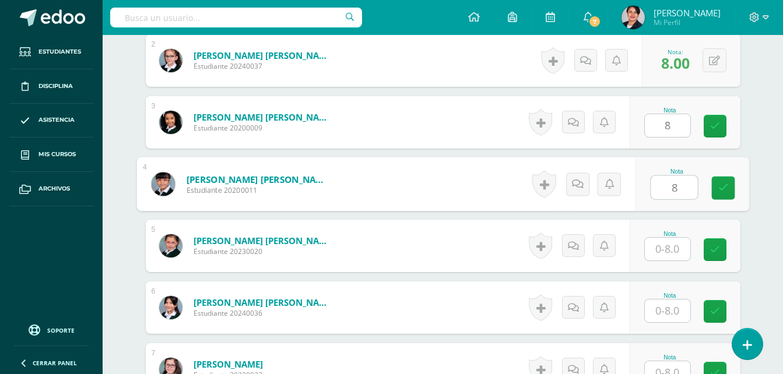
type input "8"
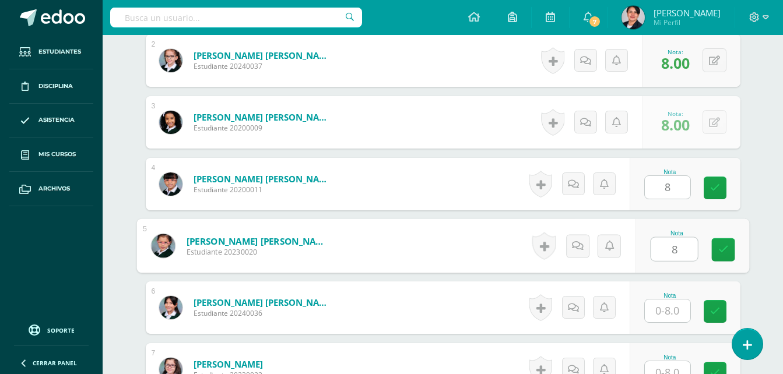
type input "8"
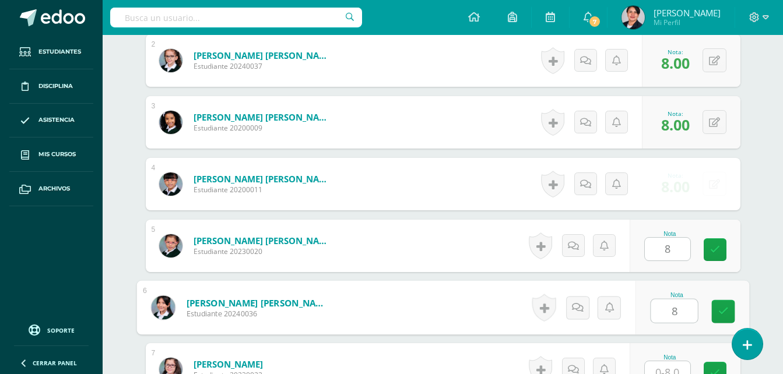
type input "8"
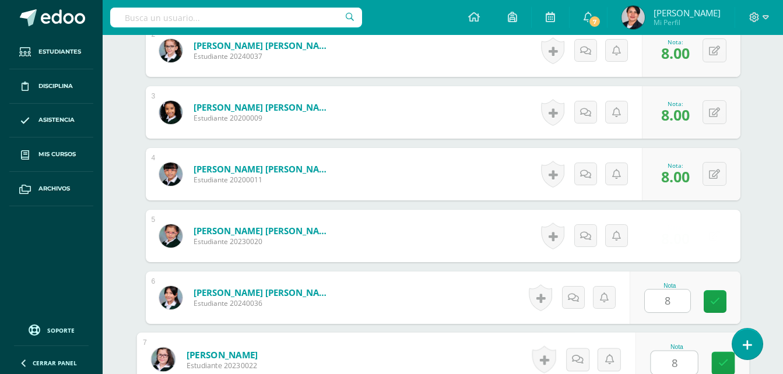
type input "8"
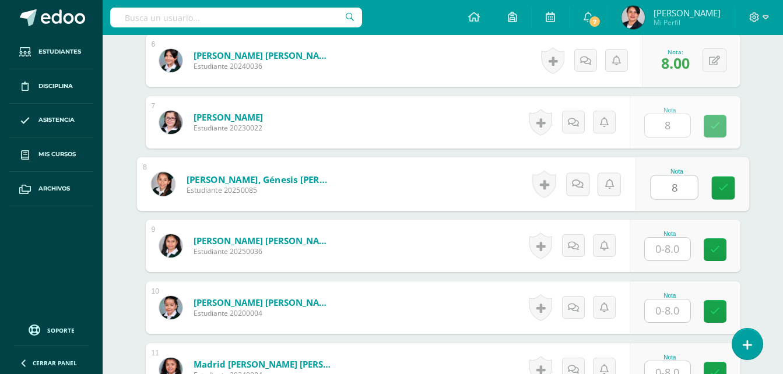
type input "8"
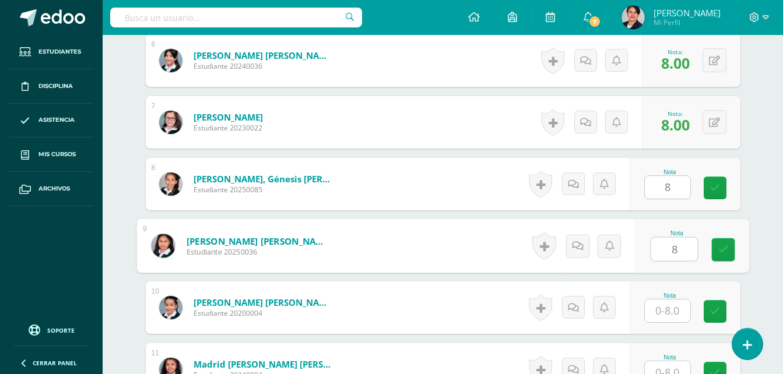
type input "8"
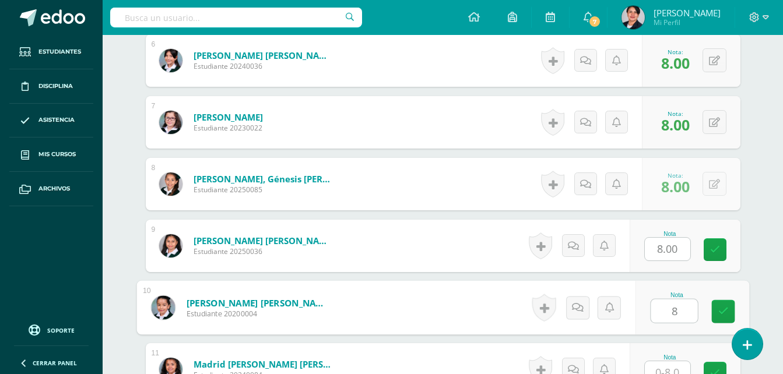
type input "8"
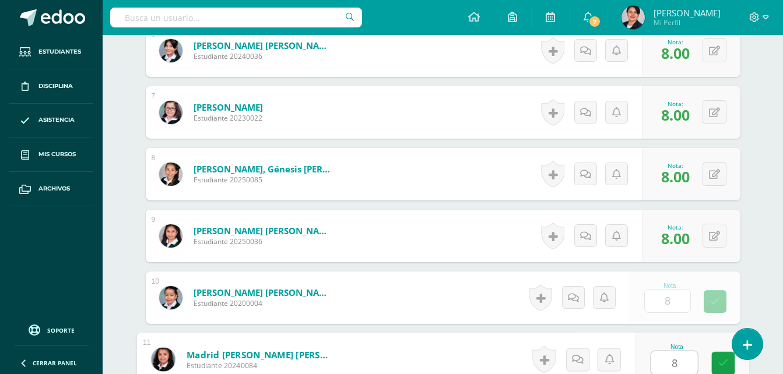
type input "8"
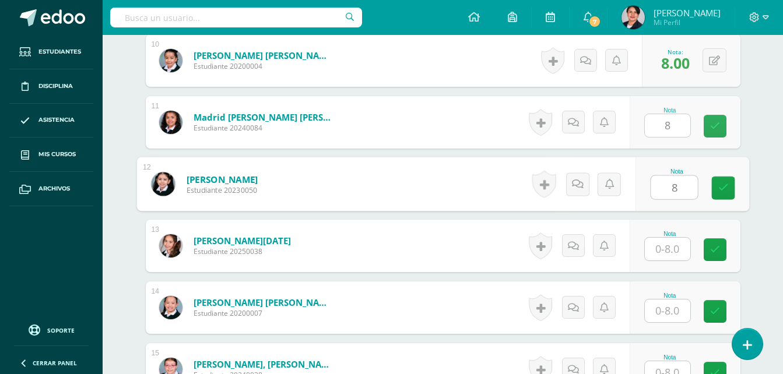
type input "8"
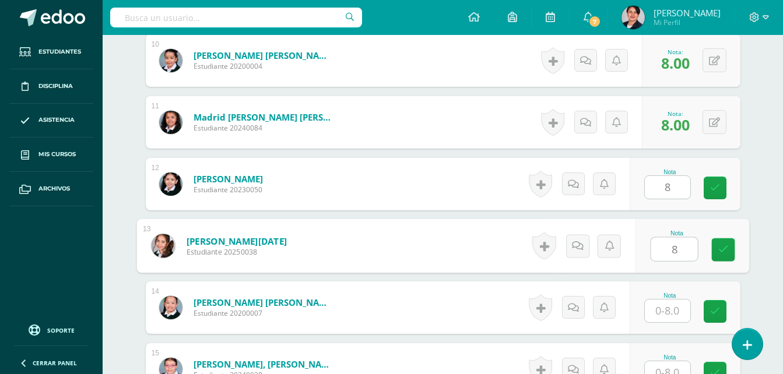
type input "8"
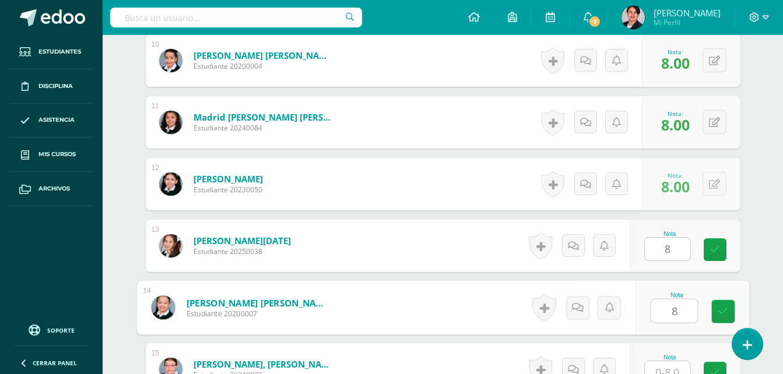
type input "8"
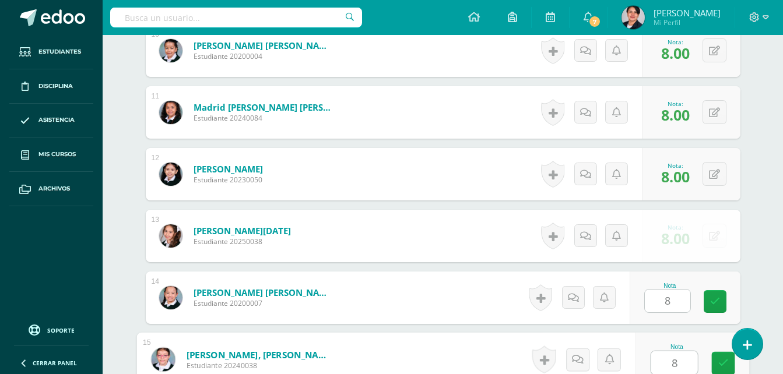
type input "8"
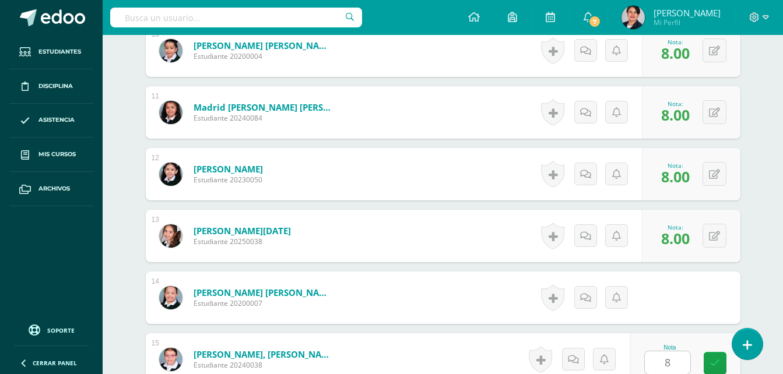
scroll to position [1174, 0]
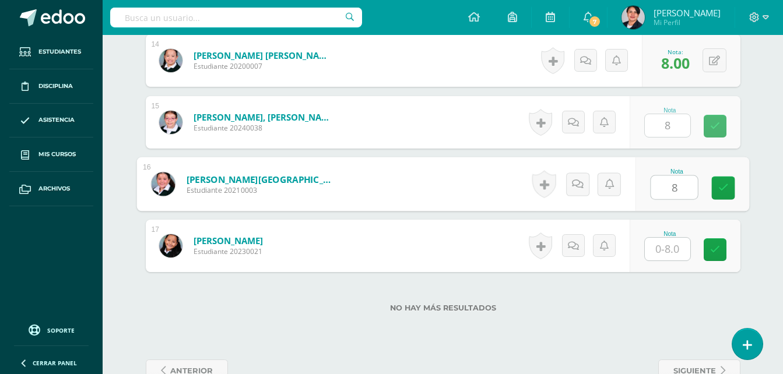
type input "8"
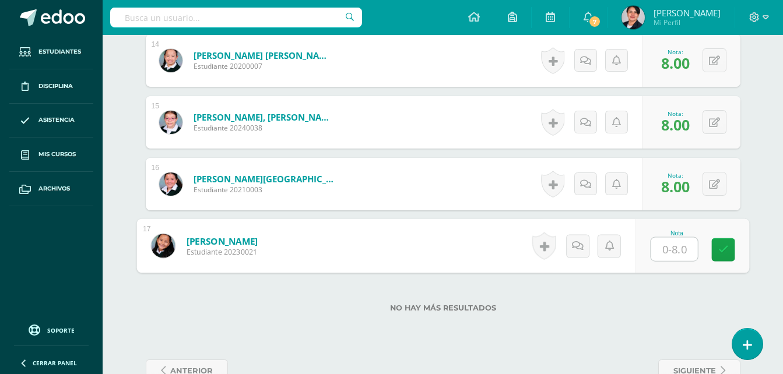
type input "8"
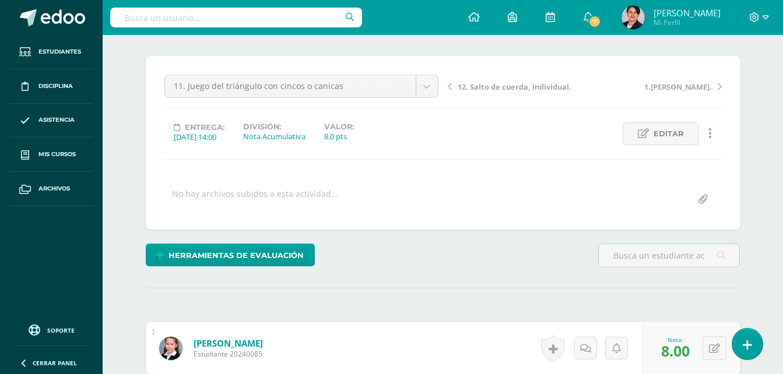
scroll to position [0, 0]
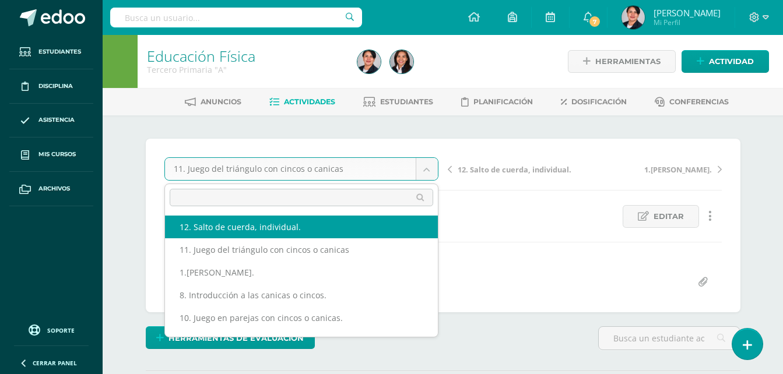
select select "/dashboard/teacher/grade-activity/108538/"
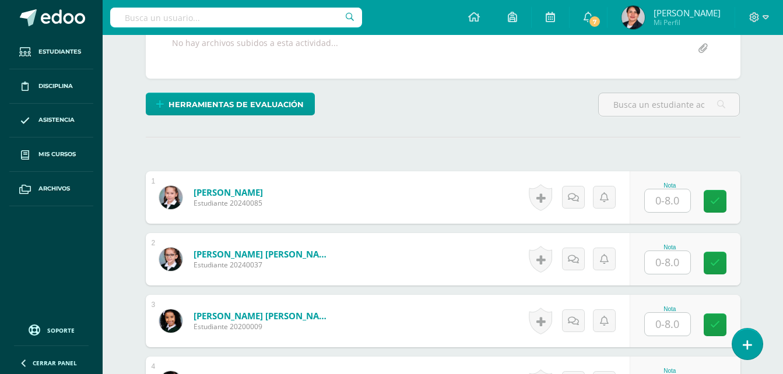
scroll to position [234, 0]
click at [666, 204] on input "text" at bounding box center [667, 200] width 45 height 23
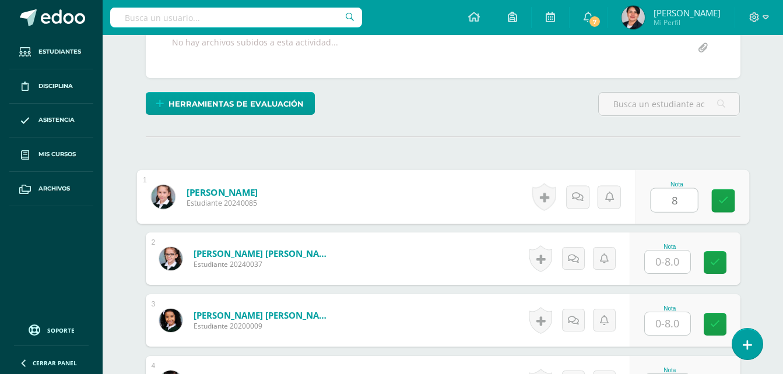
type input "8"
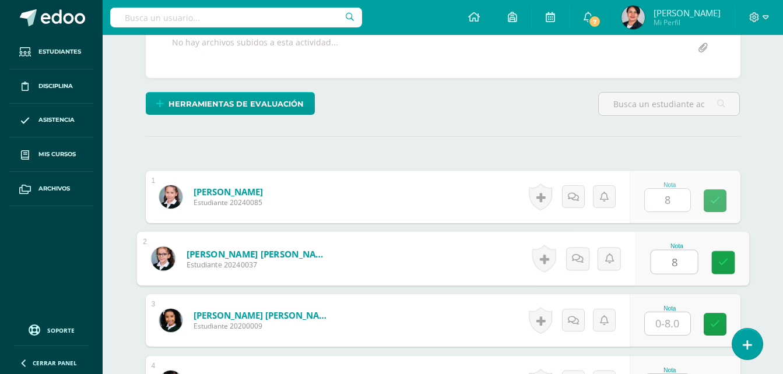
type input "8"
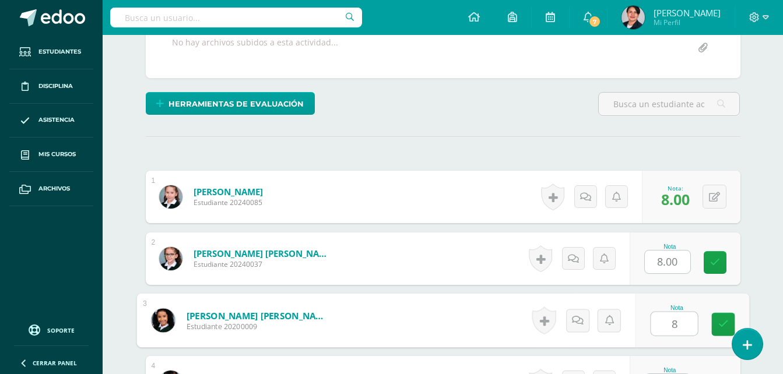
type input "8"
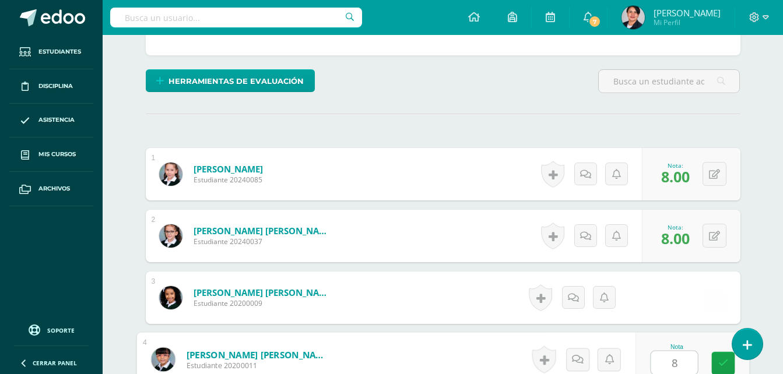
type input "8"
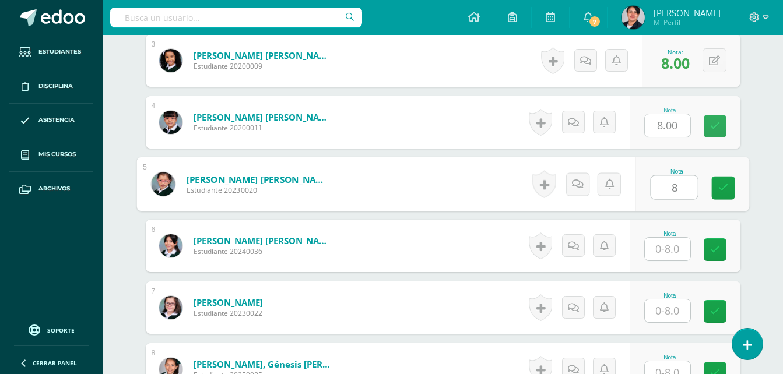
type input "8"
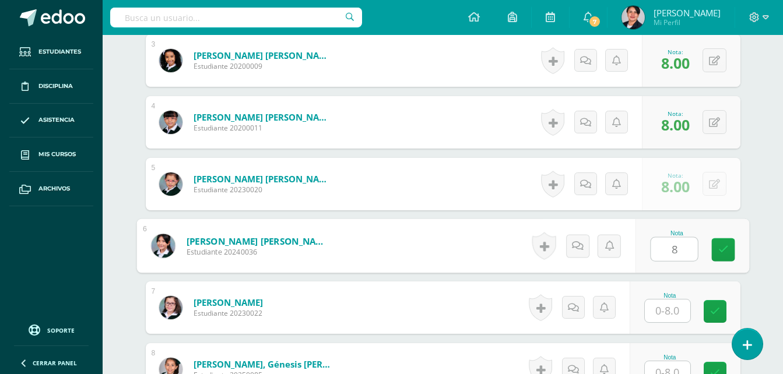
type input "8"
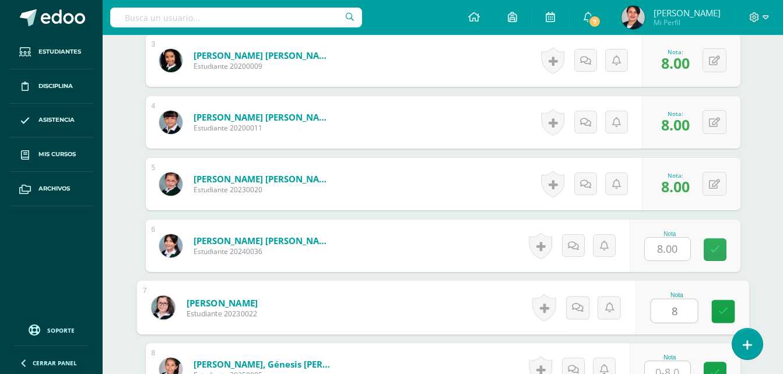
type input "8"
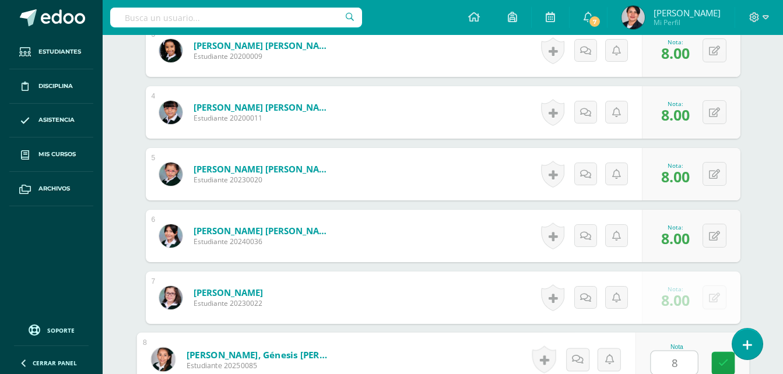
type input "8"
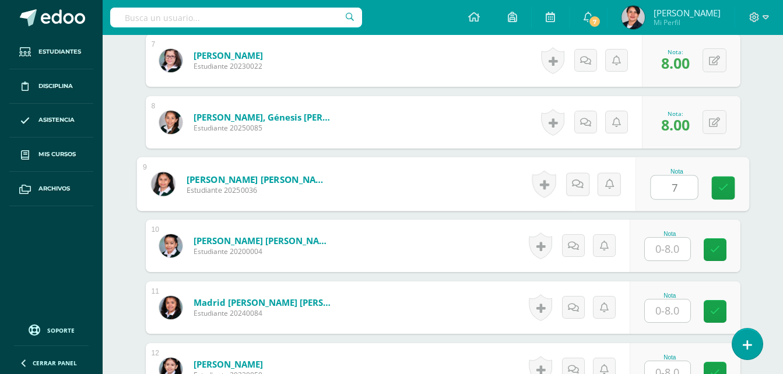
type input "7"
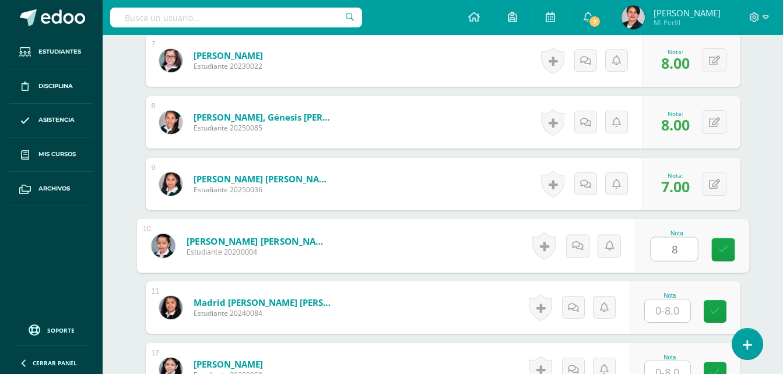
type input "8"
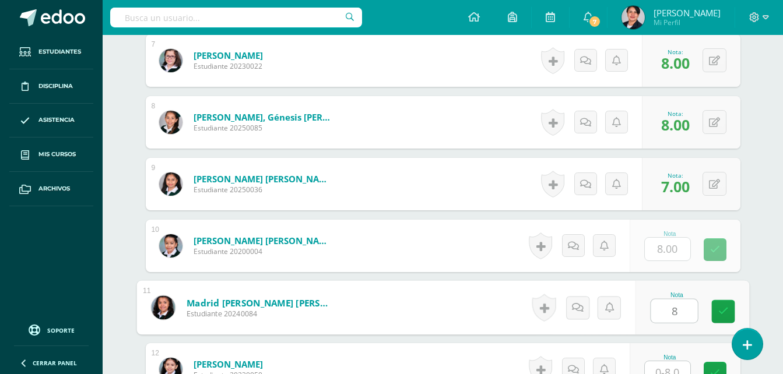
type input "8"
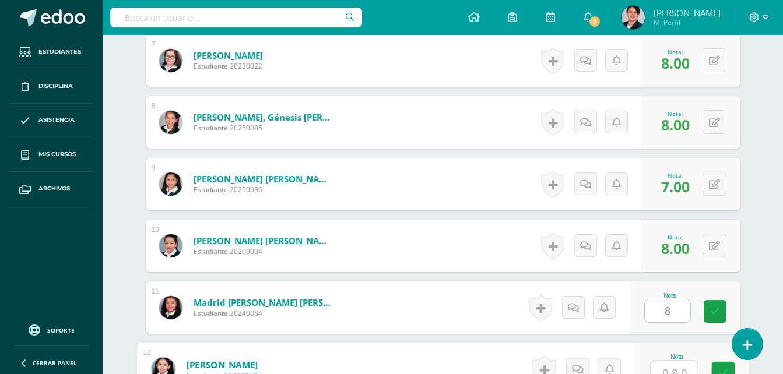
scroll to position [751, 0]
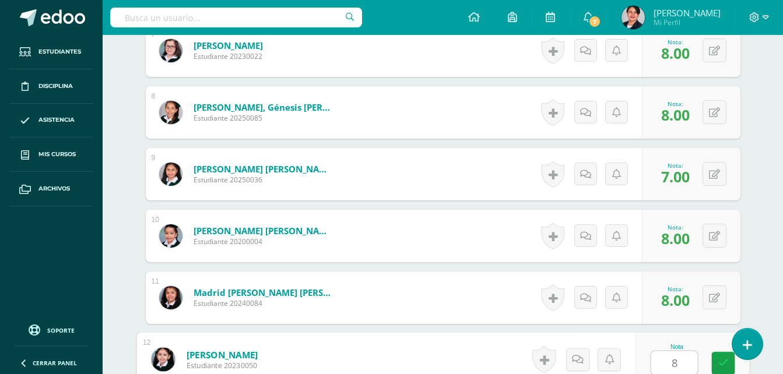
type input "8"
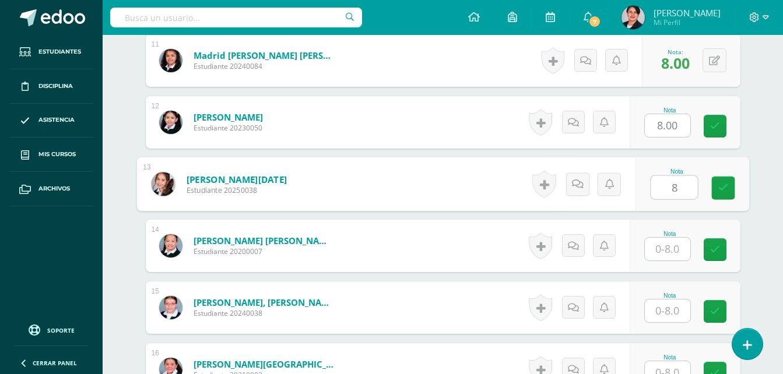
type input "8"
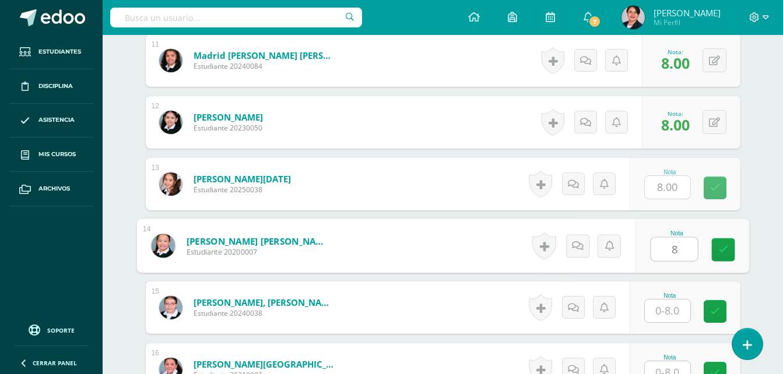
type input "8"
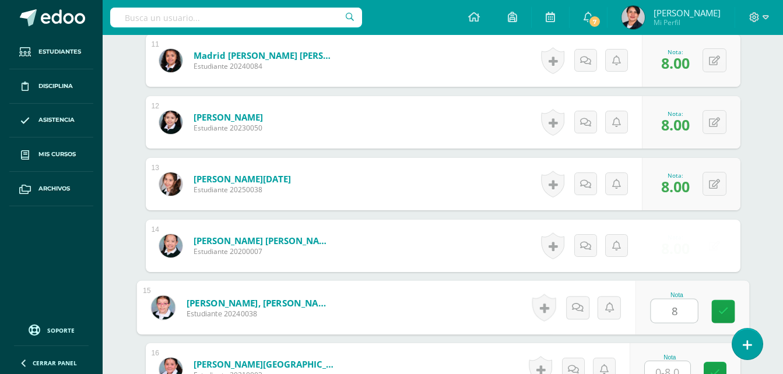
type input "8"
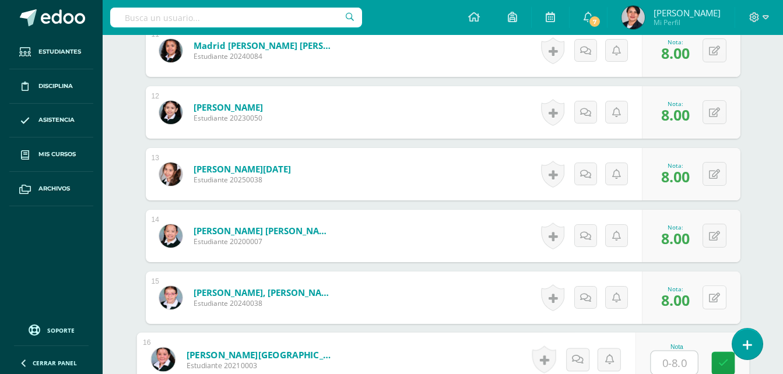
click at [711, 293] on button at bounding box center [714, 298] width 24 height 24
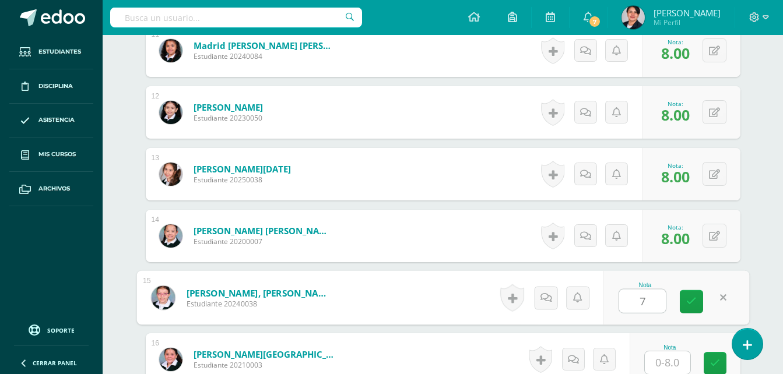
type input "7"
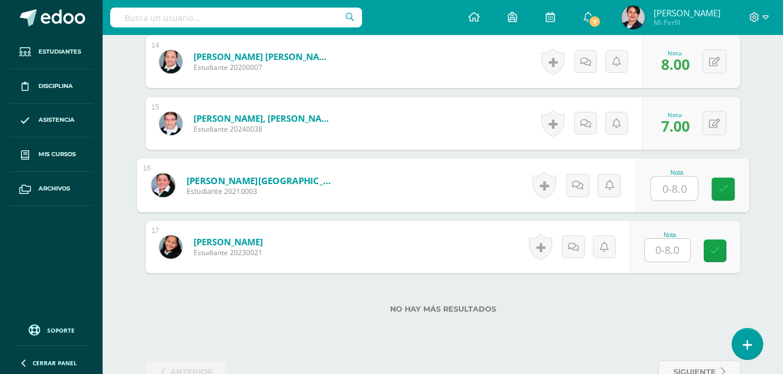
scroll to position [1173, 0]
type input "7"
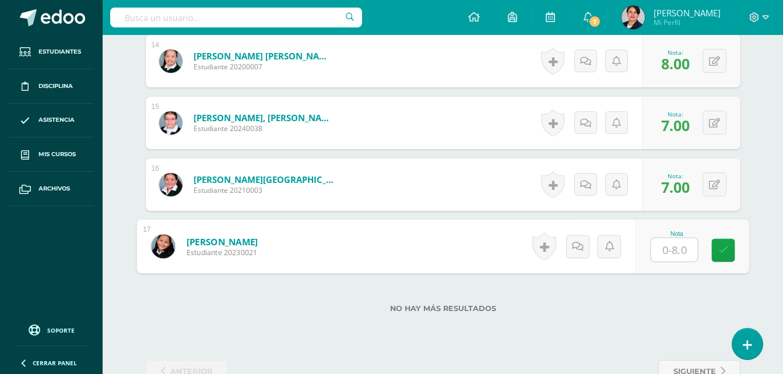
type input "8"
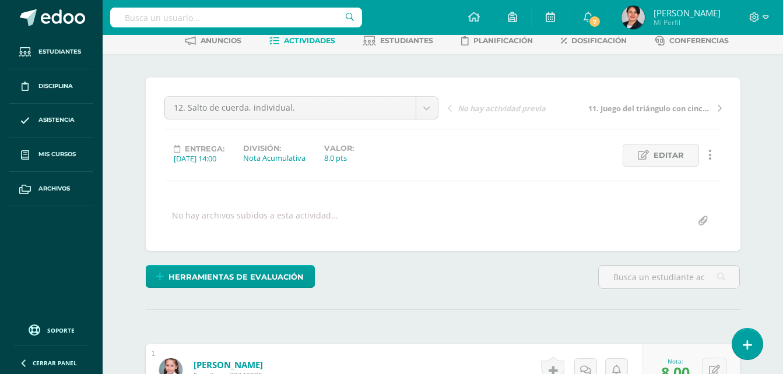
scroll to position [0, 0]
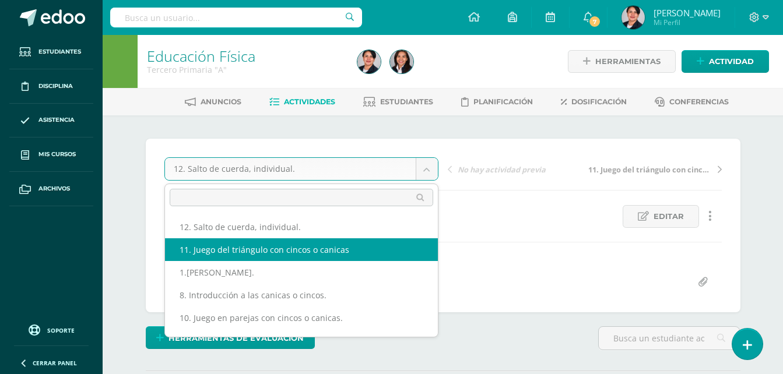
select select "/dashboard/teacher/grade-activity/108534/"
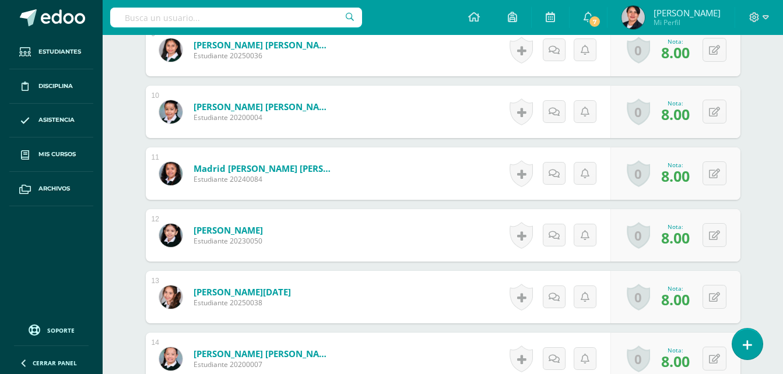
scroll to position [1167, 0]
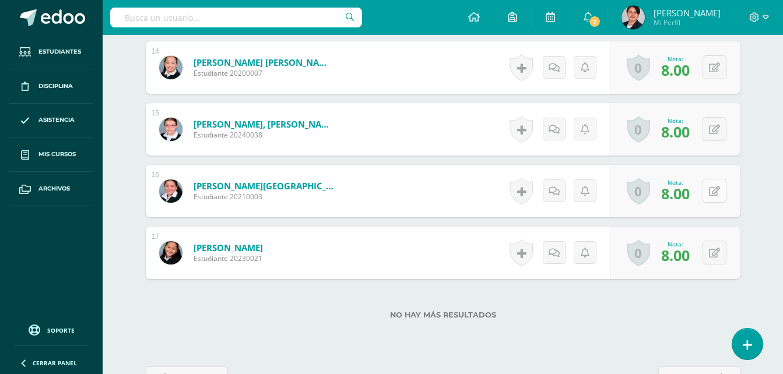
click at [719, 189] on button at bounding box center [714, 191] width 24 height 24
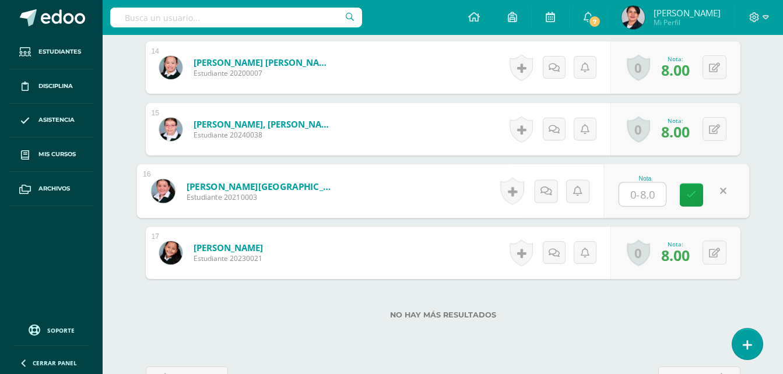
type input "7"
click at [698, 199] on link at bounding box center [691, 195] width 23 height 23
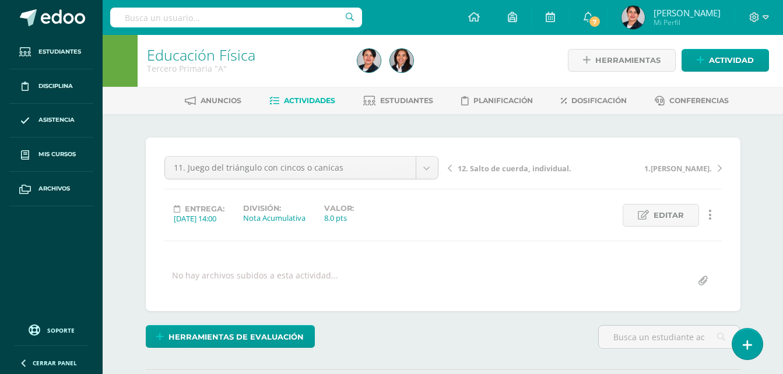
scroll to position [0, 0]
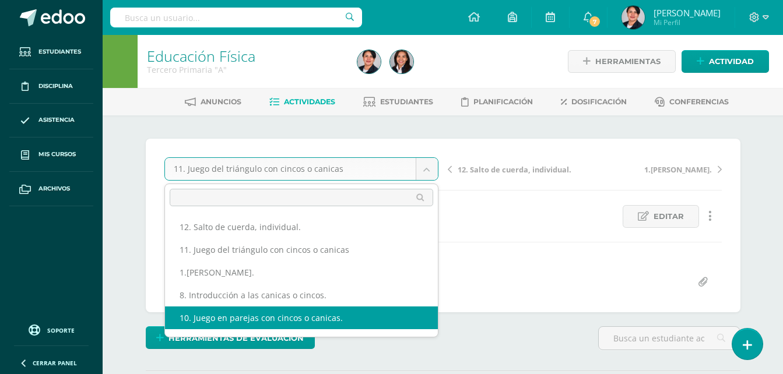
select select "/dashboard/teacher/grade-activity/108530/"
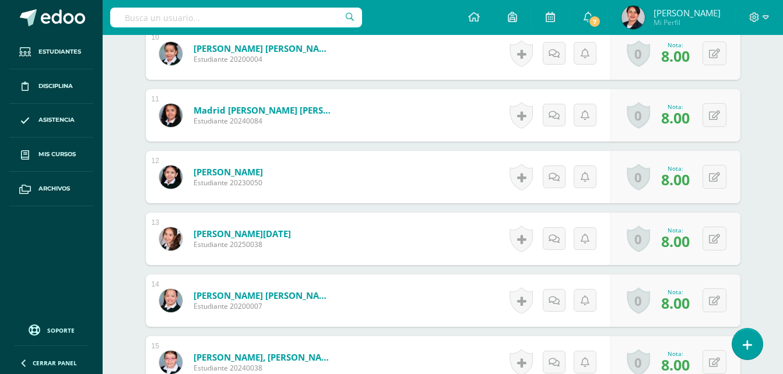
scroll to position [1205, 0]
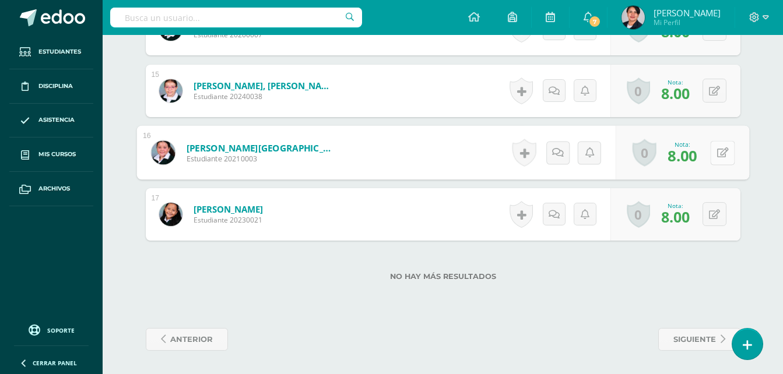
click at [716, 148] on icon at bounding box center [722, 152] width 12 height 10
type input "7"
click at [694, 154] on icon at bounding box center [691, 157] width 10 height 10
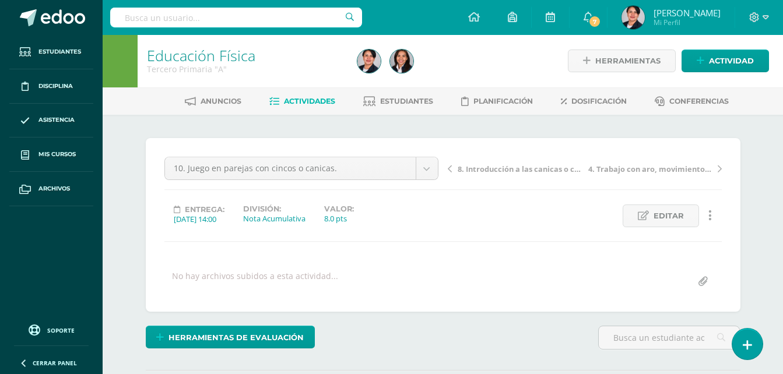
scroll to position [0, 0]
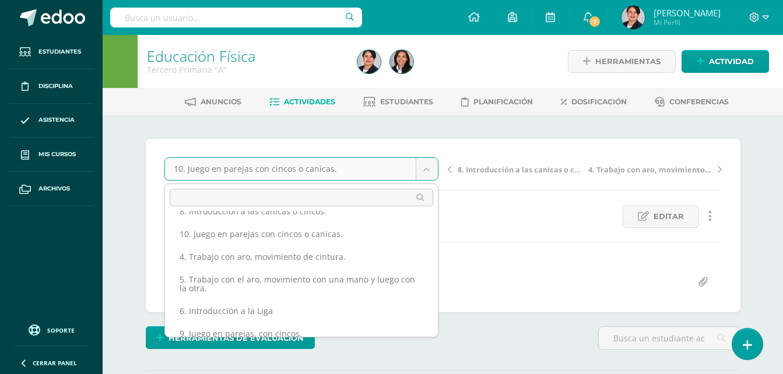
scroll to position [165, 0]
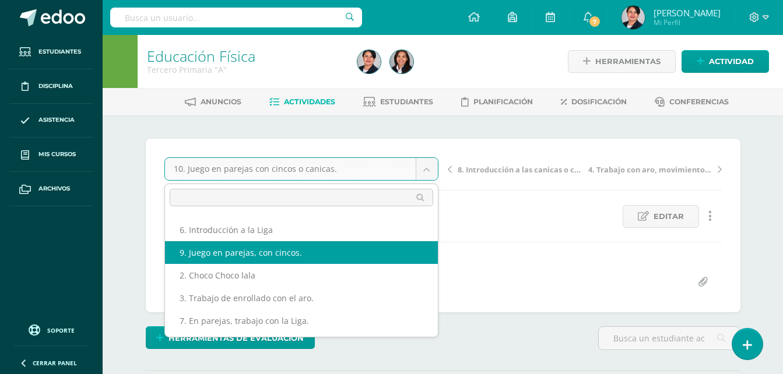
select select "/dashboard/teacher/grade-activity/108526/"
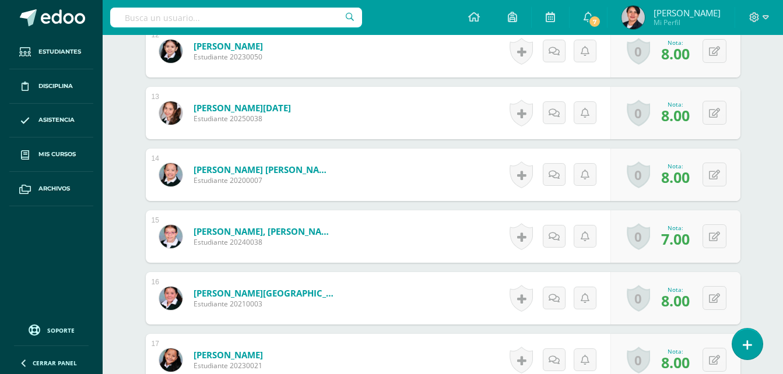
scroll to position [1150, 0]
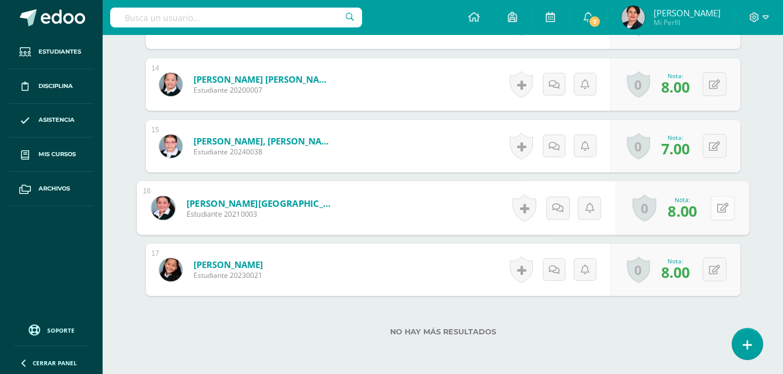
click at [712, 211] on button at bounding box center [722, 208] width 24 height 24
type input "7"
click at [691, 218] on link at bounding box center [691, 212] width 23 height 23
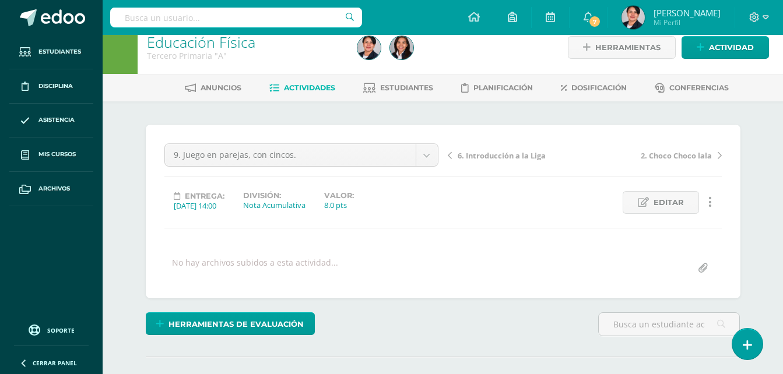
scroll to position [0, 0]
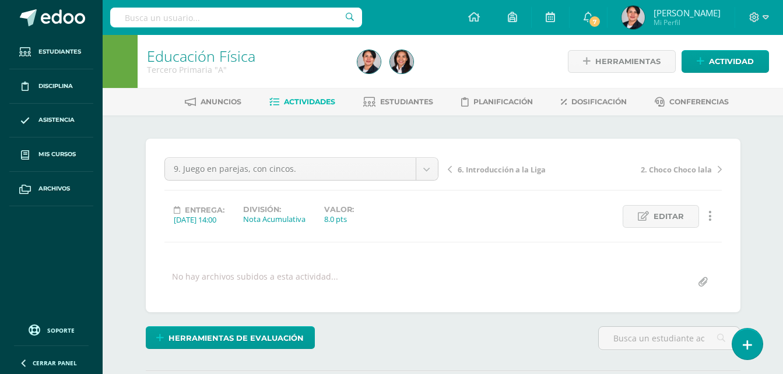
click at [308, 103] on span "Actividades" at bounding box center [309, 101] width 51 height 9
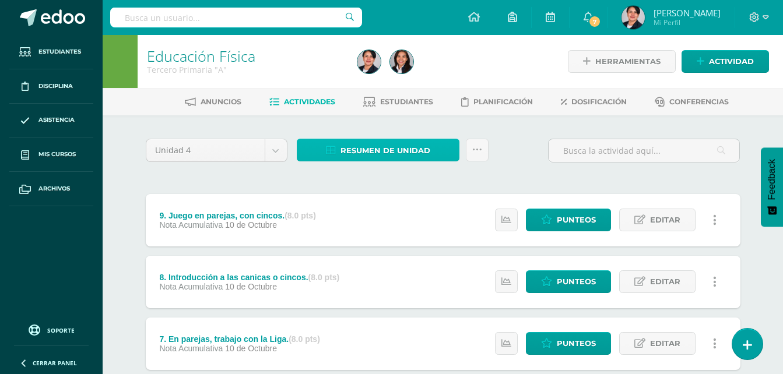
click at [365, 142] on span "Resumen de unidad" at bounding box center [385, 151] width 90 height 22
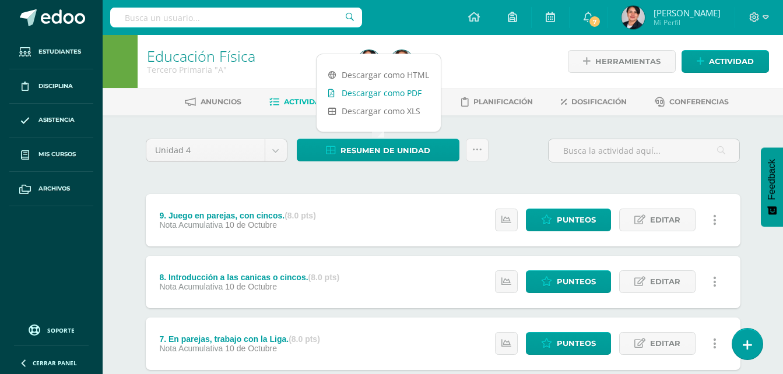
click at [367, 93] on link "Descargar como PDF" at bounding box center [379, 93] width 124 height 18
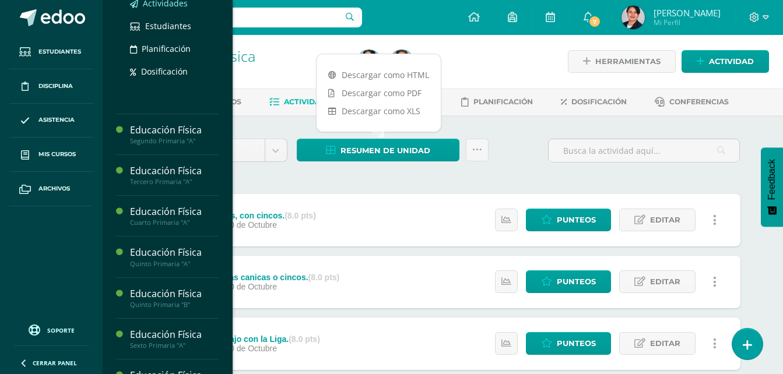
scroll to position [245, 0]
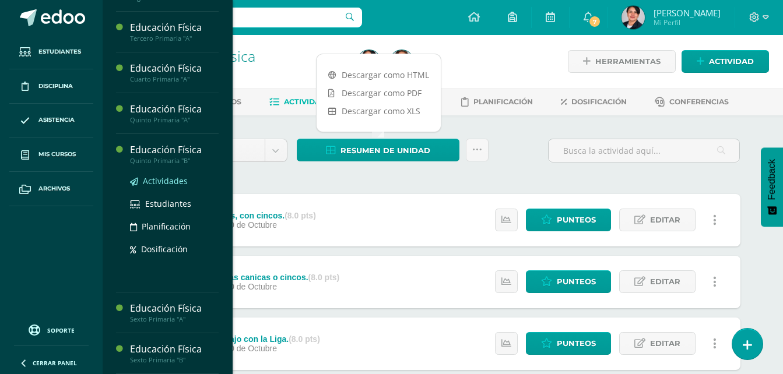
click at [160, 187] on span "Actividades" at bounding box center [165, 180] width 45 height 11
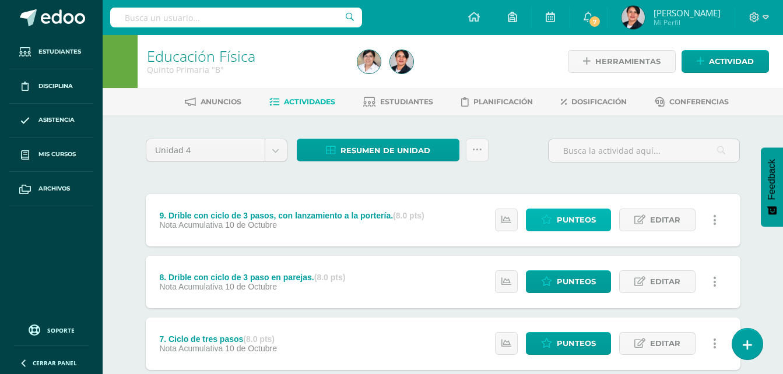
click at [578, 221] on span "Punteos" at bounding box center [576, 220] width 39 height 22
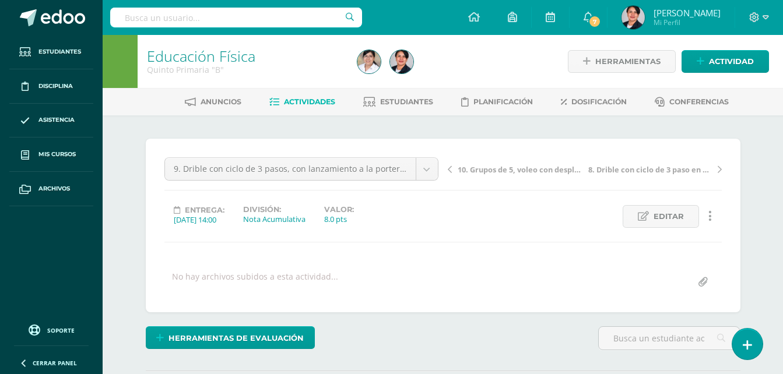
click at [298, 103] on span "Actividades" at bounding box center [309, 101] width 51 height 9
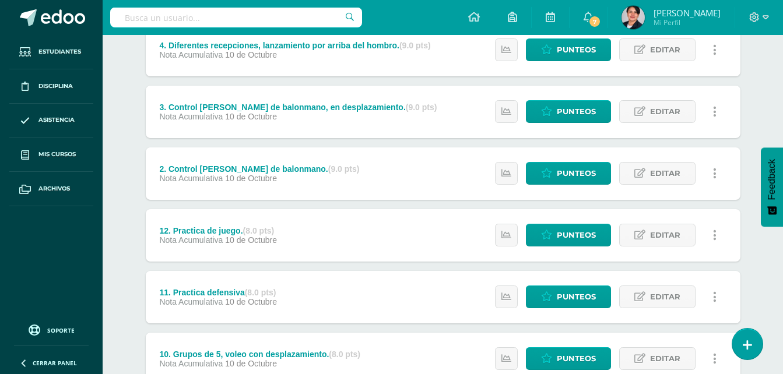
scroll to position [525, 0]
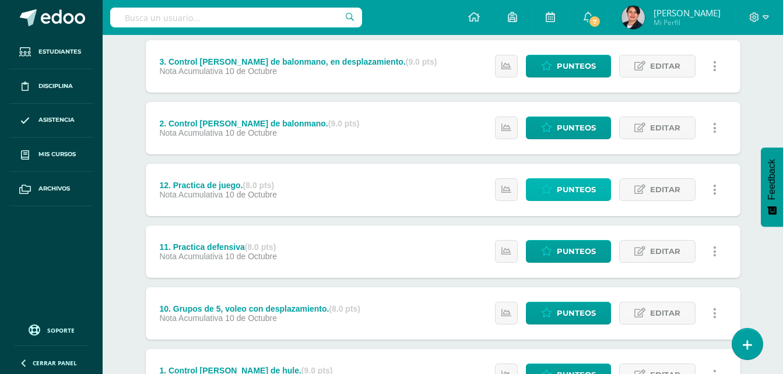
click at [578, 194] on span "Punteos" at bounding box center [576, 190] width 39 height 22
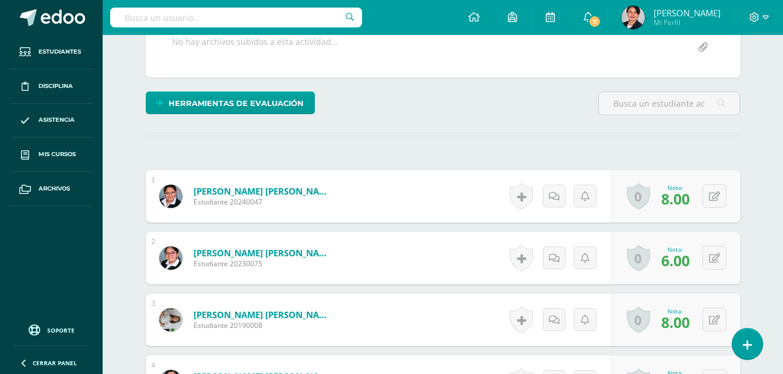
scroll to position [352, 0]
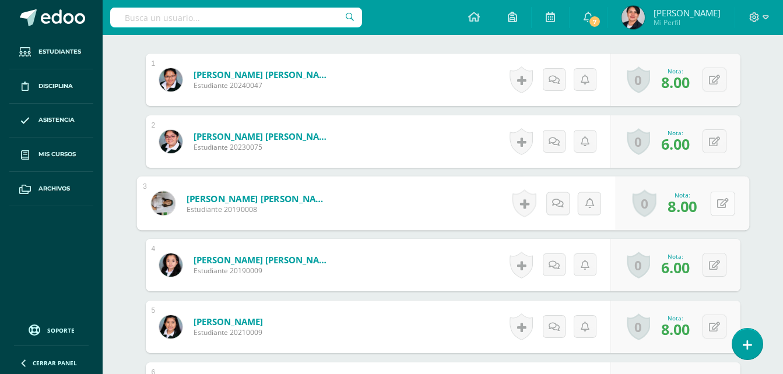
click at [719, 203] on button at bounding box center [722, 203] width 24 height 24
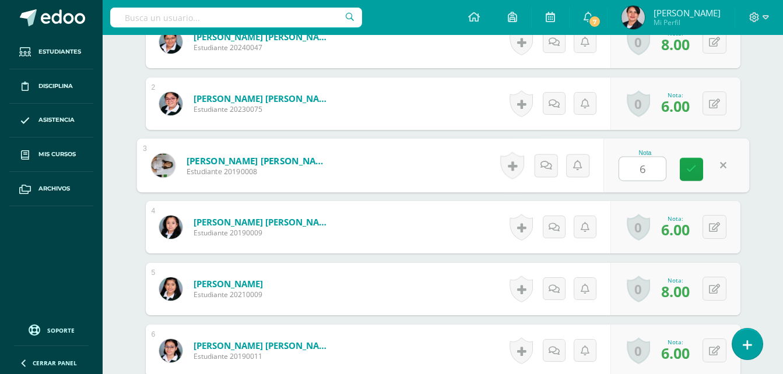
scroll to position [410, 0]
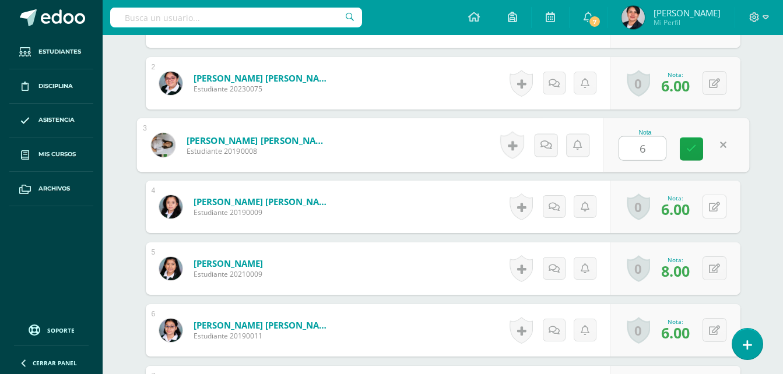
type input "6"
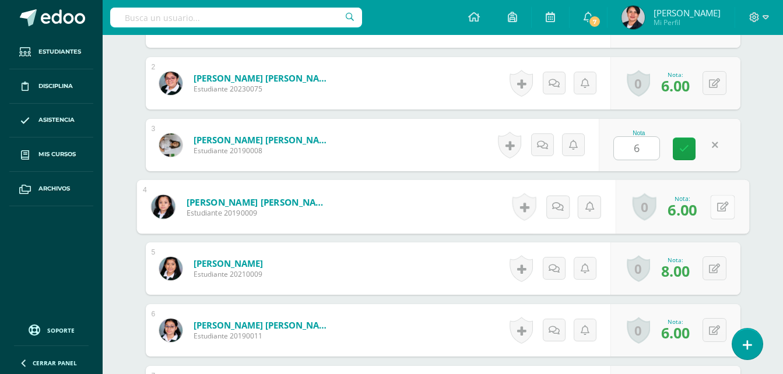
click at [717, 209] on icon at bounding box center [722, 207] width 12 height 10
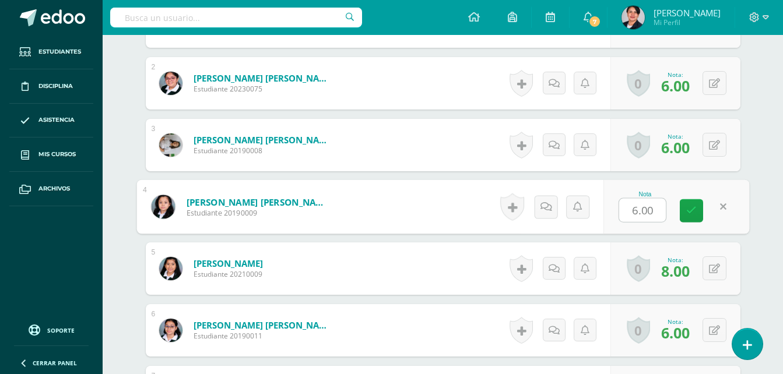
type input "8"
click at [694, 216] on link at bounding box center [691, 210] width 23 height 23
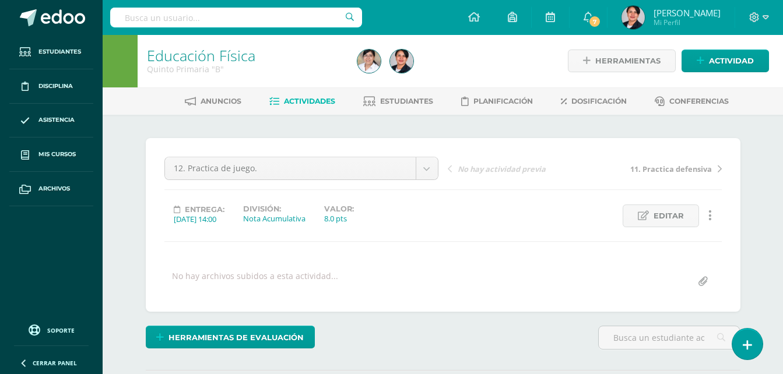
scroll to position [0, 0]
click at [304, 98] on span "Actividades" at bounding box center [309, 101] width 51 height 9
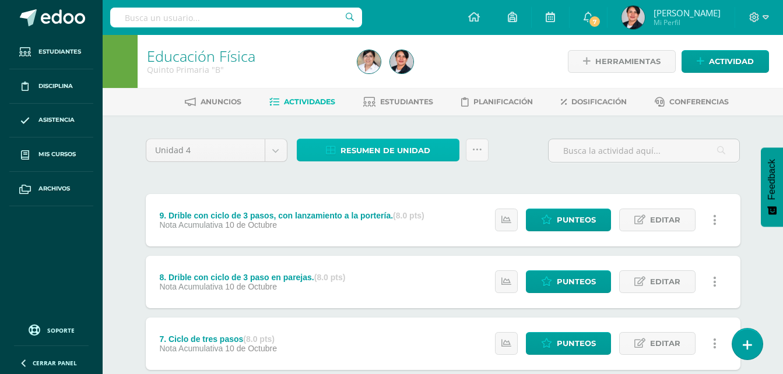
click at [379, 156] on span "Resumen de unidad" at bounding box center [385, 151] width 90 height 22
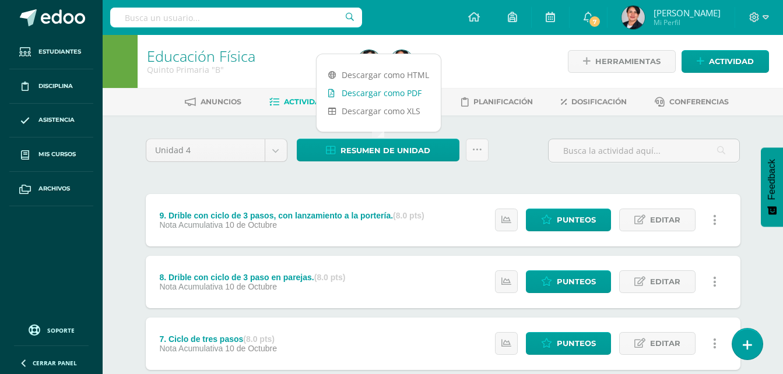
click at [382, 94] on link "Descargar como PDF" at bounding box center [379, 93] width 124 height 18
